Goal: Task Accomplishment & Management: Use online tool/utility

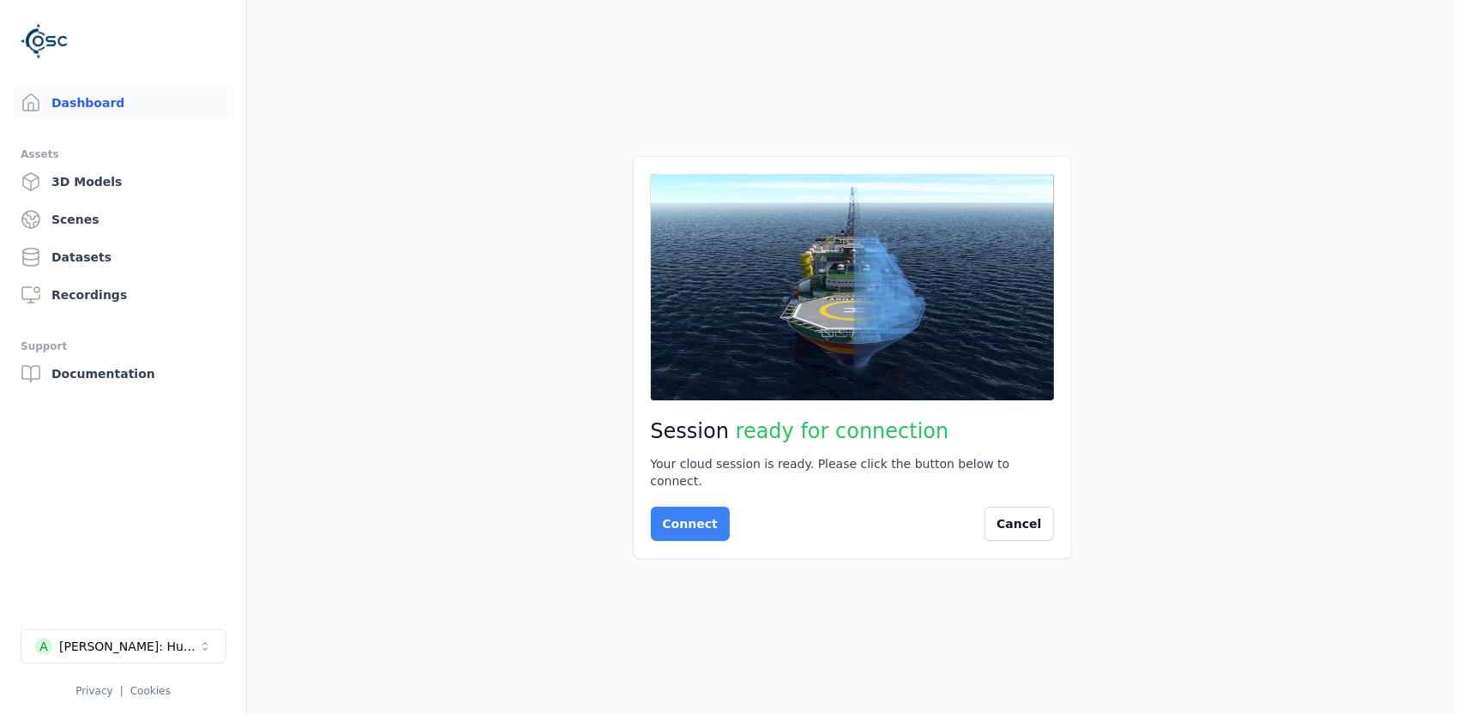
click at [671, 507] on button "Connect" at bounding box center [690, 524] width 79 height 34
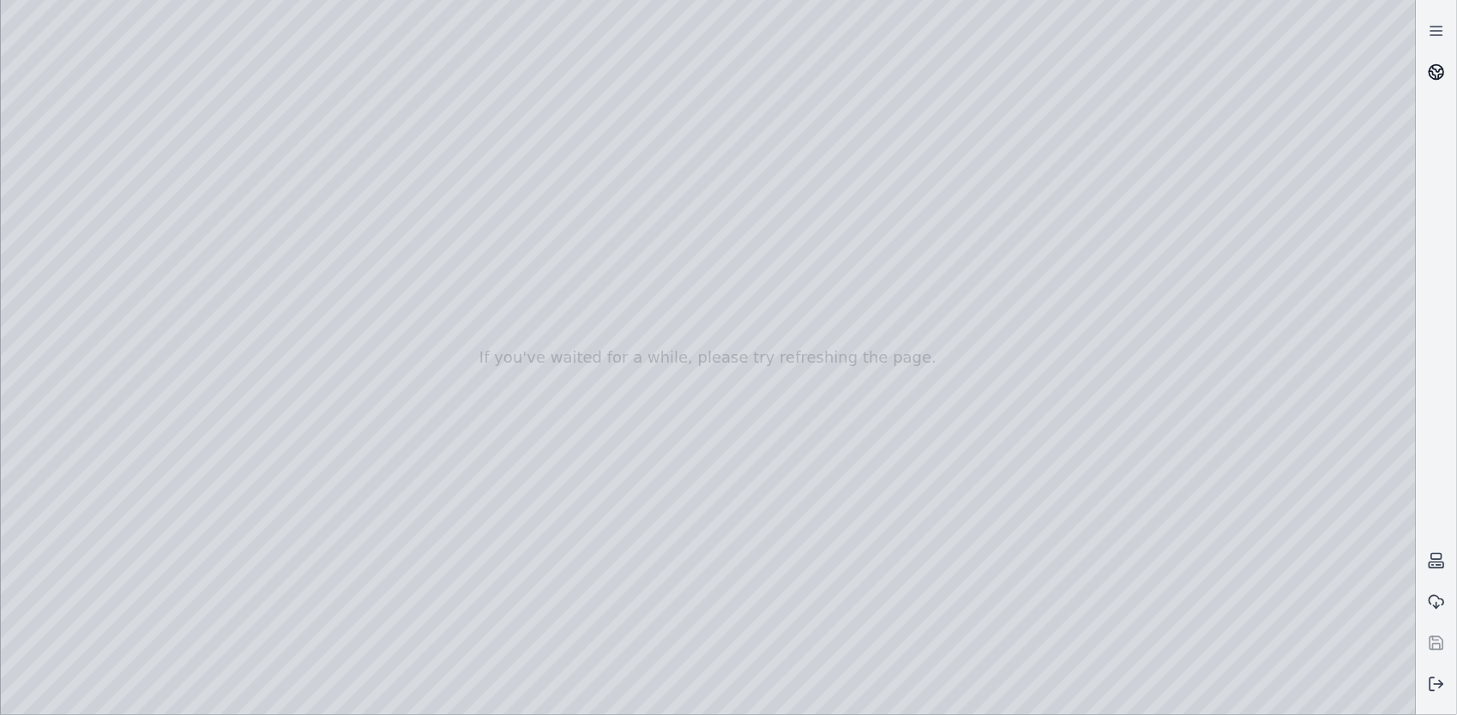
click at [1436, 70] on icon at bounding box center [1438, 69] width 10 height 6
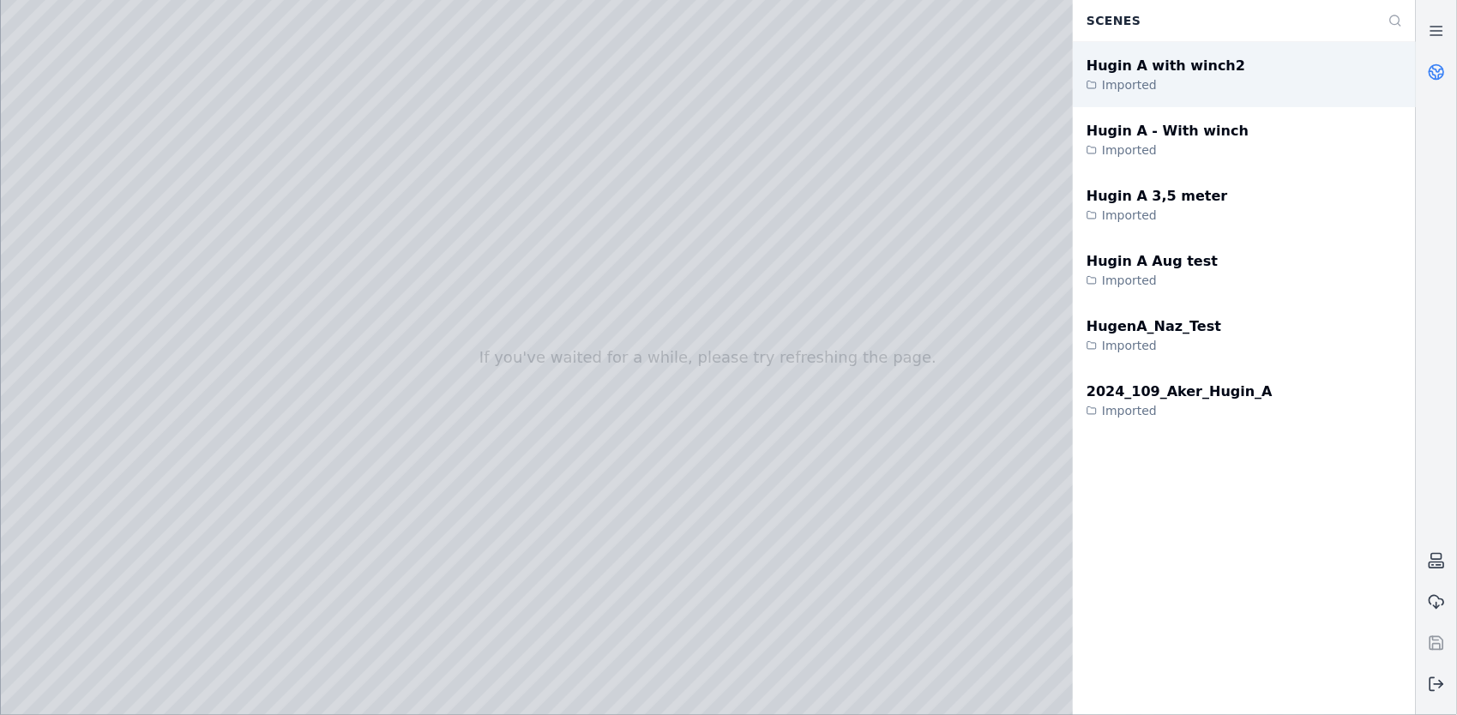
click at [1193, 72] on div "Hugin A with winch2" at bounding box center [1165, 66] width 159 height 21
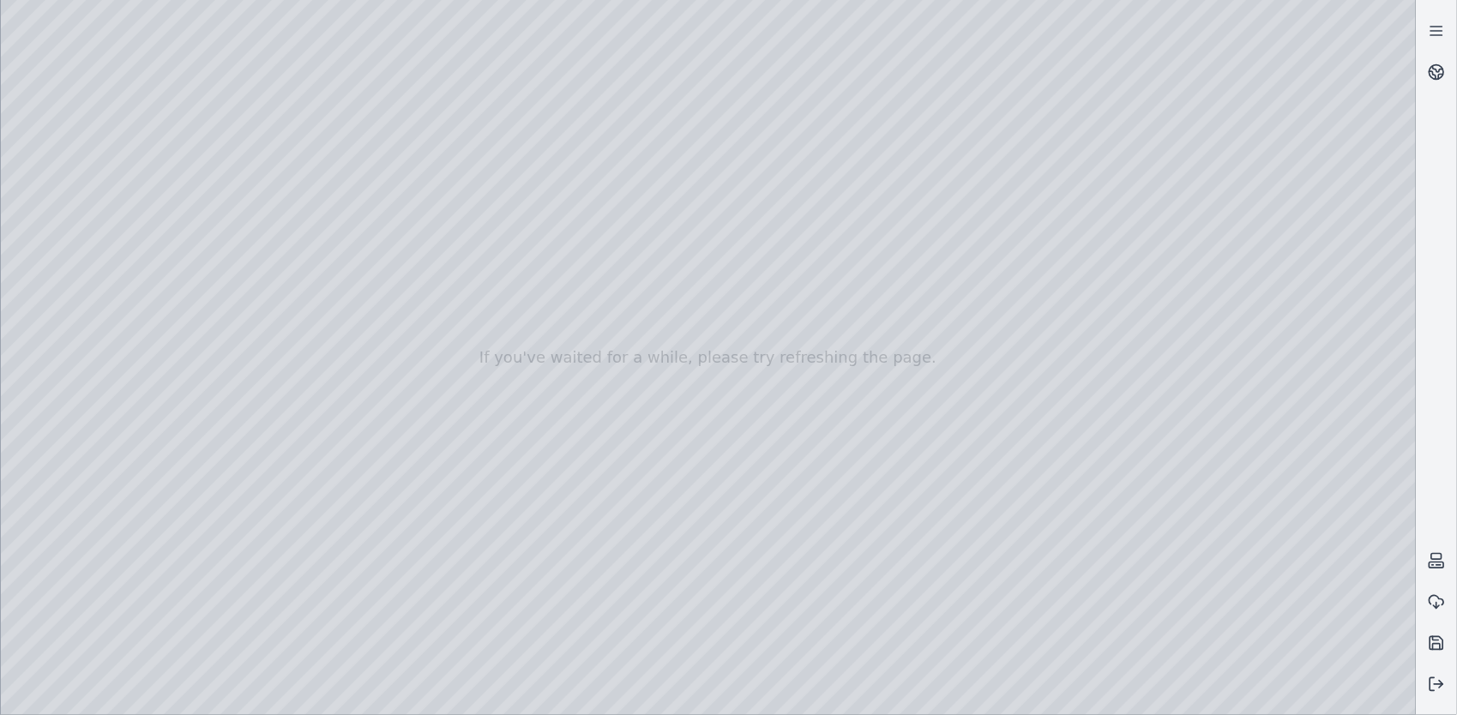
drag, startPoint x: 529, startPoint y: 249, endPoint x: 323, endPoint y: 285, distance: 208.9
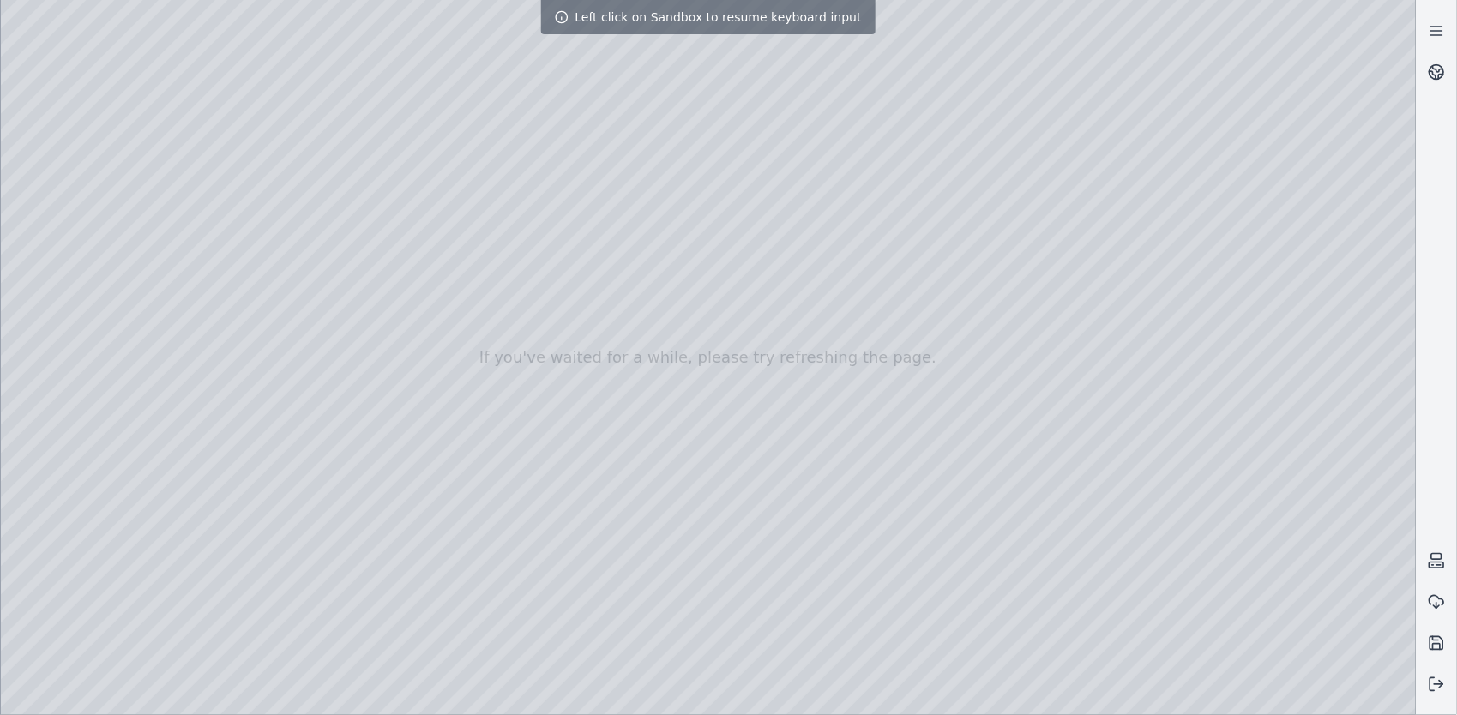
drag, startPoint x: 268, startPoint y: 568, endPoint x: 260, endPoint y: 559, distance: 11.5
click at [264, 541] on div at bounding box center [708, 357] width 1415 height 715
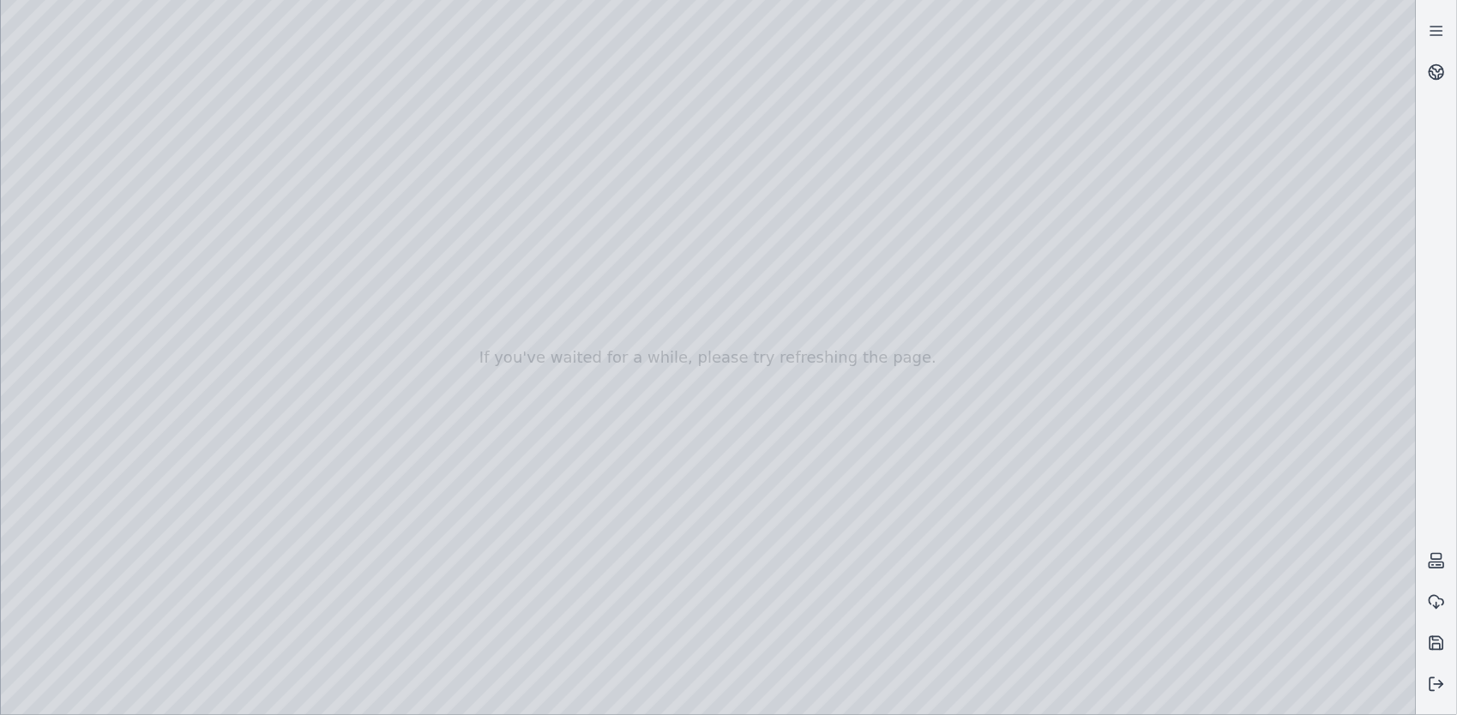
drag, startPoint x: 232, startPoint y: 537, endPoint x: 160, endPoint y: 563, distance: 76.5
click at [260, 585] on div at bounding box center [708, 357] width 1415 height 715
click at [240, 541] on div at bounding box center [708, 357] width 1415 height 715
click at [231, 581] on div at bounding box center [708, 357] width 1415 height 715
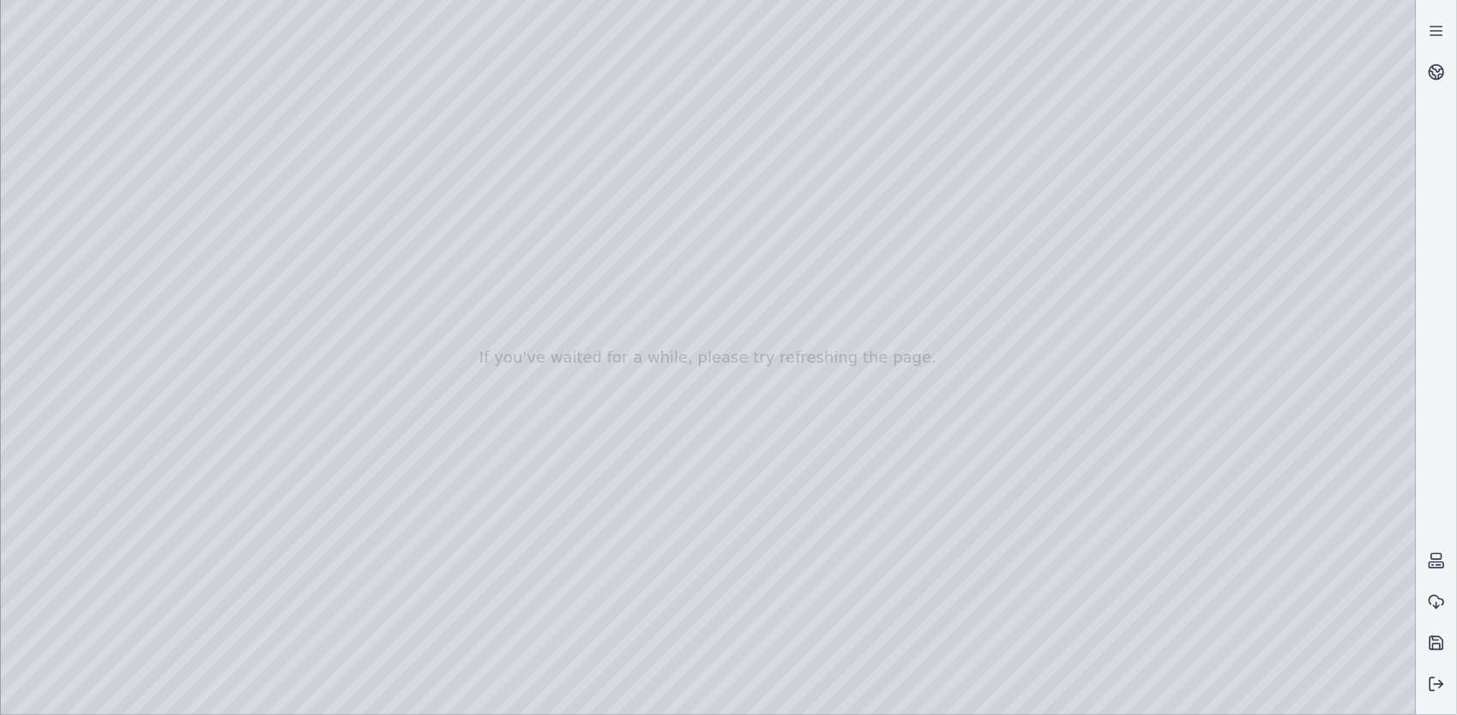
click at [60, 175] on div at bounding box center [708, 357] width 1415 height 715
click at [74, 232] on div at bounding box center [708, 357] width 1415 height 715
drag, startPoint x: 442, startPoint y: 435, endPoint x: 576, endPoint y: 419, distance: 134.7
click at [536, 491] on div at bounding box center [708, 357] width 1415 height 715
click at [527, 536] on div at bounding box center [708, 357] width 1415 height 715
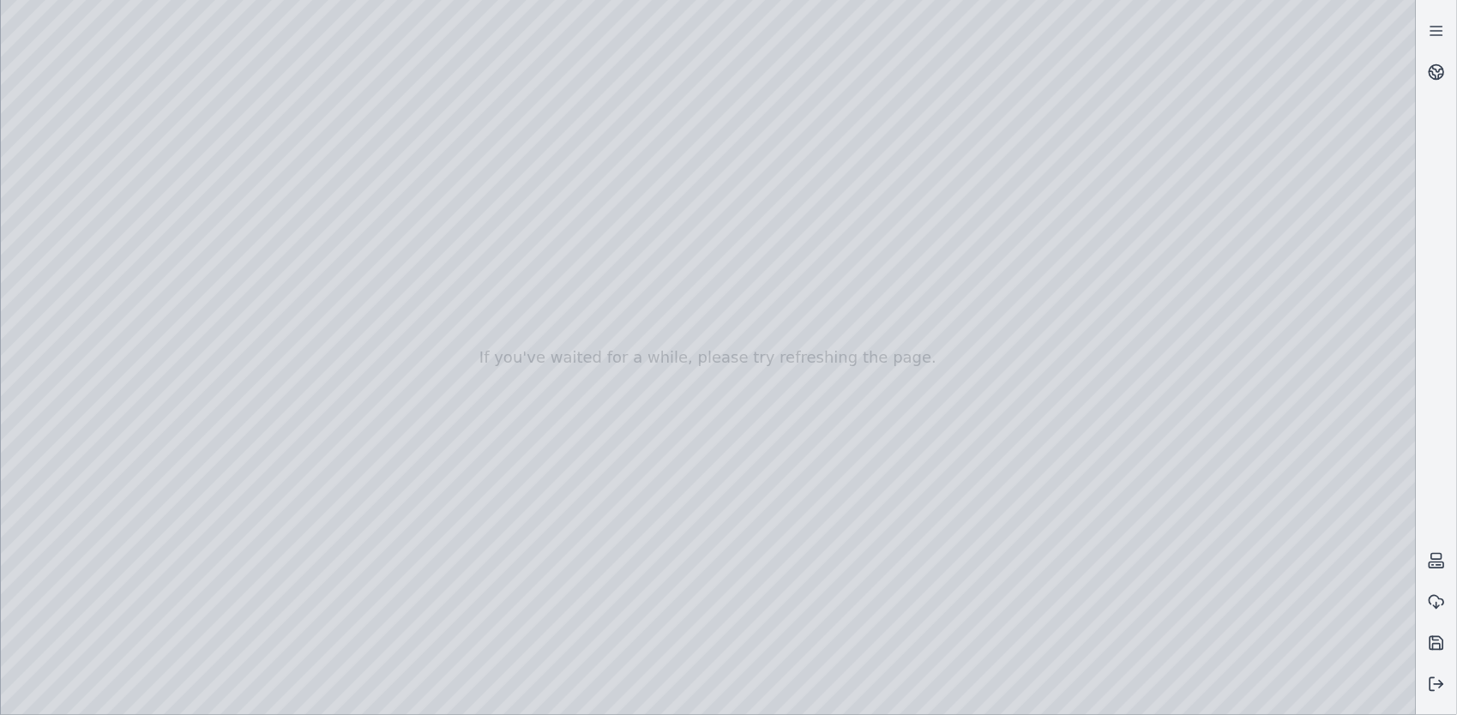
click at [527, 536] on div at bounding box center [708, 357] width 1415 height 715
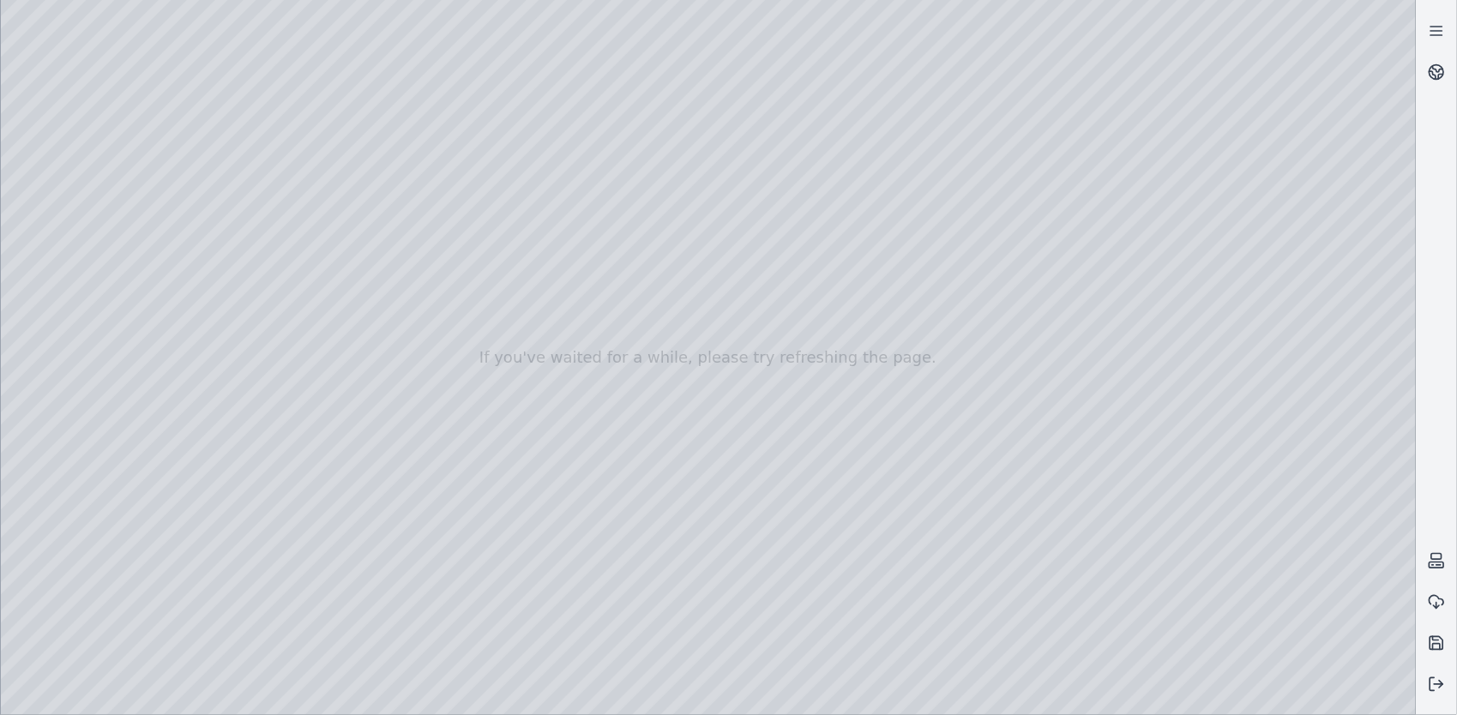
click at [527, 536] on div at bounding box center [708, 357] width 1415 height 715
click at [564, 504] on div at bounding box center [708, 357] width 1415 height 715
click at [159, 520] on div at bounding box center [708, 357] width 1415 height 715
click at [214, 475] on div at bounding box center [708, 357] width 1415 height 715
click at [226, 493] on div at bounding box center [708, 357] width 1415 height 715
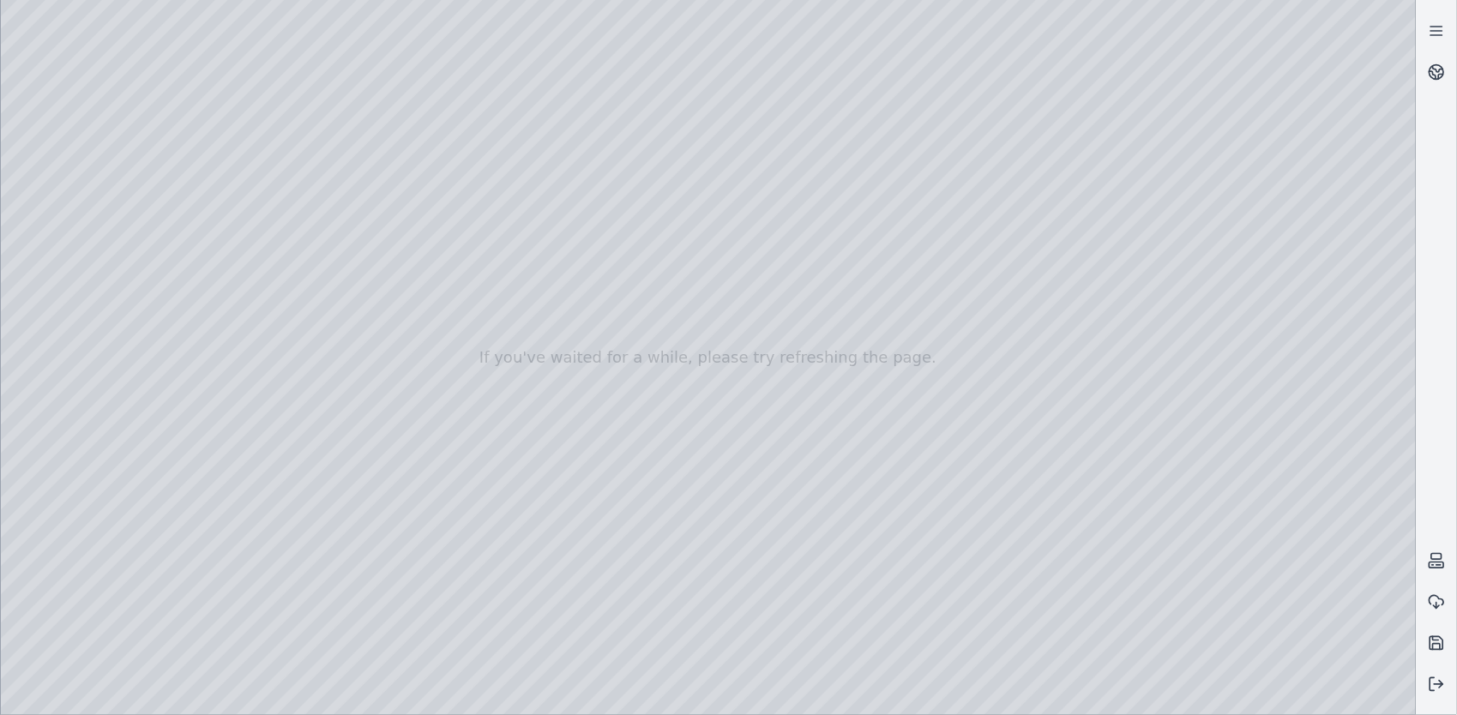
click at [945, 696] on div at bounding box center [708, 357] width 1415 height 715
drag, startPoint x: 772, startPoint y: 334, endPoint x: 714, endPoint y: 376, distance: 70.7
click at [714, 376] on div at bounding box center [708, 357] width 1415 height 715
drag, startPoint x: 695, startPoint y: 441, endPoint x: 697, endPoint y: 471, distance: 30.1
click at [697, 471] on div at bounding box center [708, 357] width 1415 height 715
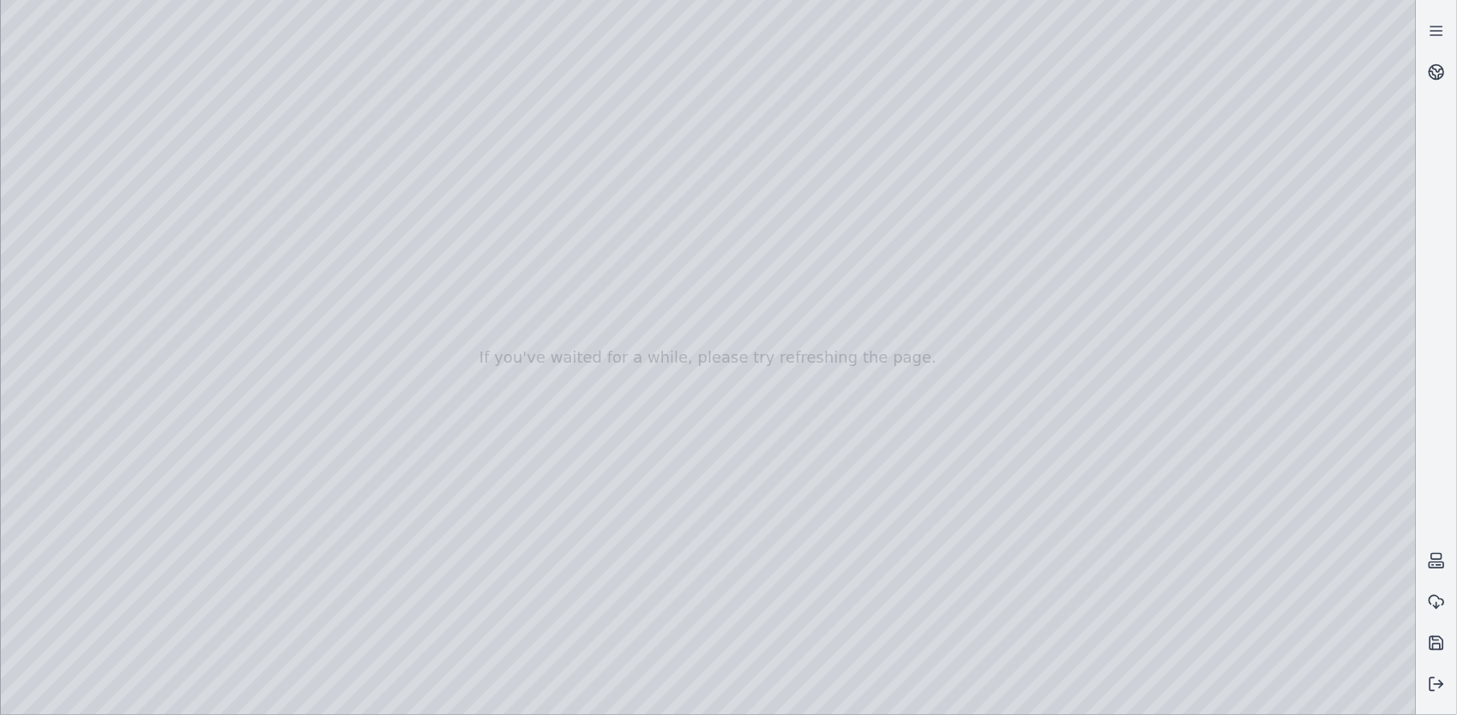
drag, startPoint x: 724, startPoint y: 404, endPoint x: 744, endPoint y: 400, distance: 21.0
drag, startPoint x: 744, startPoint y: 400, endPoint x: 813, endPoint y: 381, distance: 71.4
drag, startPoint x: 739, startPoint y: 421, endPoint x: 795, endPoint y: 394, distance: 62.1
drag, startPoint x: 815, startPoint y: 376, endPoint x: 1032, endPoint y: 377, distance: 217.0
drag, startPoint x: 834, startPoint y: 103, endPoint x: 837, endPoint y: 140, distance: 37.0
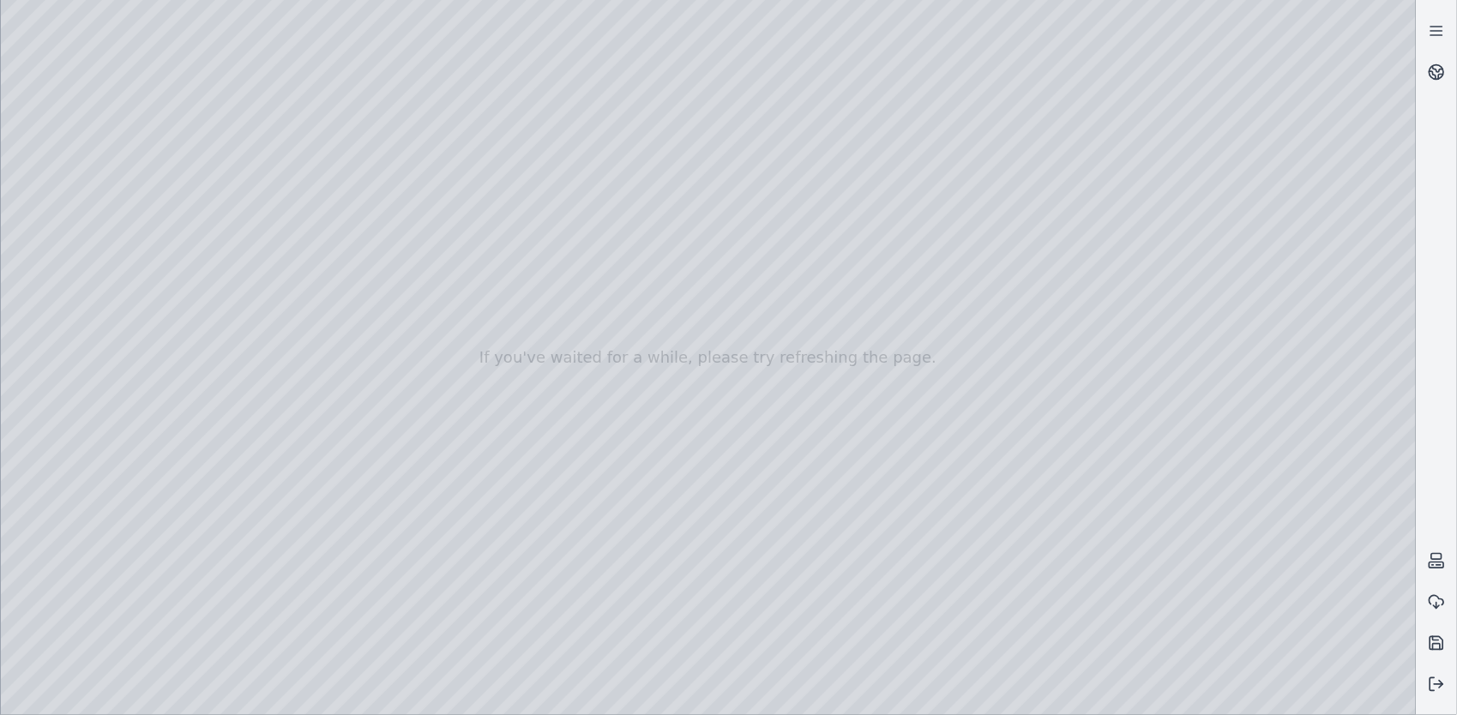
click at [837, 140] on div at bounding box center [708, 357] width 1415 height 715
drag, startPoint x: 691, startPoint y: 262, endPoint x: 700, endPoint y: 263, distance: 8.6
click at [700, 263] on div at bounding box center [708, 357] width 1415 height 715
click at [954, 700] on div at bounding box center [708, 357] width 1415 height 715
drag, startPoint x: 807, startPoint y: 438, endPoint x: 552, endPoint y: 429, distance: 254.9
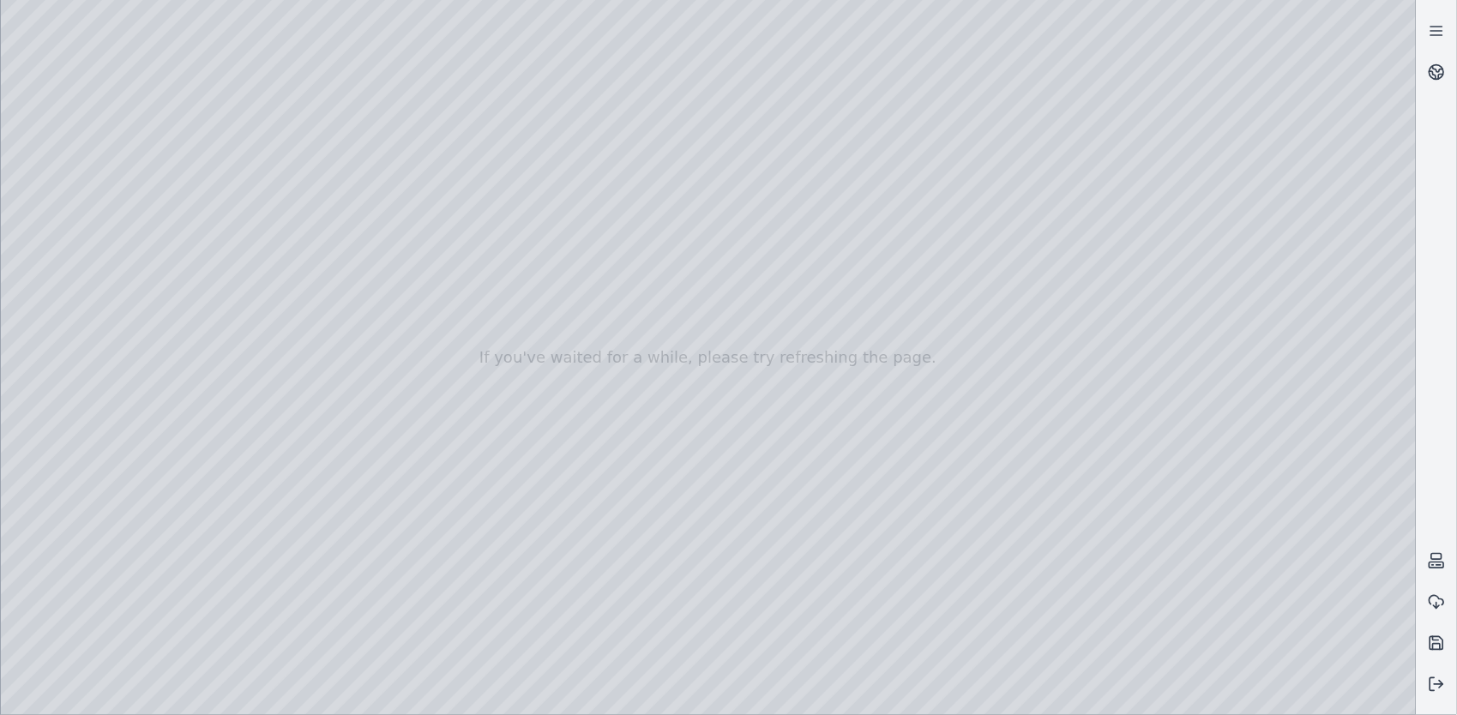
drag, startPoint x: 687, startPoint y: 475, endPoint x: 671, endPoint y: 433, distance: 44.8
click at [835, 266] on div at bounding box center [708, 357] width 1415 height 715
click at [138, 41] on div at bounding box center [708, 357] width 1415 height 715
drag, startPoint x: 1074, startPoint y: 152, endPoint x: 1056, endPoint y: 178, distance: 32.1
drag, startPoint x: 516, startPoint y: 456, endPoint x: 545, endPoint y: 459, distance: 29.3
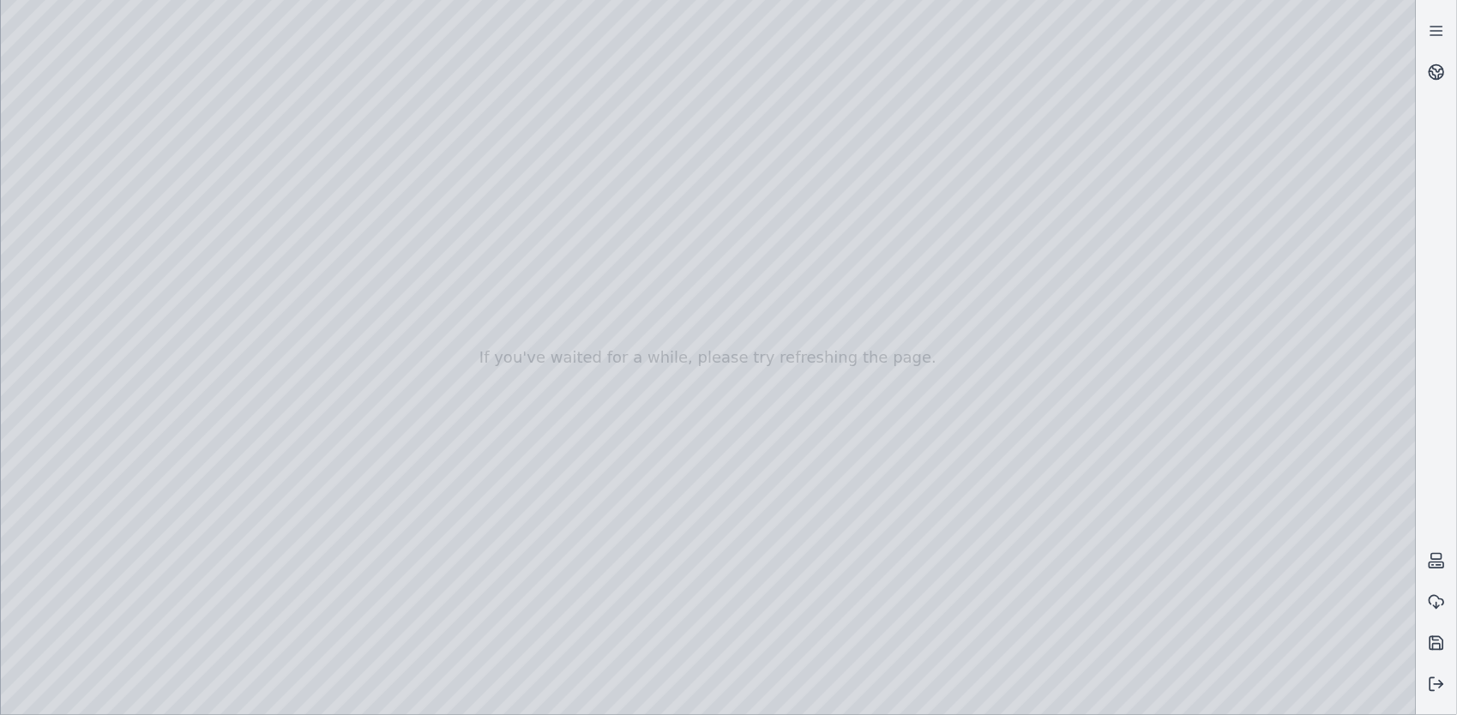
drag, startPoint x: 545, startPoint y: 459, endPoint x: 530, endPoint y: 463, distance: 16.0
drag, startPoint x: 638, startPoint y: 439, endPoint x: 638, endPoint y: 400, distance: 38.6
click at [900, 636] on div at bounding box center [708, 357] width 1415 height 715
drag, startPoint x: 896, startPoint y: 571, endPoint x: 947, endPoint y: 563, distance: 51.3
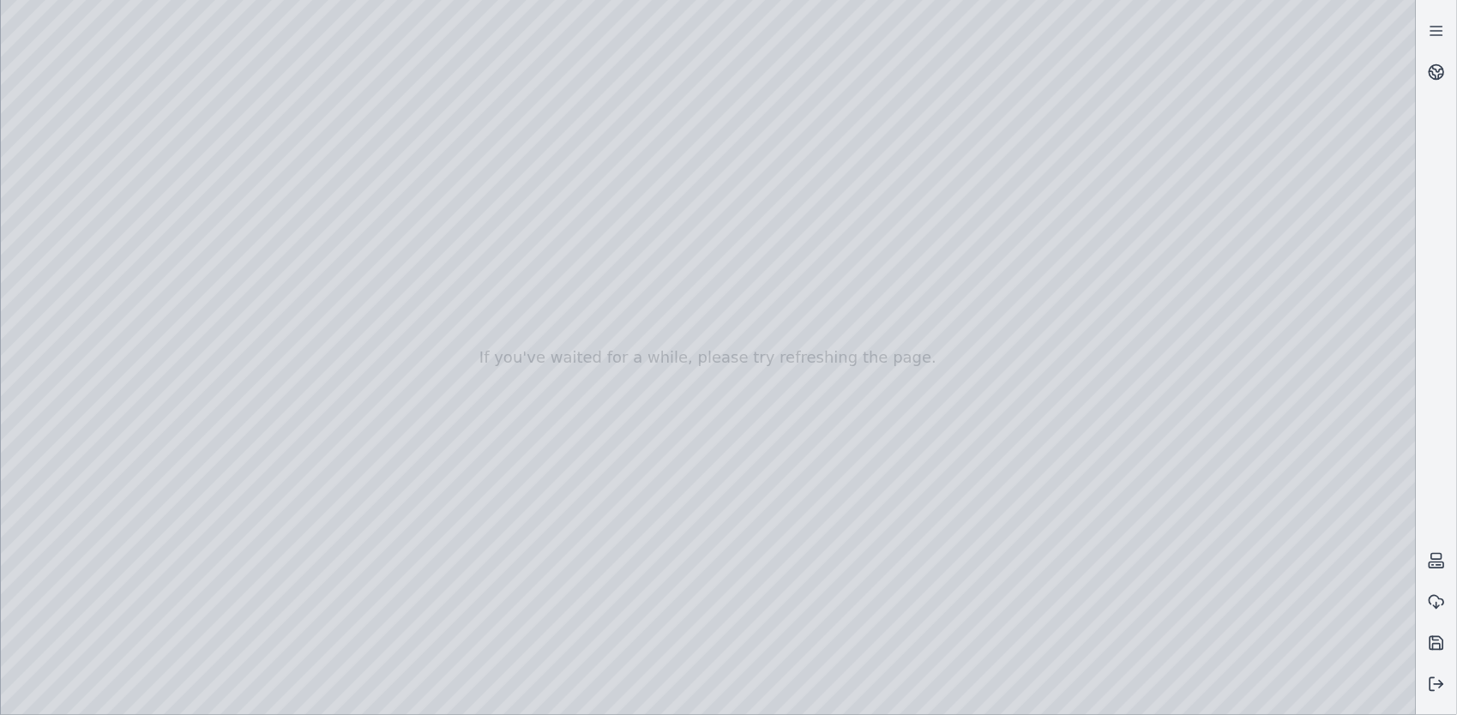
click at [947, 563] on div at bounding box center [708, 357] width 1415 height 715
click at [63, 417] on div at bounding box center [708, 357] width 1415 height 715
click at [65, 238] on div at bounding box center [708, 357] width 1415 height 715
click at [69, 262] on div at bounding box center [708, 357] width 1415 height 715
click at [254, 318] on div at bounding box center [708, 357] width 1415 height 715
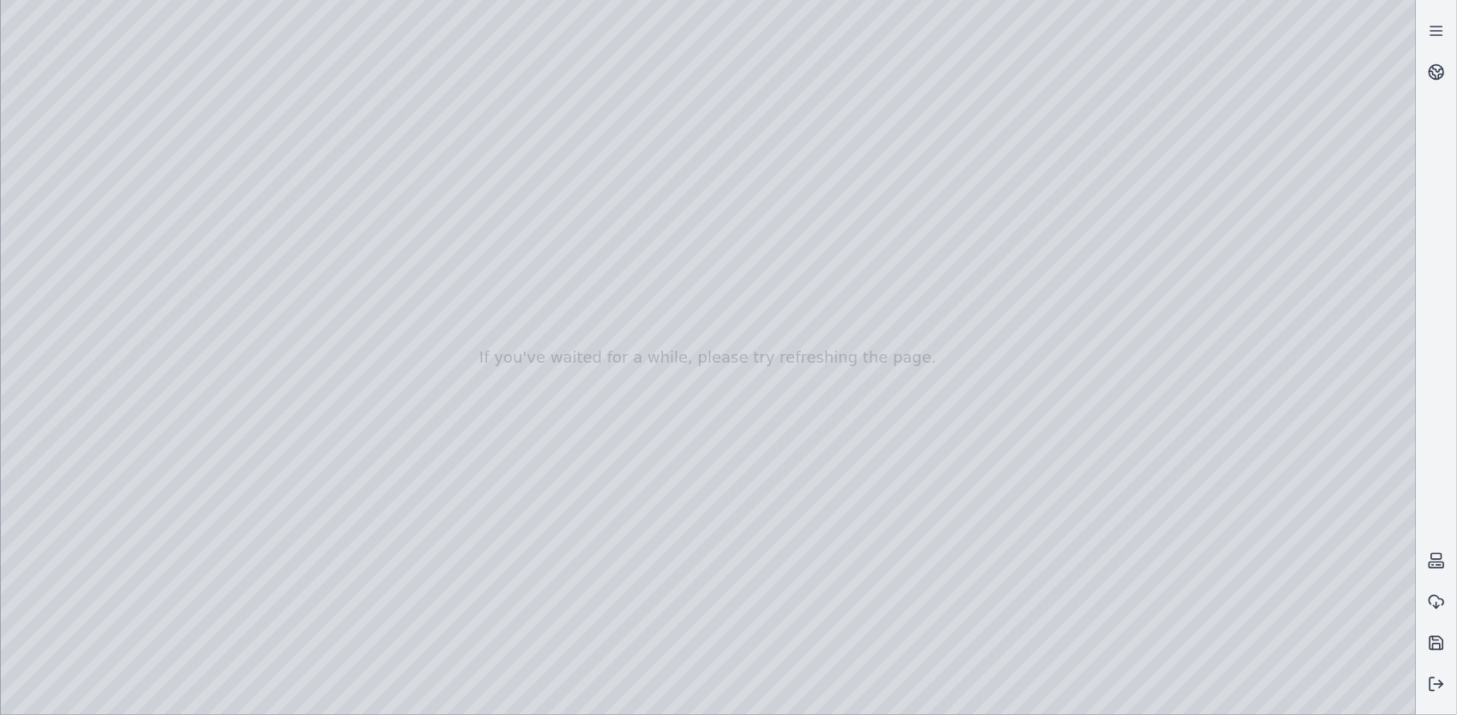
drag, startPoint x: 235, startPoint y: 320, endPoint x: 261, endPoint y: 319, distance: 25.7
click at [261, 319] on div at bounding box center [708, 357] width 1415 height 715
click at [329, 94] on div at bounding box center [708, 357] width 1415 height 715
click at [448, 497] on div at bounding box center [708, 357] width 1415 height 715
click at [1312, 475] on div at bounding box center [708, 357] width 1415 height 715
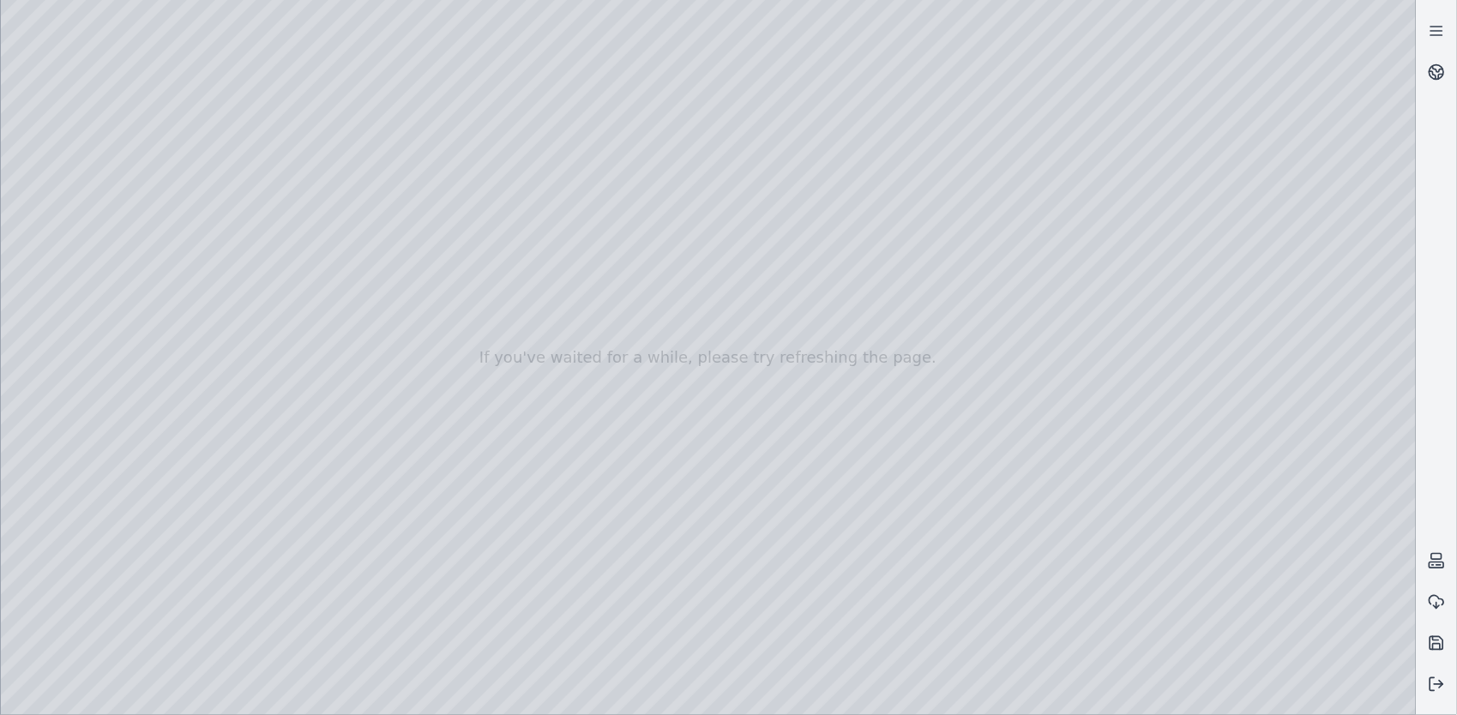
click at [1301, 510] on div at bounding box center [708, 357] width 1415 height 715
click at [1254, 626] on div at bounding box center [708, 357] width 1415 height 715
click at [1286, 599] on div at bounding box center [708, 357] width 1415 height 715
click at [255, 210] on div at bounding box center [708, 357] width 1415 height 715
click at [221, 321] on div at bounding box center [708, 357] width 1415 height 715
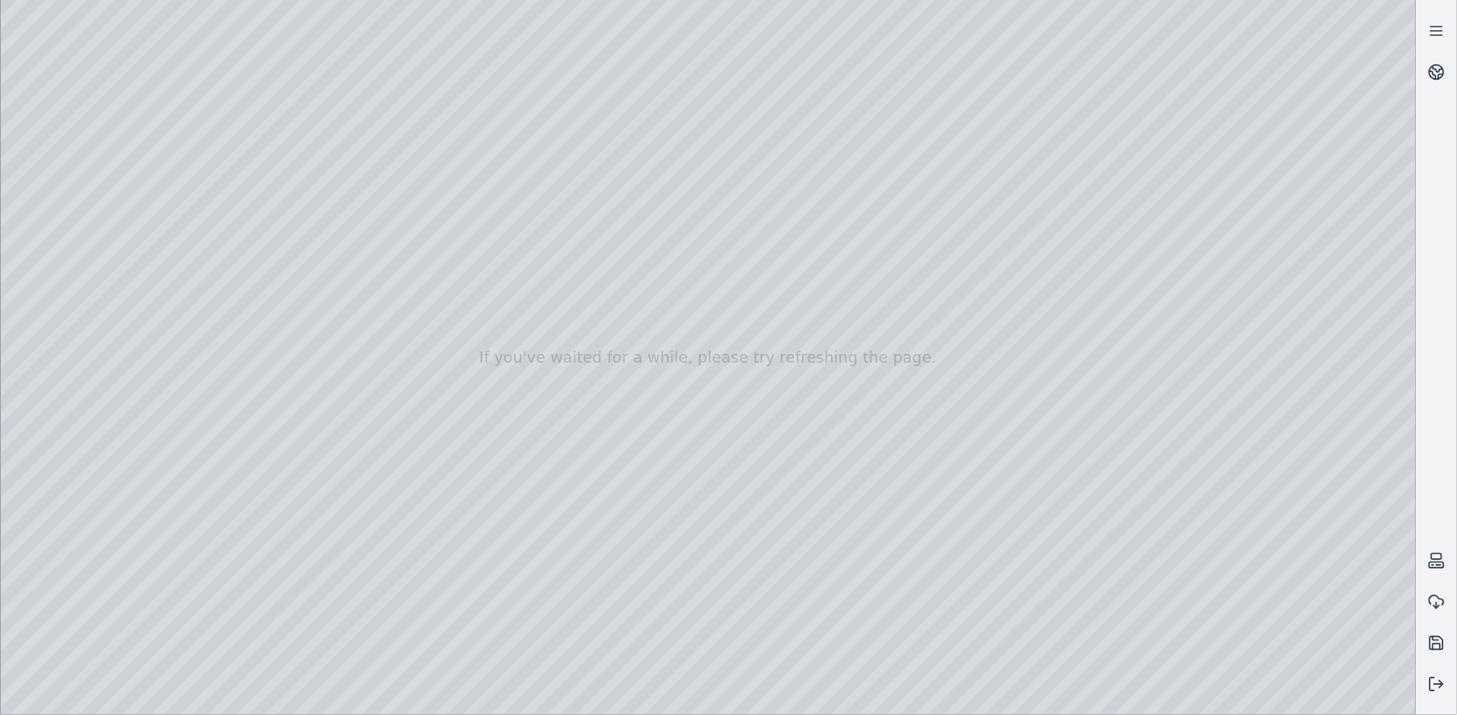
drag, startPoint x: 257, startPoint y: 319, endPoint x: 208, endPoint y: 313, distance: 50.1
click at [208, 313] on div at bounding box center [708, 357] width 1415 height 715
drag, startPoint x: 246, startPoint y: 210, endPoint x: 258, endPoint y: 213, distance: 12.3
click at [258, 213] on div at bounding box center [708, 357] width 1415 height 715
drag, startPoint x: 285, startPoint y: 253, endPoint x: 273, endPoint y: 253, distance: 12.0
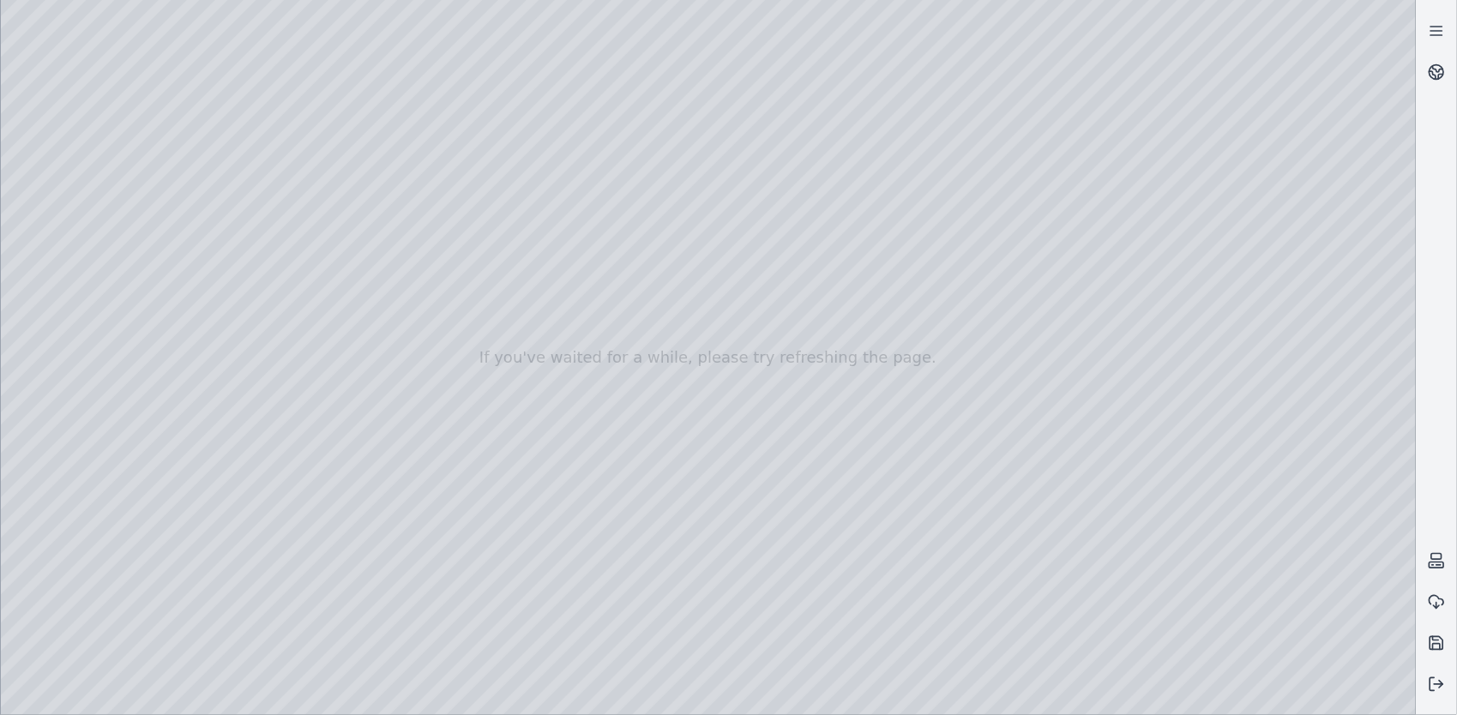
click at [273, 253] on div at bounding box center [708, 357] width 1415 height 715
drag, startPoint x: 286, startPoint y: 254, endPoint x: 261, endPoint y: 253, distance: 25.7
click at [261, 253] on div at bounding box center [708, 357] width 1415 height 715
click at [235, 539] on div at bounding box center [708, 357] width 1415 height 715
click at [238, 539] on div at bounding box center [708, 357] width 1415 height 715
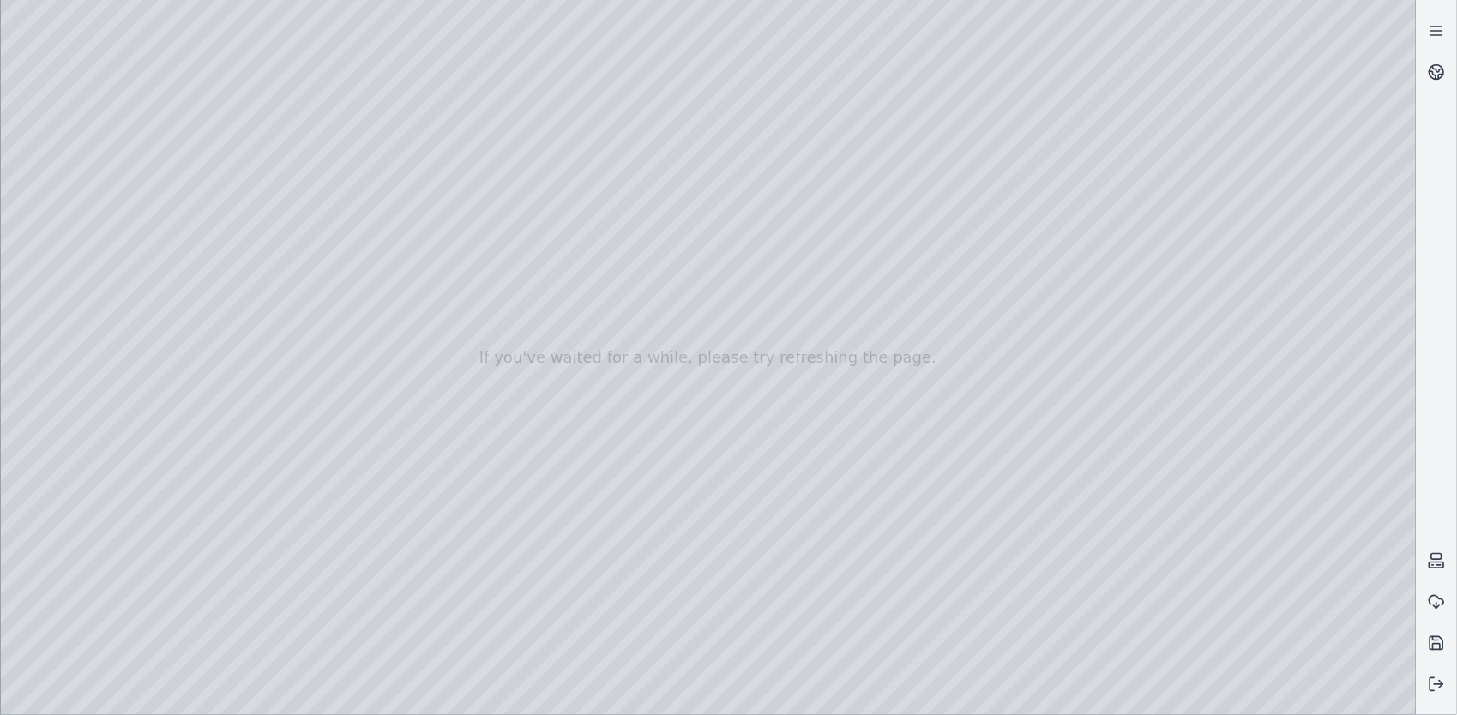
click at [238, 539] on div at bounding box center [708, 357] width 1415 height 715
click at [238, 540] on div at bounding box center [708, 357] width 1415 height 715
drag, startPoint x: 569, startPoint y: 527, endPoint x: 571, endPoint y: 538, distance: 11.3
click at [607, 280] on div at bounding box center [708, 357] width 1415 height 715
click at [129, 42] on div at bounding box center [708, 357] width 1415 height 715
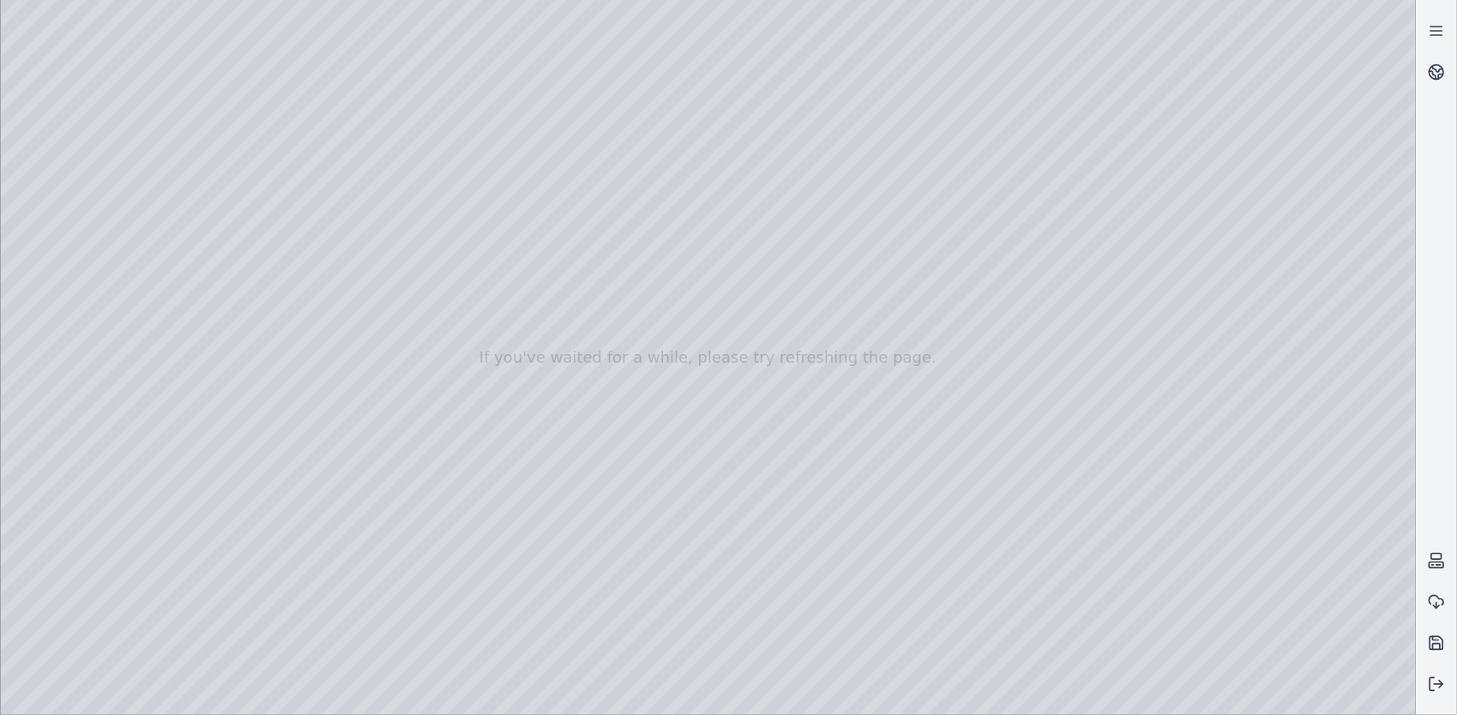
drag, startPoint x: 679, startPoint y: 511, endPoint x: 695, endPoint y: 482, distance: 33.0
click at [890, 460] on div at bounding box center [708, 357] width 1415 height 715
click at [1312, 696] on div at bounding box center [708, 357] width 1415 height 715
click at [909, 466] on div at bounding box center [708, 357] width 1415 height 715
click at [693, 346] on div at bounding box center [708, 357] width 1415 height 715
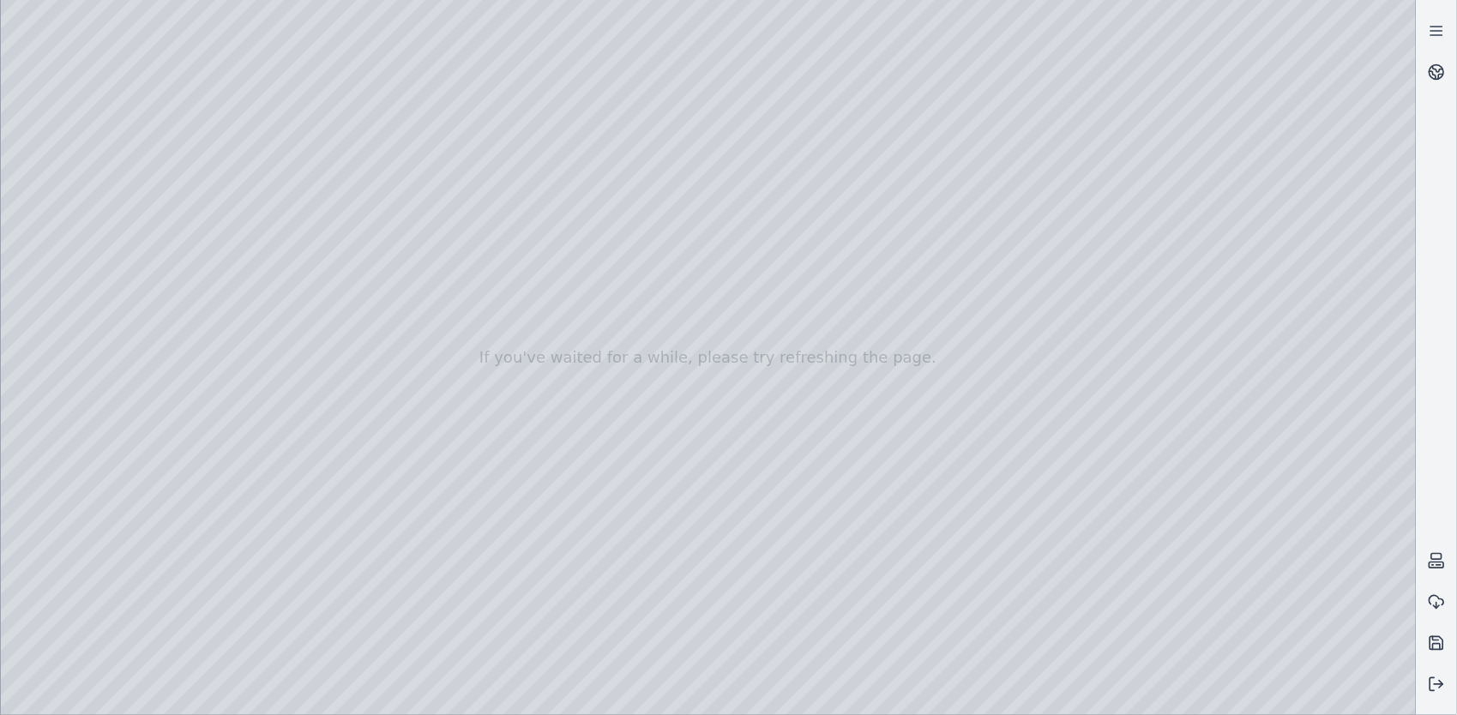
drag, startPoint x: 395, startPoint y: 607, endPoint x: 353, endPoint y: 605, distance: 42.1
drag, startPoint x: 353, startPoint y: 605, endPoint x: 314, endPoint y: 609, distance: 39.6
drag, startPoint x: 811, startPoint y: 410, endPoint x: 856, endPoint y: 472, distance: 76.2
click at [976, 696] on div at bounding box center [708, 357] width 1415 height 715
drag, startPoint x: 540, startPoint y: 337, endPoint x: 477, endPoint y: 341, distance: 63.6
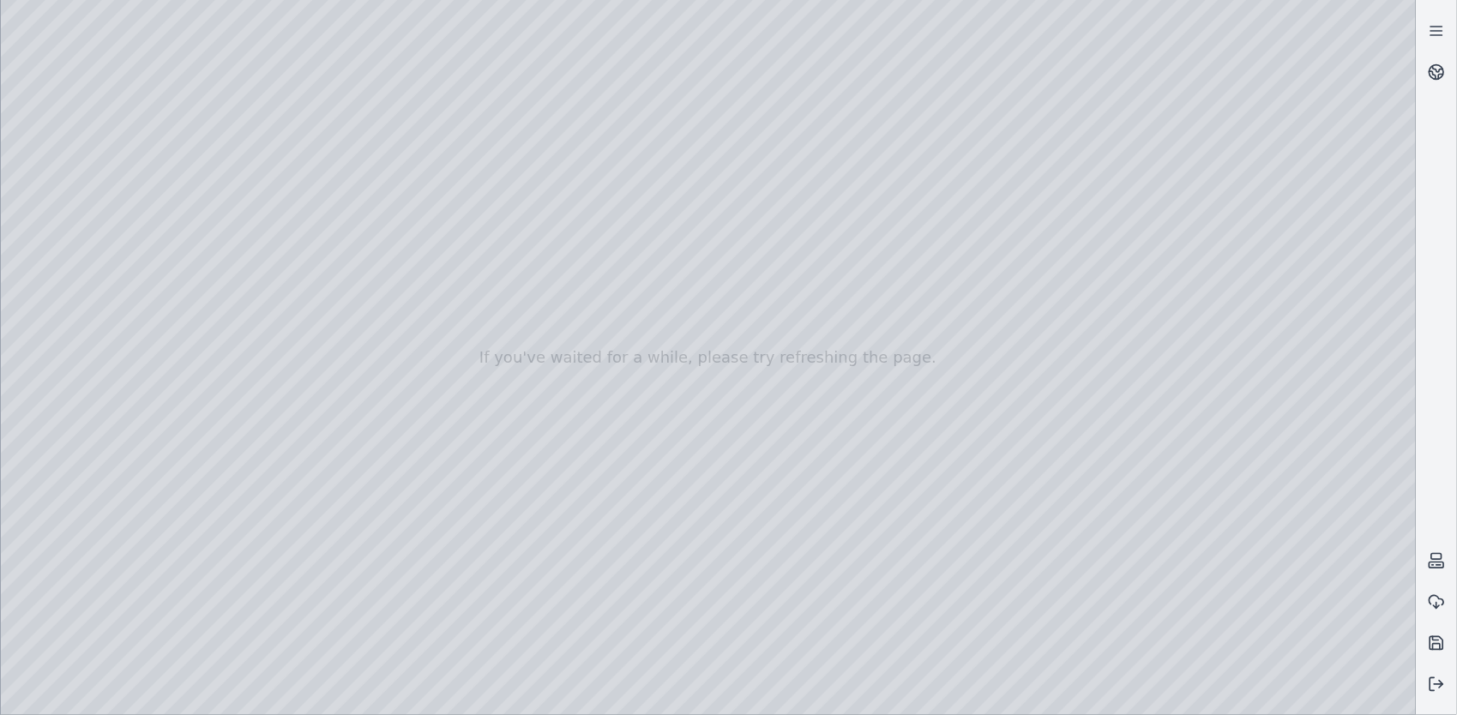
click at [477, 341] on div at bounding box center [708, 357] width 1415 height 715
drag, startPoint x: 481, startPoint y: 372, endPoint x: 547, endPoint y: 395, distance: 70.0
drag, startPoint x: 612, startPoint y: 358, endPoint x: 623, endPoint y: 311, distance: 48.3
click at [623, 311] on div at bounding box center [708, 357] width 1415 height 715
click at [952, 695] on div at bounding box center [708, 357] width 1415 height 715
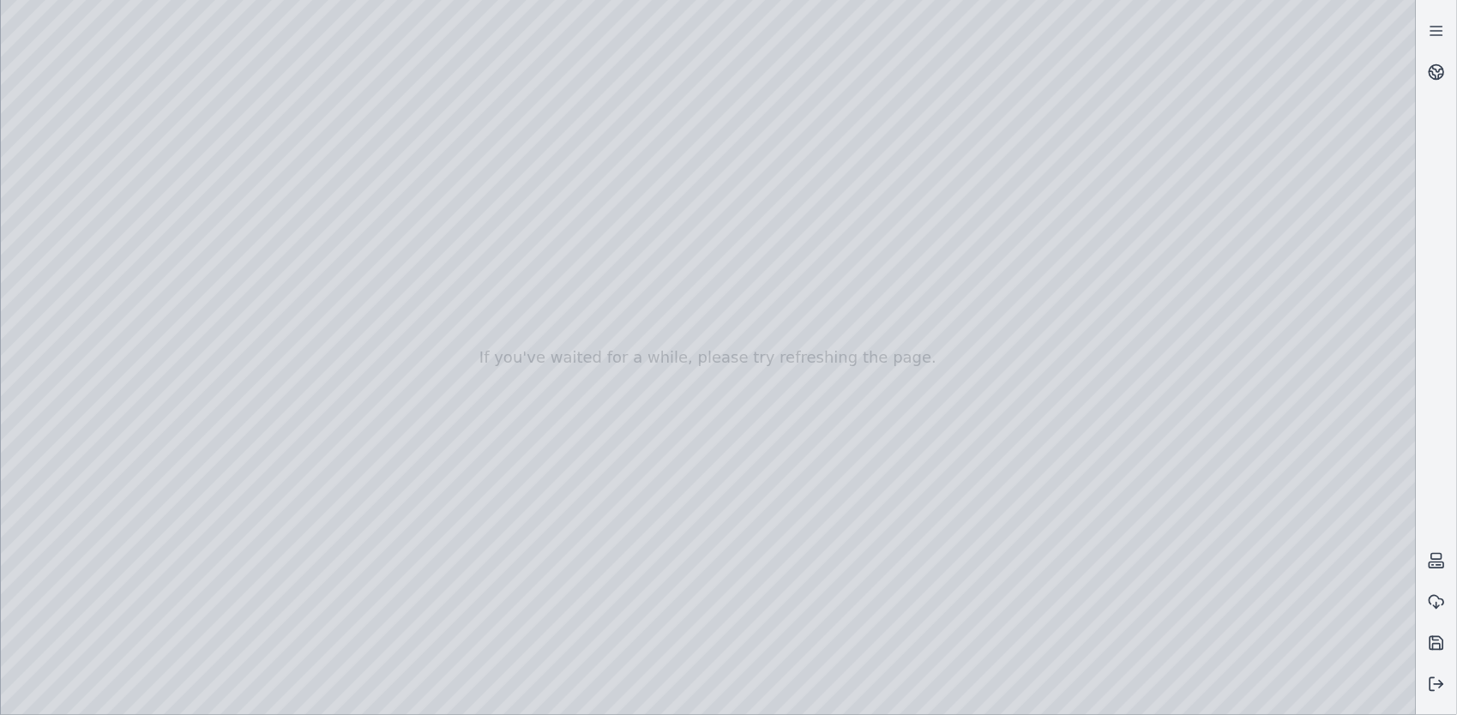
drag, startPoint x: 669, startPoint y: 505, endPoint x: 695, endPoint y: 468, distance: 45.0
drag, startPoint x: 721, startPoint y: 300, endPoint x: 695, endPoint y: 309, distance: 27.9
click at [695, 309] on div at bounding box center [708, 357] width 1415 height 715
drag, startPoint x: 701, startPoint y: 310, endPoint x: 653, endPoint y: 334, distance: 52.9
click at [951, 697] on div at bounding box center [708, 357] width 1415 height 715
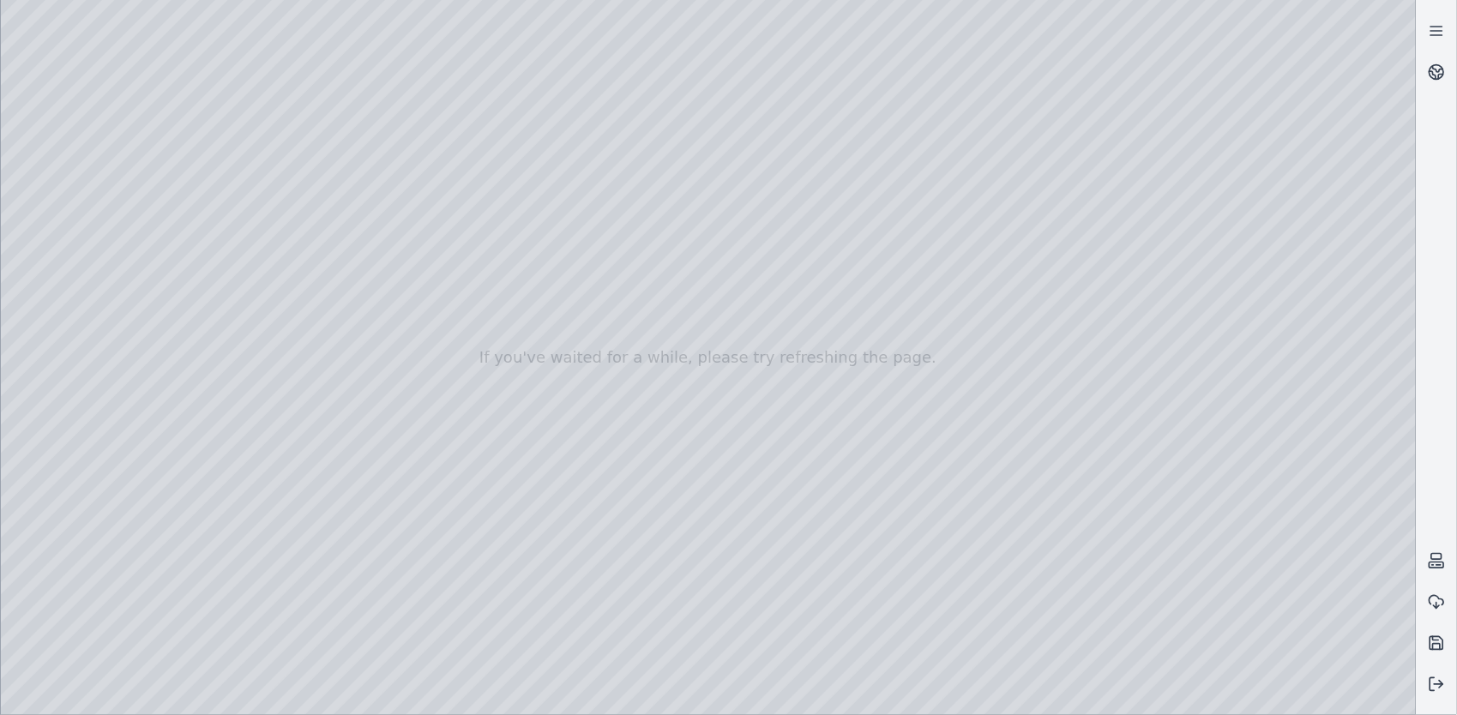
drag, startPoint x: 602, startPoint y: 327, endPoint x: 685, endPoint y: 312, distance: 84.4
click at [685, 312] on div at bounding box center [708, 357] width 1415 height 715
drag, startPoint x: 613, startPoint y: 271, endPoint x: 623, endPoint y: 357, distance: 86.3
click at [623, 357] on div at bounding box center [708, 357] width 1415 height 715
click at [950, 697] on div at bounding box center [708, 357] width 1415 height 715
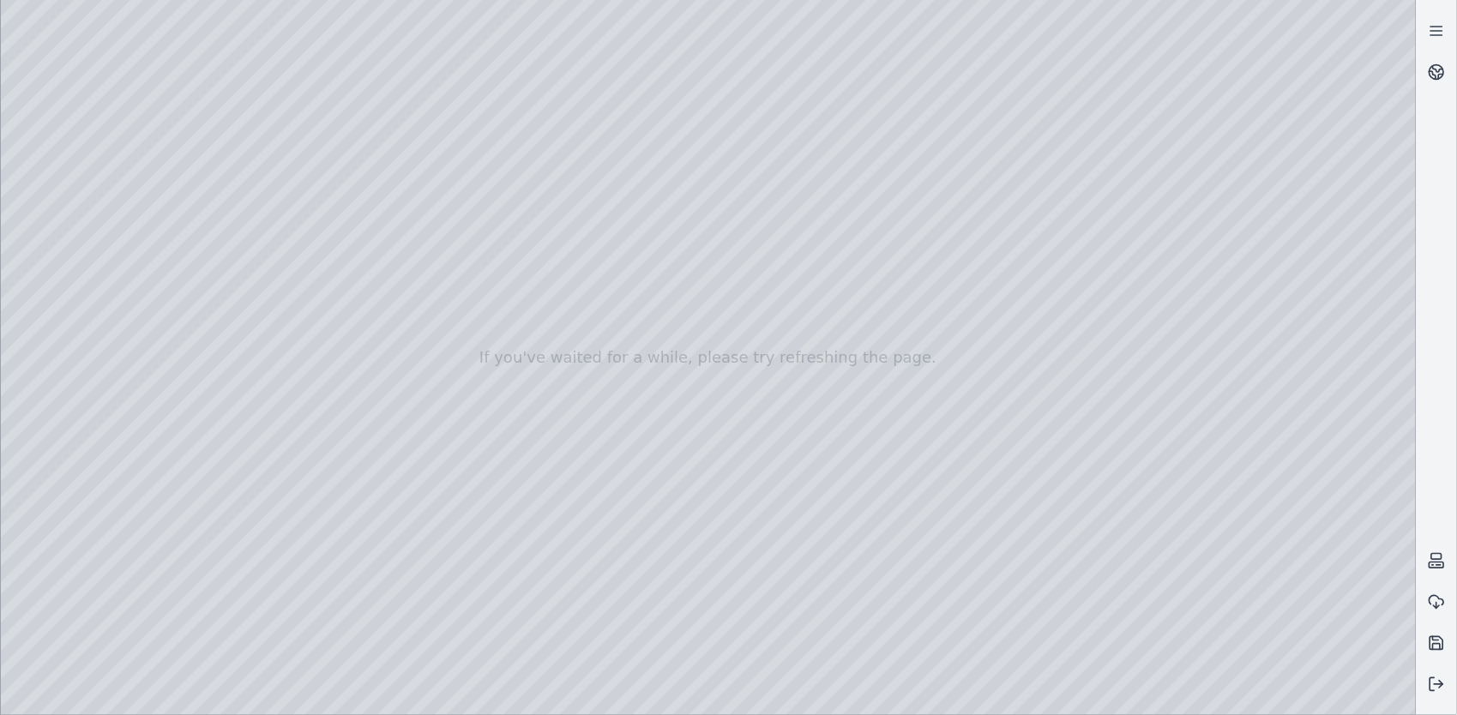
click at [950, 700] on div at bounding box center [708, 357] width 1415 height 715
drag, startPoint x: 668, startPoint y: 405, endPoint x: 599, endPoint y: 410, distance: 68.8
click at [599, 410] on div at bounding box center [708, 357] width 1415 height 715
drag, startPoint x: 546, startPoint y: 353, endPoint x: 538, endPoint y: 264, distance: 89.6
click at [538, 264] on div at bounding box center [708, 357] width 1415 height 715
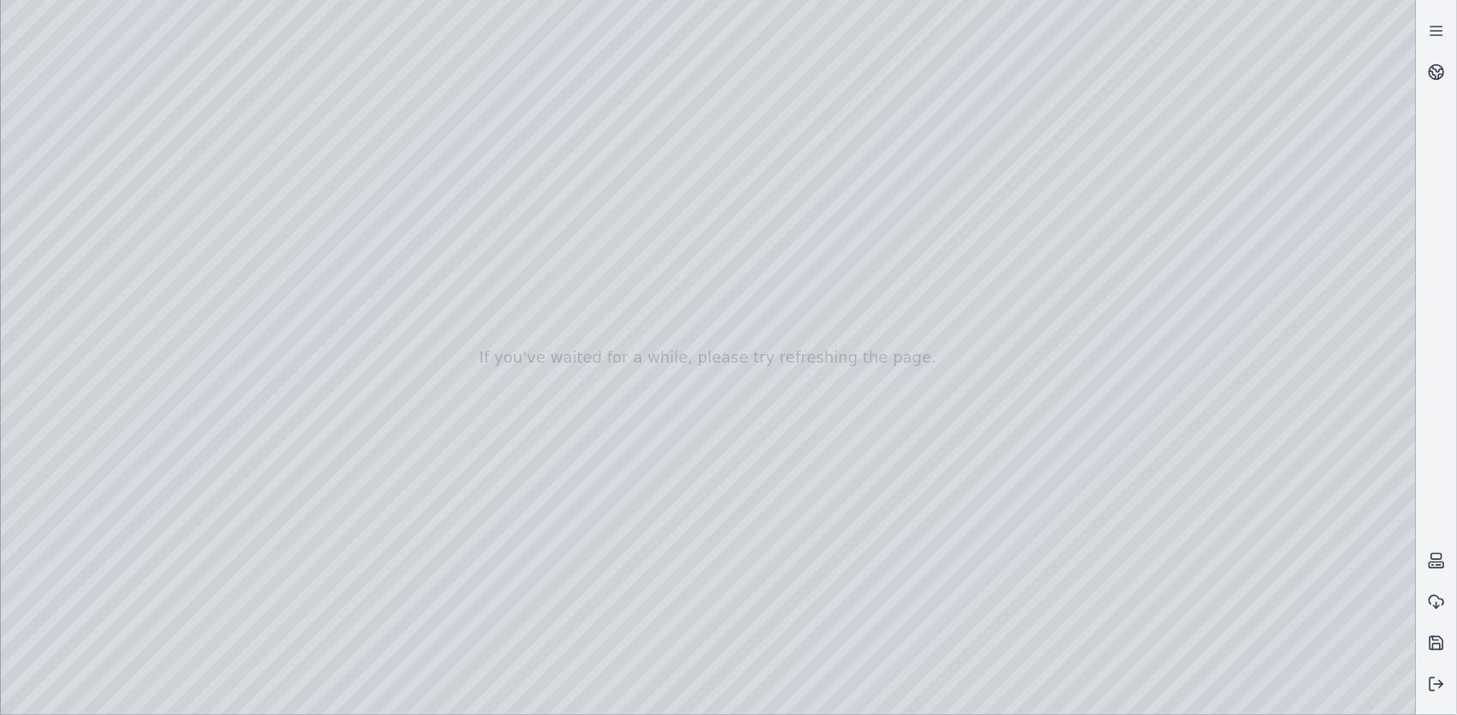
click at [948, 695] on div at bounding box center [708, 357] width 1415 height 715
drag, startPoint x: 548, startPoint y: 544, endPoint x: 797, endPoint y: 567, distance: 249.8
drag, startPoint x: 937, startPoint y: 549, endPoint x: 888, endPoint y: 545, distance: 49.1
drag, startPoint x: 888, startPoint y: 545, endPoint x: 1151, endPoint y: 554, distance: 262.6
drag, startPoint x: 667, startPoint y: 501, endPoint x: 1367, endPoint y: 555, distance: 701.8
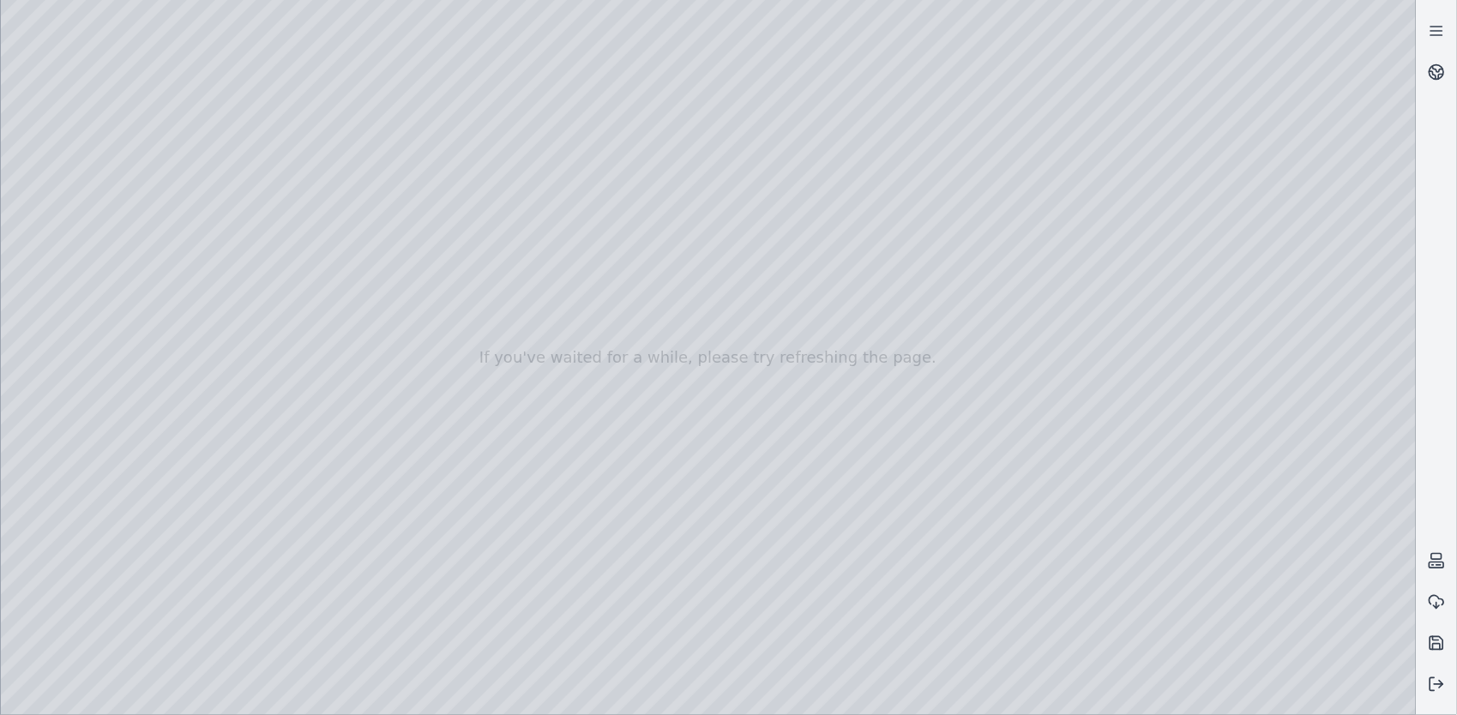
click at [945, 696] on div at bounding box center [708, 357] width 1415 height 715
drag, startPoint x: 828, startPoint y: 422, endPoint x: 840, endPoint y: 422, distance: 11.1
click at [840, 422] on div at bounding box center [708, 357] width 1415 height 715
click at [945, 696] on div at bounding box center [708, 357] width 1415 height 715
drag, startPoint x: 614, startPoint y: 552, endPoint x: 389, endPoint y: 515, distance: 227.8
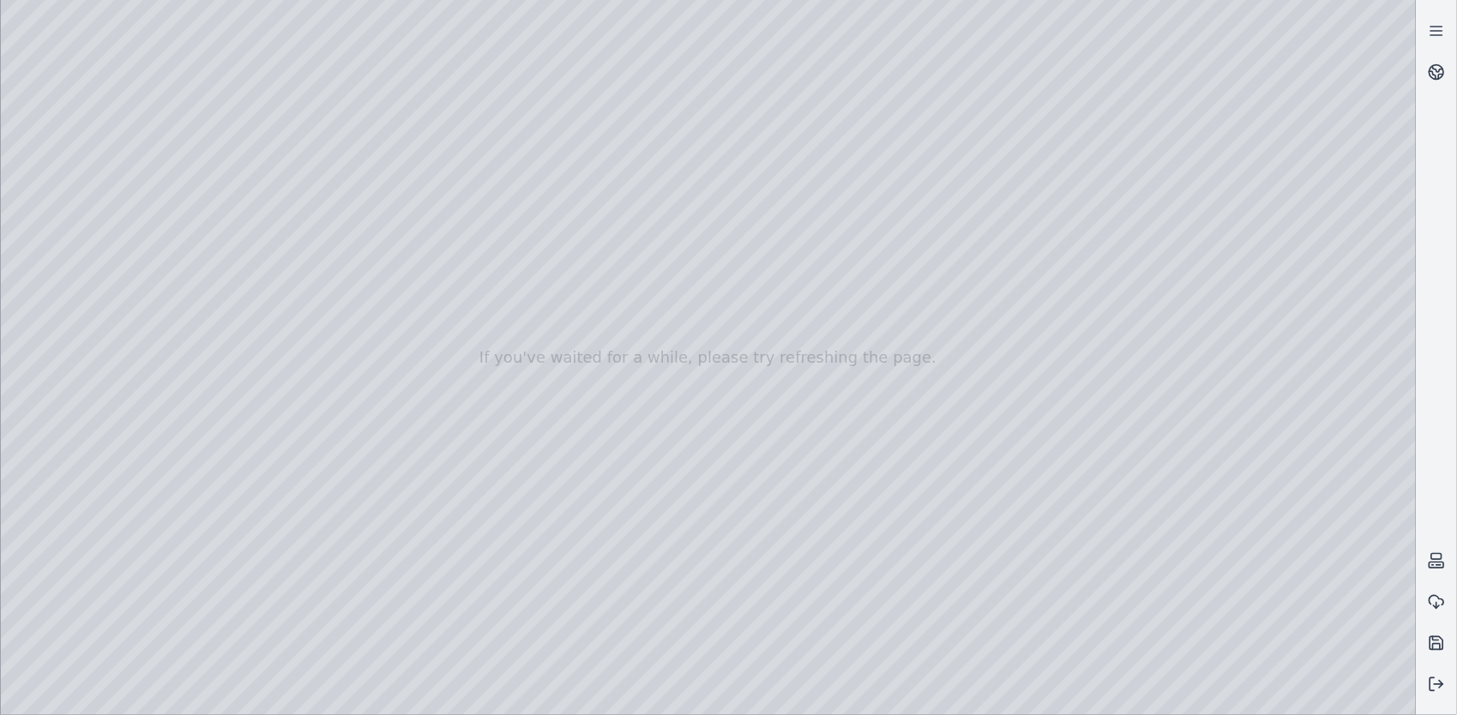
drag, startPoint x: 389, startPoint y: 515, endPoint x: 232, endPoint y: 509, distance: 157.0
drag, startPoint x: 248, startPoint y: 505, endPoint x: 278, endPoint y: 497, distance: 31.0
drag, startPoint x: 278, startPoint y: 497, endPoint x: 166, endPoint y: 498, distance: 112.3
click at [1438, 33] on icon at bounding box center [1436, 30] width 17 height 17
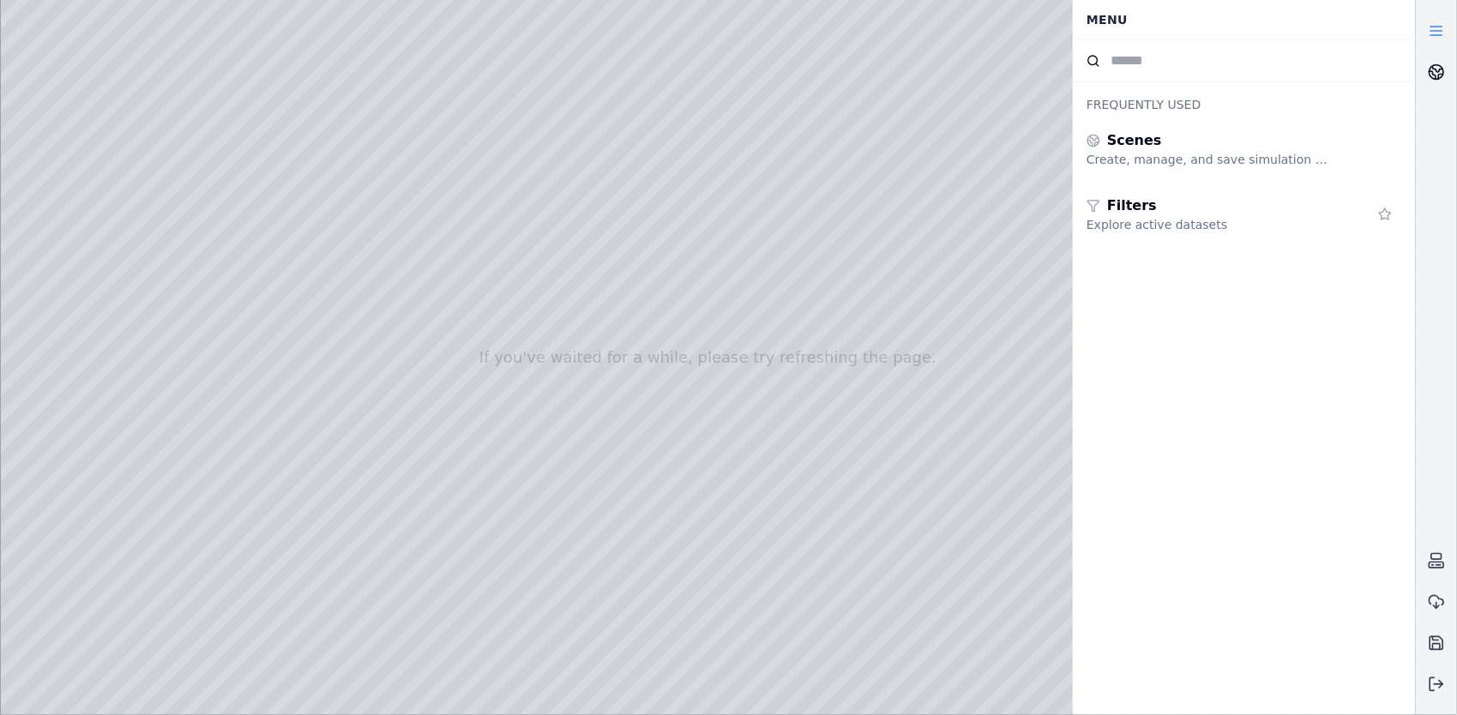
click at [1437, 68] on icon at bounding box center [1436, 71] width 17 height 17
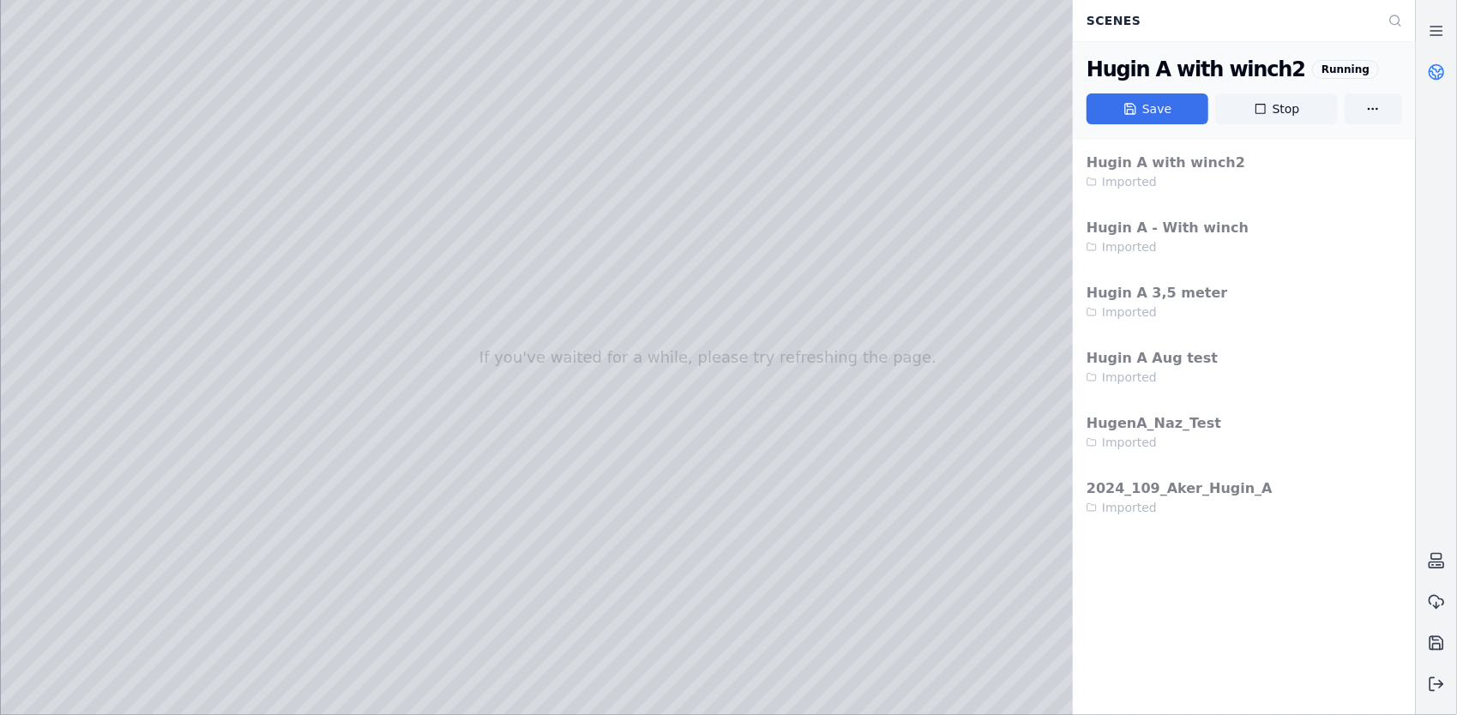
click at [1137, 111] on icon at bounding box center [1130, 109] width 14 height 14
click at [1437, 67] on icon at bounding box center [1436, 71] width 17 height 17
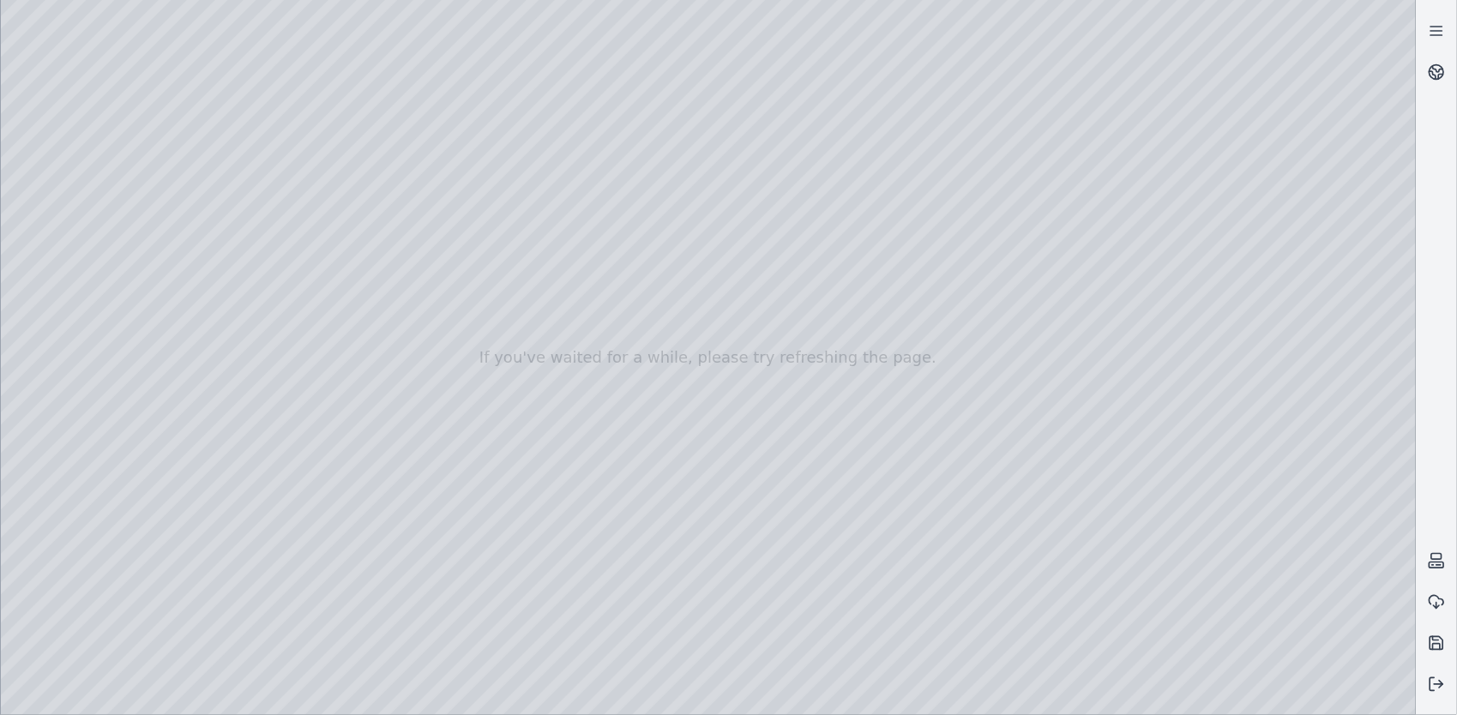
click at [1257, 287] on div at bounding box center [708, 357] width 1415 height 715
drag, startPoint x: 820, startPoint y: 528, endPoint x: 687, endPoint y: 485, distance: 139.7
drag, startPoint x: 687, startPoint y: 485, endPoint x: 672, endPoint y: 484, distance: 14.7
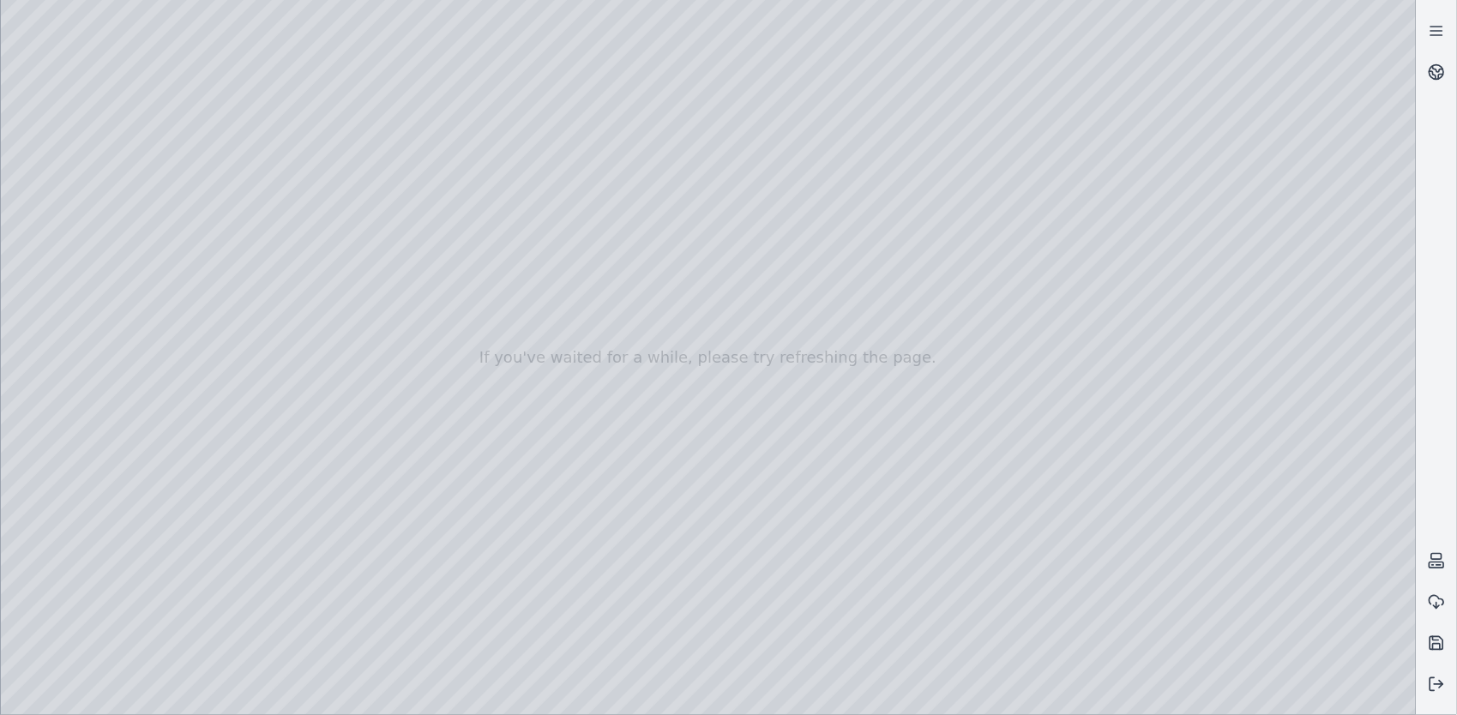
click at [955, 698] on div at bounding box center [708, 357] width 1415 height 715
click at [955, 696] on div at bounding box center [708, 357] width 1415 height 715
click at [69, 348] on div at bounding box center [708, 357] width 1415 height 715
click at [69, 291] on div at bounding box center [708, 357] width 1415 height 715
click at [219, 283] on div at bounding box center [708, 357] width 1415 height 715
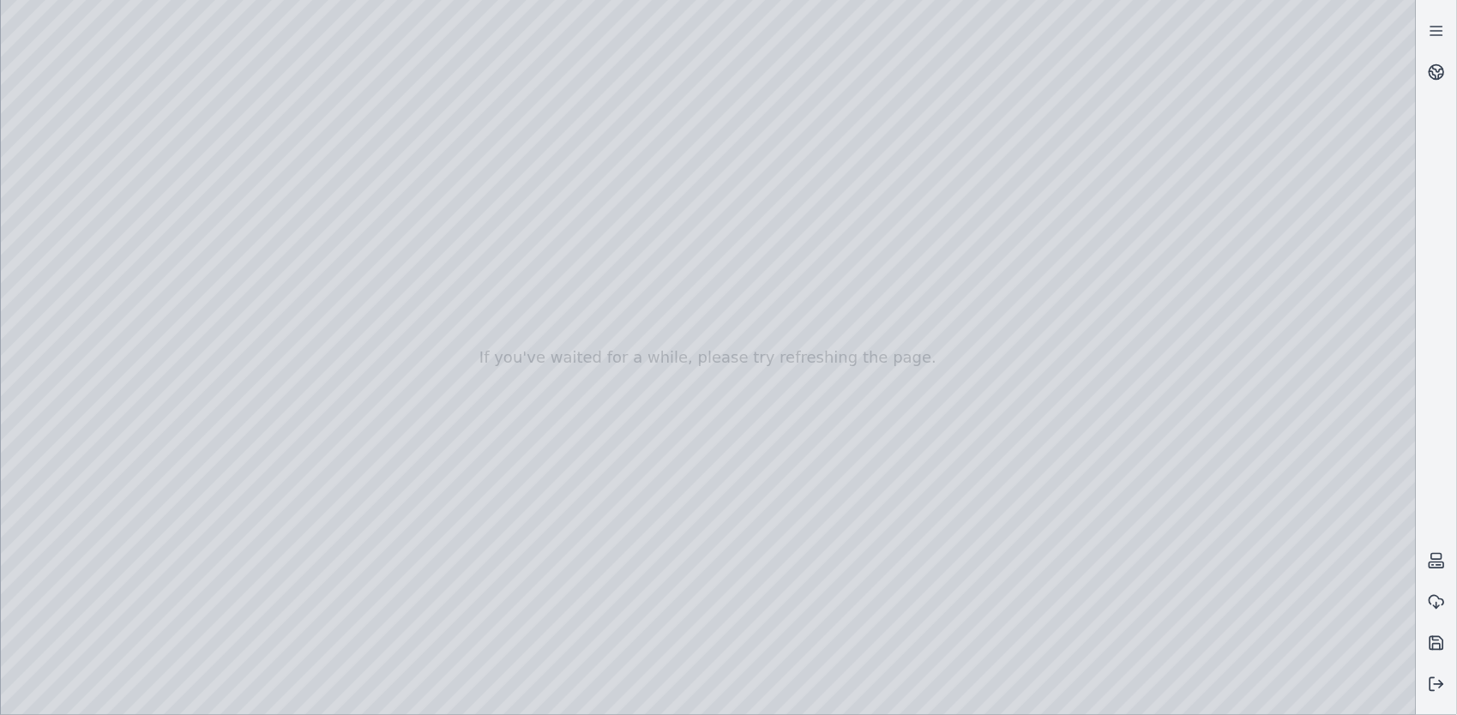
click at [140, 142] on div at bounding box center [708, 357] width 1415 height 715
click at [809, 596] on div at bounding box center [708, 357] width 1415 height 715
drag, startPoint x: 808, startPoint y: 534, endPoint x: 843, endPoint y: 517, distance: 39.1
click at [843, 517] on div at bounding box center [708, 357] width 1415 height 715
drag, startPoint x: 505, startPoint y: 556, endPoint x: 490, endPoint y: 568, distance: 19.6
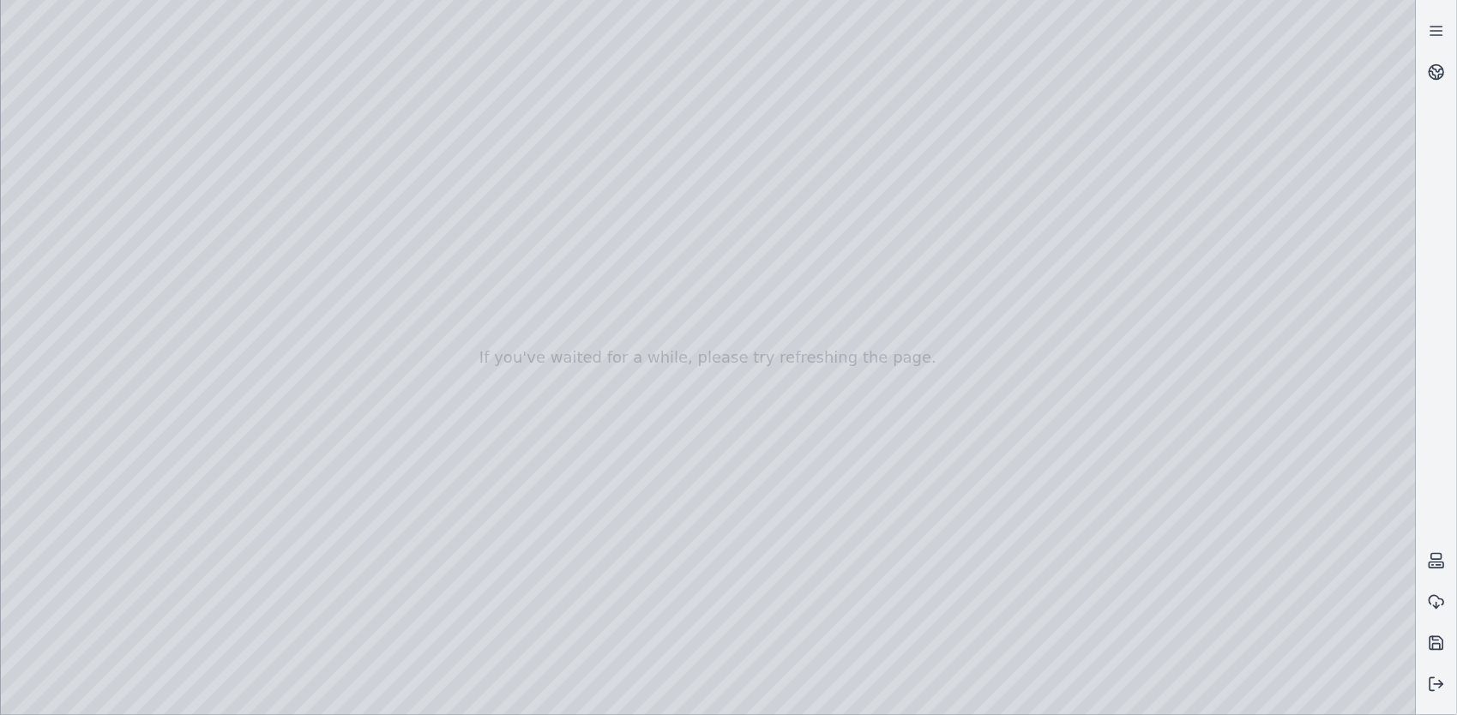
drag, startPoint x: 551, startPoint y: 463, endPoint x: 490, endPoint y: 454, distance: 61.5
drag, startPoint x: 585, startPoint y: 454, endPoint x: 506, endPoint y: 441, distance: 80.1
click at [593, 480] on div at bounding box center [708, 357] width 1415 height 715
click at [1319, 696] on div at bounding box center [708, 357] width 1415 height 715
click at [593, 501] on div at bounding box center [708, 357] width 1415 height 715
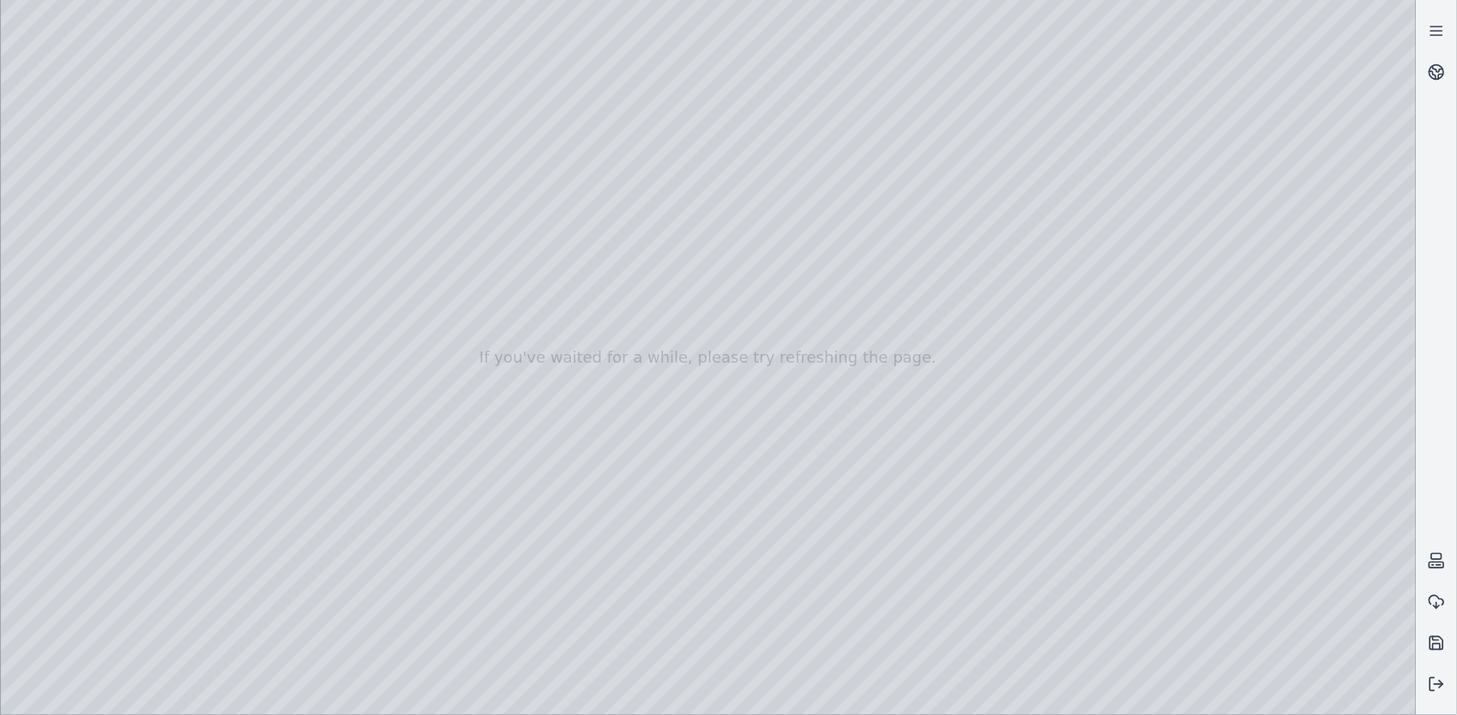
drag, startPoint x: 719, startPoint y: 551, endPoint x: 616, endPoint y: 571, distance: 104.8
drag, startPoint x: 605, startPoint y: 581, endPoint x: 622, endPoint y: 515, distance: 68.8
click at [1316, 694] on div at bounding box center [708, 357] width 1415 height 715
click at [578, 472] on div at bounding box center [708, 357] width 1415 height 715
click at [1328, 701] on div at bounding box center [708, 357] width 1415 height 715
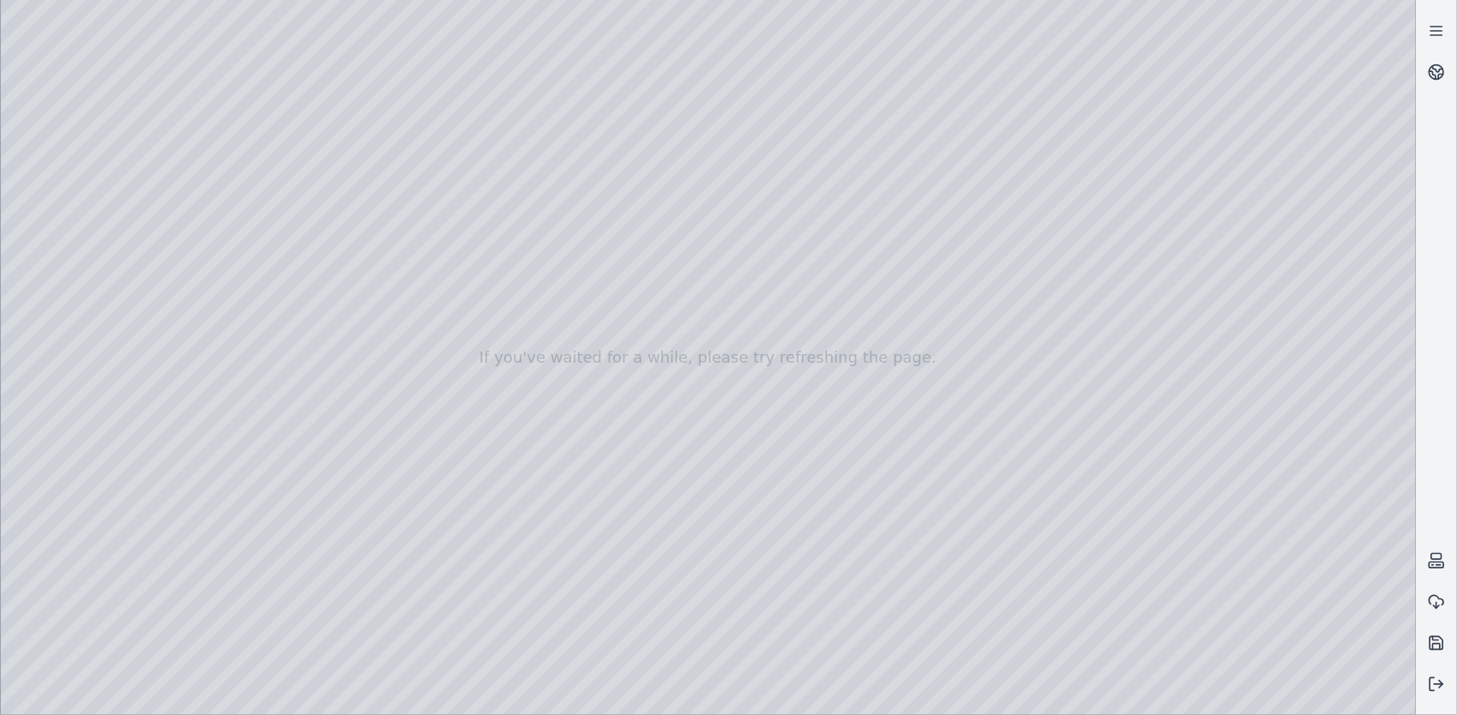
click at [1389, 701] on div at bounding box center [708, 357] width 1415 height 715
click at [1319, 695] on div at bounding box center [708, 357] width 1415 height 715
click at [581, 508] on div at bounding box center [708, 357] width 1415 height 715
drag, startPoint x: 1405, startPoint y: 701, endPoint x: 1396, endPoint y: 696, distance: 10.0
click at [1403, 701] on div at bounding box center [708, 357] width 1415 height 715
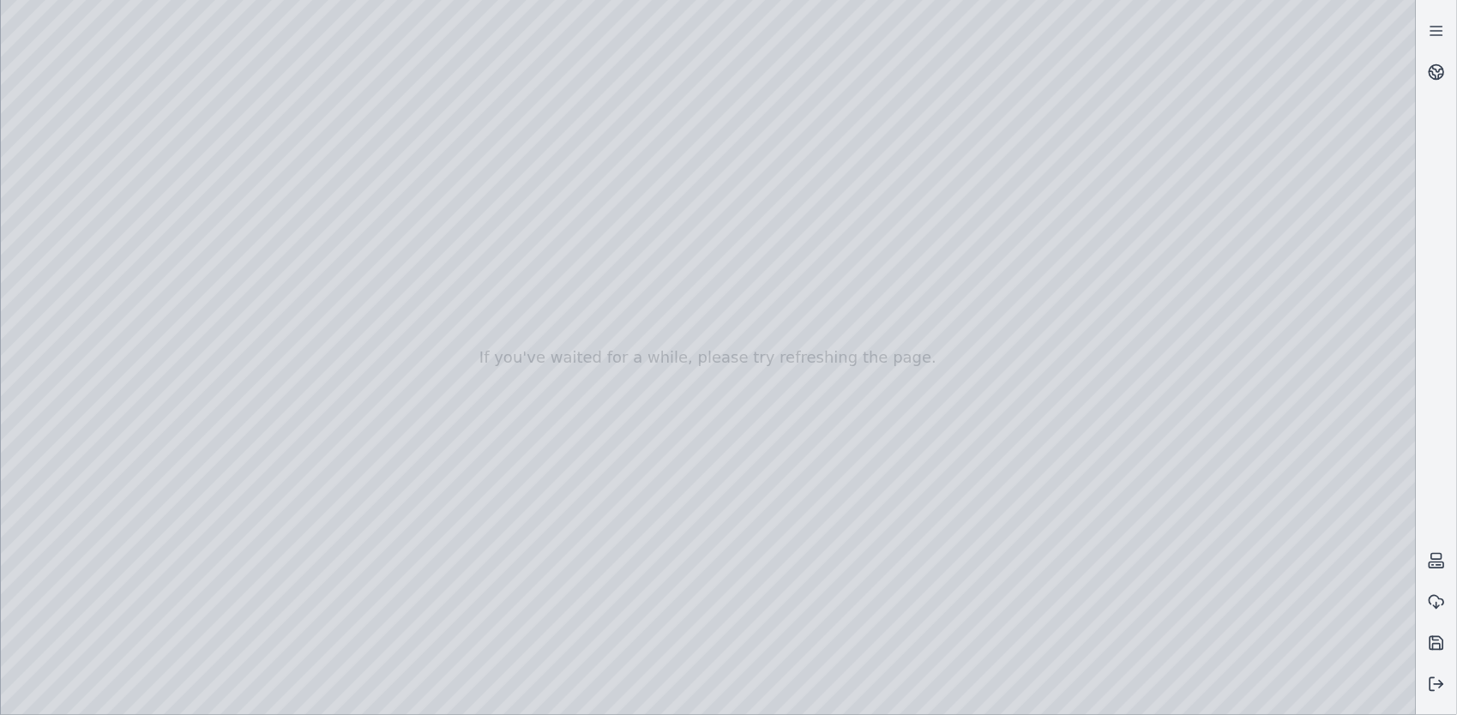
drag, startPoint x: 641, startPoint y: 498, endPoint x: 626, endPoint y: 499, distance: 15.5
drag, startPoint x: 840, startPoint y: 507, endPoint x: 803, endPoint y: 496, distance: 38.5
click at [1319, 698] on div at bounding box center [708, 357] width 1415 height 715
click at [718, 612] on div at bounding box center [708, 357] width 1415 height 715
click at [719, 534] on div at bounding box center [708, 357] width 1415 height 715
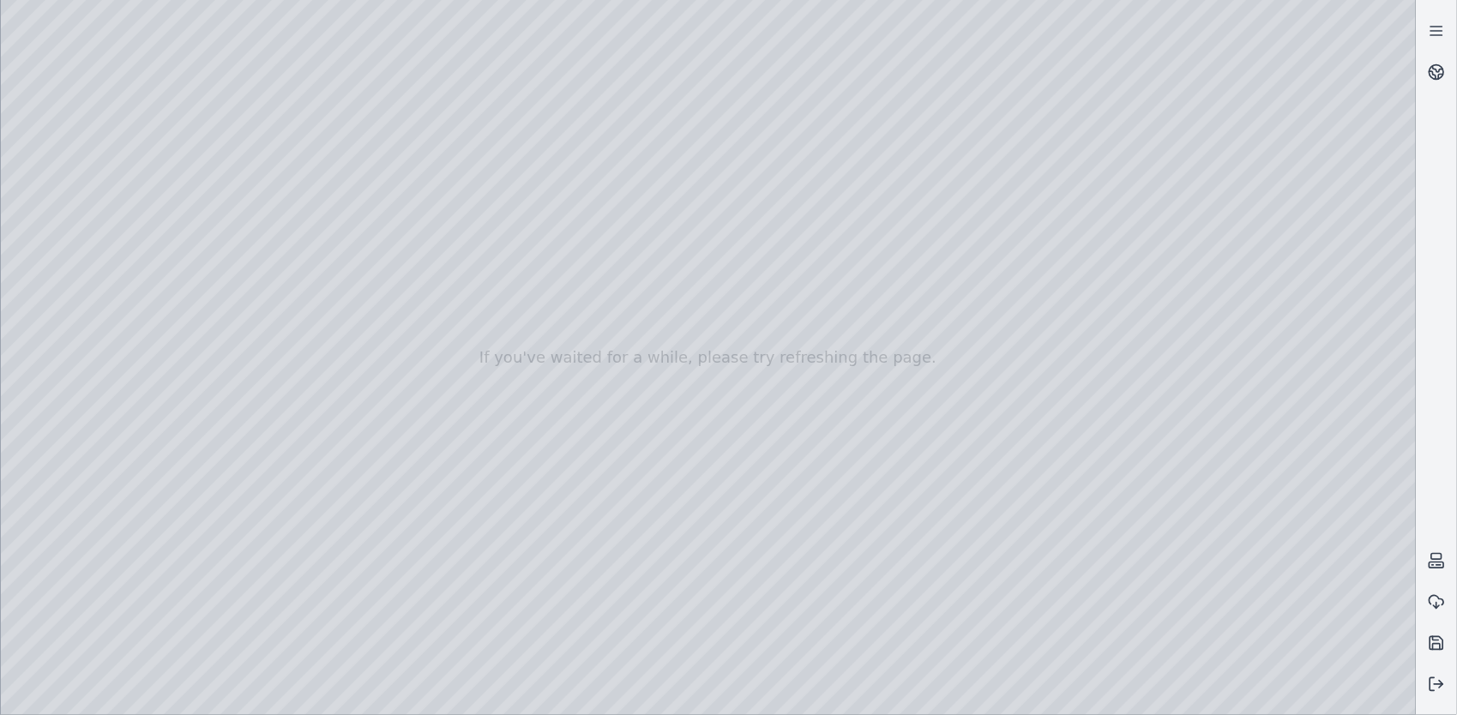
click at [1325, 701] on div at bounding box center [708, 357] width 1415 height 715
drag, startPoint x: 1321, startPoint y: 701, endPoint x: 715, endPoint y: 600, distance: 613.7
click at [715, 600] on div at bounding box center [708, 357] width 1415 height 715
drag, startPoint x: 778, startPoint y: 606, endPoint x: 892, endPoint y: 612, distance: 114.2
click at [609, 199] on div at bounding box center [708, 357] width 1415 height 715
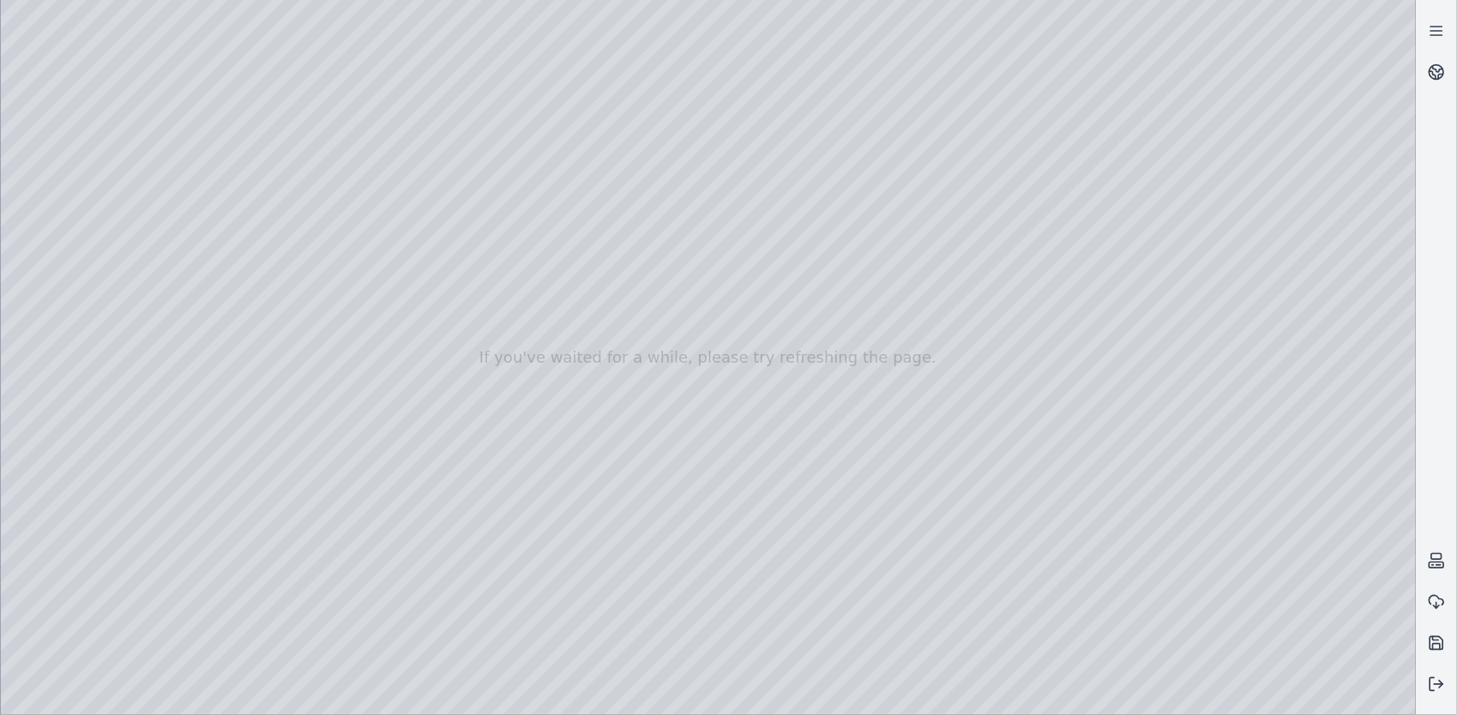
drag, startPoint x: 682, startPoint y: 506, endPoint x: 674, endPoint y: 448, distance: 58.0
click at [1313, 690] on div at bounding box center [708, 357] width 1415 height 715
click at [1310, 695] on div at bounding box center [708, 357] width 1415 height 715
click at [530, 559] on div at bounding box center [708, 357] width 1415 height 715
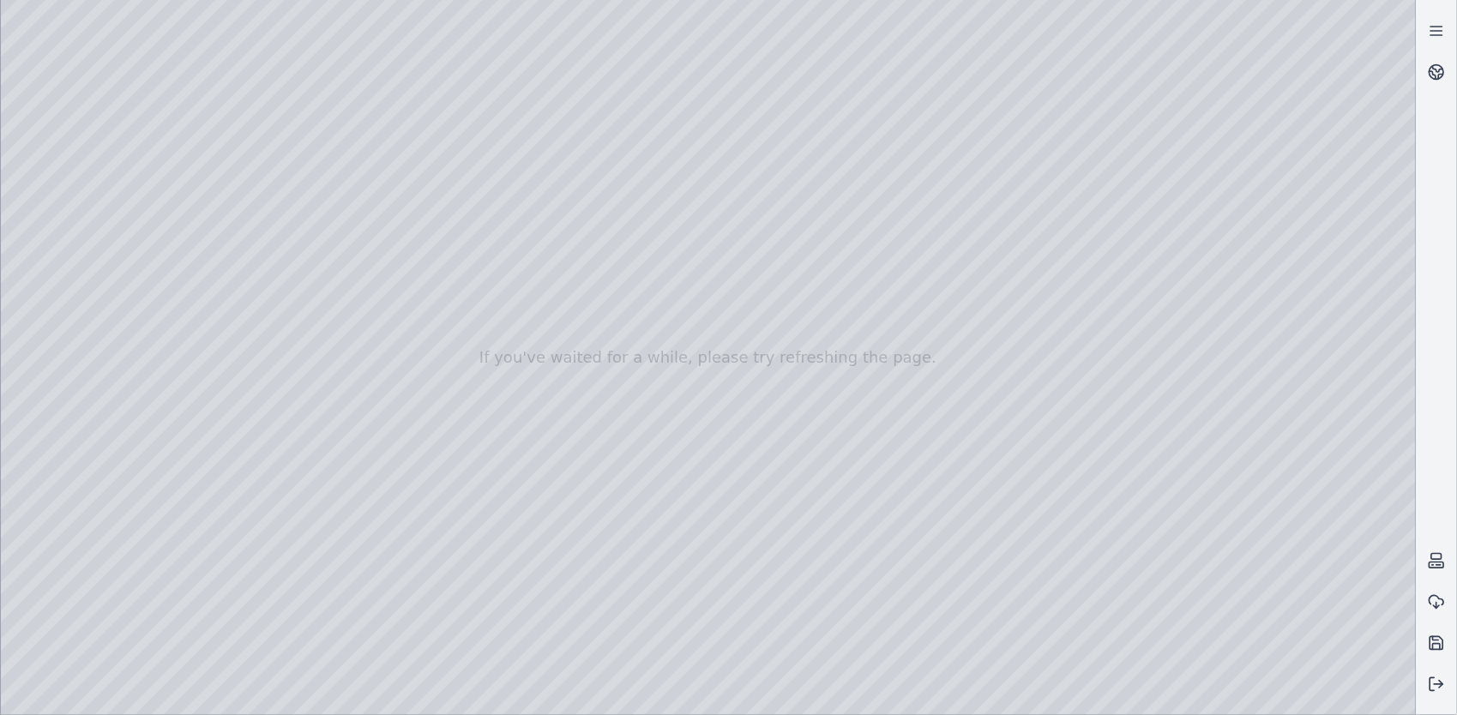
click at [533, 549] on div at bounding box center [708, 357] width 1415 height 715
drag, startPoint x: 703, startPoint y: 542, endPoint x: 712, endPoint y: 526, distance: 18.4
click at [716, 477] on div at bounding box center [708, 357] width 1415 height 715
drag, startPoint x: 733, startPoint y: 521, endPoint x: 749, endPoint y: 559, distance: 41.9
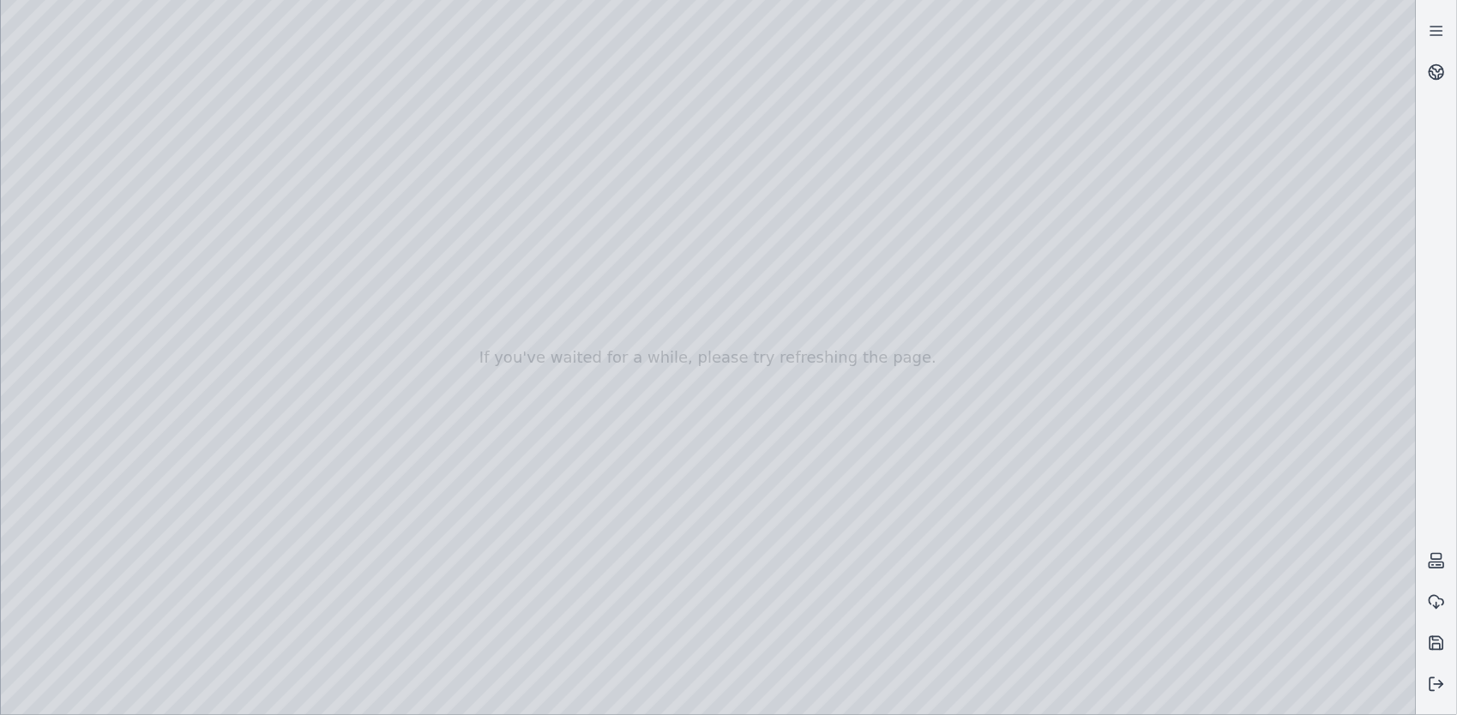
drag, startPoint x: 749, startPoint y: 559, endPoint x: 718, endPoint y: 588, distance: 43.1
drag, startPoint x: 718, startPoint y: 587, endPoint x: 715, endPoint y: 614, distance: 26.7
click at [967, 571] on div at bounding box center [708, 357] width 1415 height 715
drag, startPoint x: 961, startPoint y: 494, endPoint x: 911, endPoint y: 520, distance: 56.8
click at [911, 520] on div at bounding box center [708, 357] width 1415 height 715
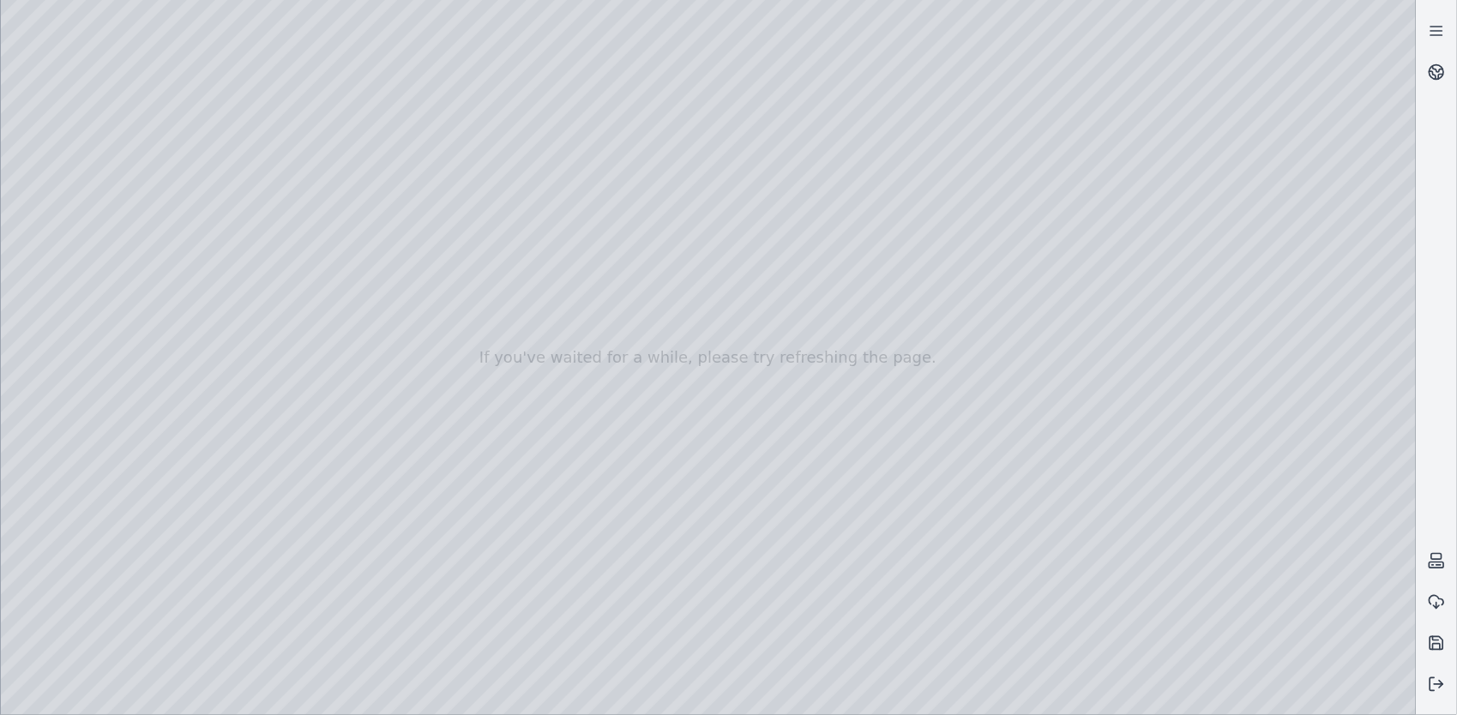
drag, startPoint x: 732, startPoint y: 529, endPoint x: 724, endPoint y: 533, distance: 9.2
click at [1108, 59] on div at bounding box center [708, 357] width 1415 height 715
click at [1257, 480] on div at bounding box center [708, 357] width 1415 height 715
click at [34, 292] on div at bounding box center [708, 357] width 1415 height 715
click at [134, 137] on div at bounding box center [708, 357] width 1415 height 715
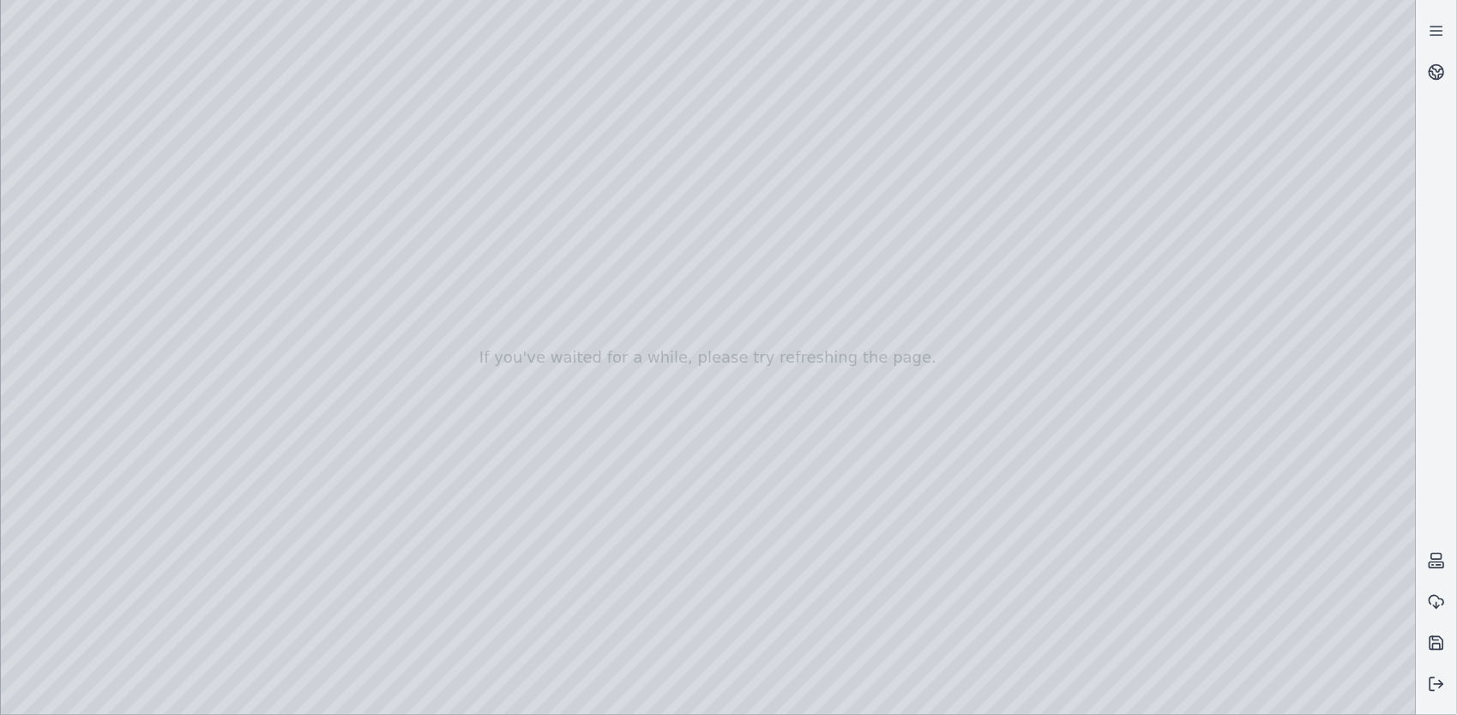
drag, startPoint x: 707, startPoint y: 409, endPoint x: 681, endPoint y: 430, distance: 34.2
drag, startPoint x: 678, startPoint y: 435, endPoint x: 578, endPoint y: 436, distance: 100.3
drag, startPoint x: 708, startPoint y: 398, endPoint x: 705, endPoint y: 376, distance: 22.6
drag, startPoint x: 929, startPoint y: 499, endPoint x: 951, endPoint y: 506, distance: 23.3
drag, startPoint x: 1235, startPoint y: 698, endPoint x: 1183, endPoint y: 623, distance: 91.8
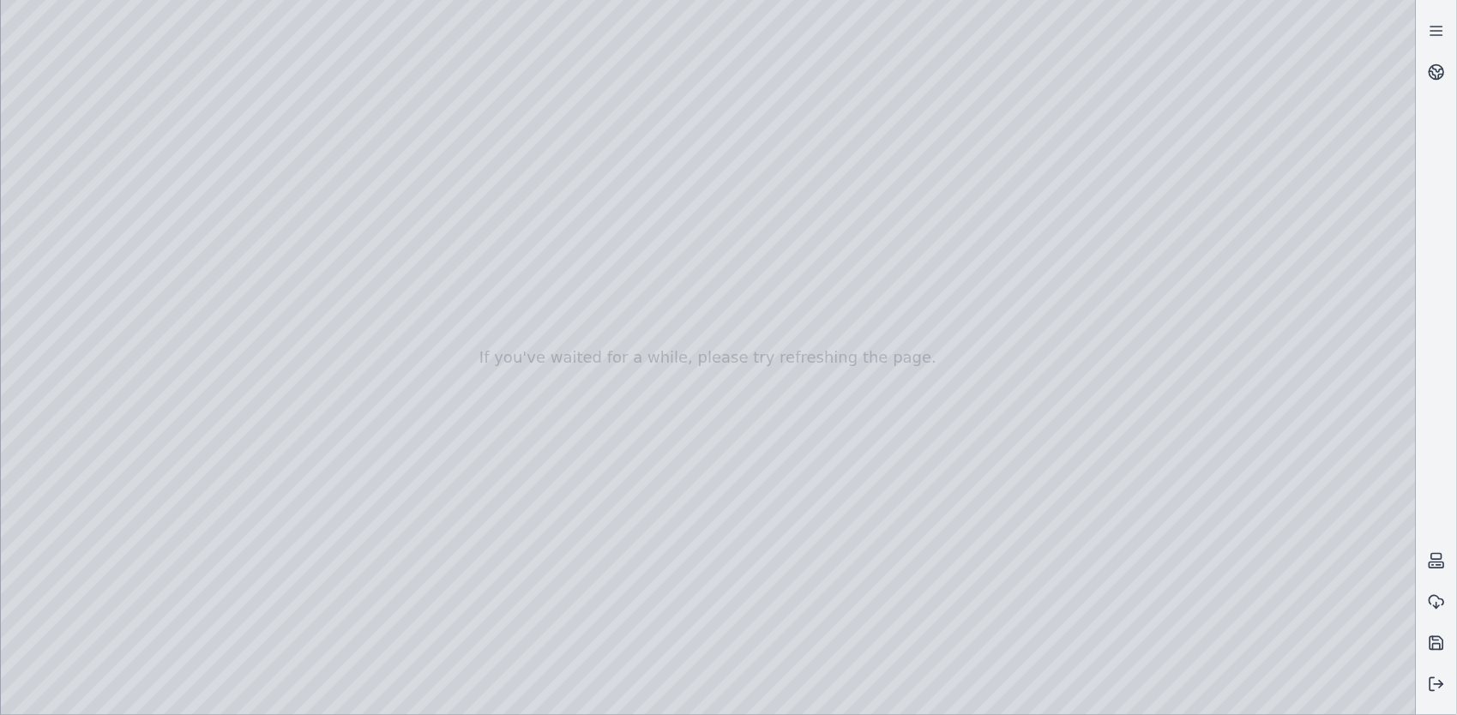
click at [1233, 698] on div at bounding box center [708, 357] width 1415 height 715
drag, startPoint x: 1037, startPoint y: 533, endPoint x: 1066, endPoint y: 536, distance: 29.3
click at [1295, 473] on div at bounding box center [708, 357] width 1415 height 715
click at [1277, 477] on div at bounding box center [708, 357] width 1415 height 715
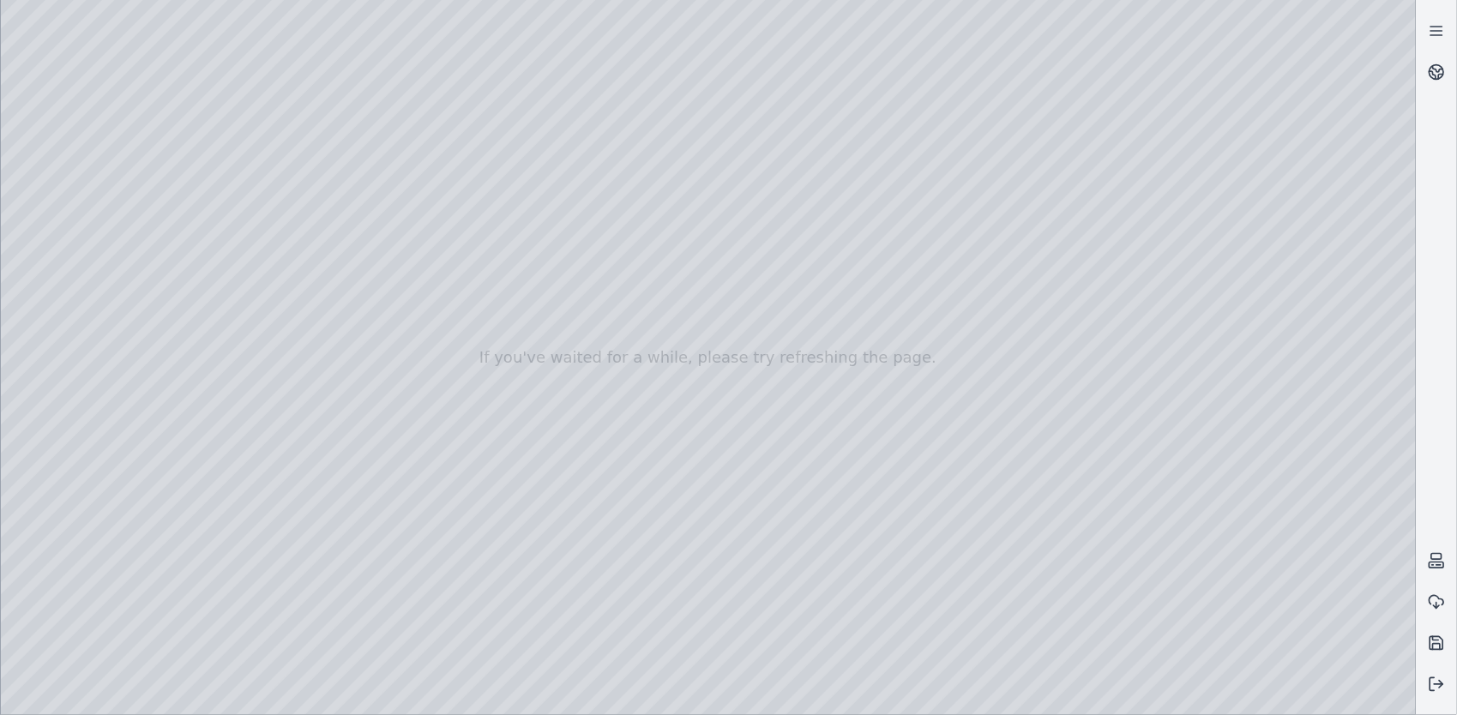
click at [1256, 523] on div at bounding box center [708, 357] width 1415 height 715
drag, startPoint x: 1063, startPoint y: 553, endPoint x: 1050, endPoint y: 549, distance: 14.4
drag, startPoint x: 1048, startPoint y: 555, endPoint x: 1026, endPoint y: 559, distance: 22.7
click at [1255, 523] on div at bounding box center [708, 357] width 1415 height 715
click at [1259, 478] on div at bounding box center [708, 357] width 1415 height 715
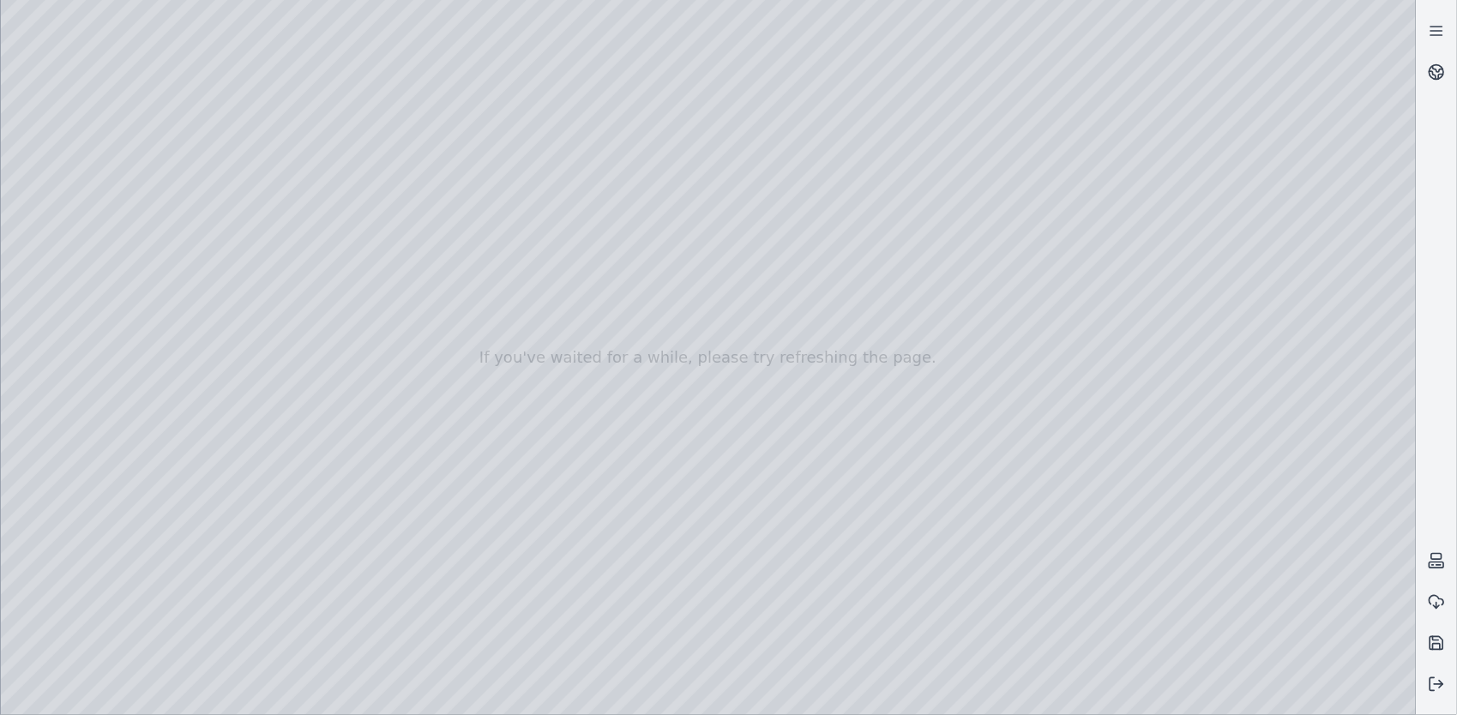
click at [1257, 352] on div at bounding box center [708, 357] width 1415 height 715
click at [1252, 351] on div at bounding box center [708, 357] width 1415 height 715
click at [1285, 507] on div at bounding box center [708, 357] width 1415 height 715
click at [1279, 503] on div at bounding box center [708, 357] width 1415 height 715
click at [1252, 554] on div at bounding box center [708, 357] width 1415 height 715
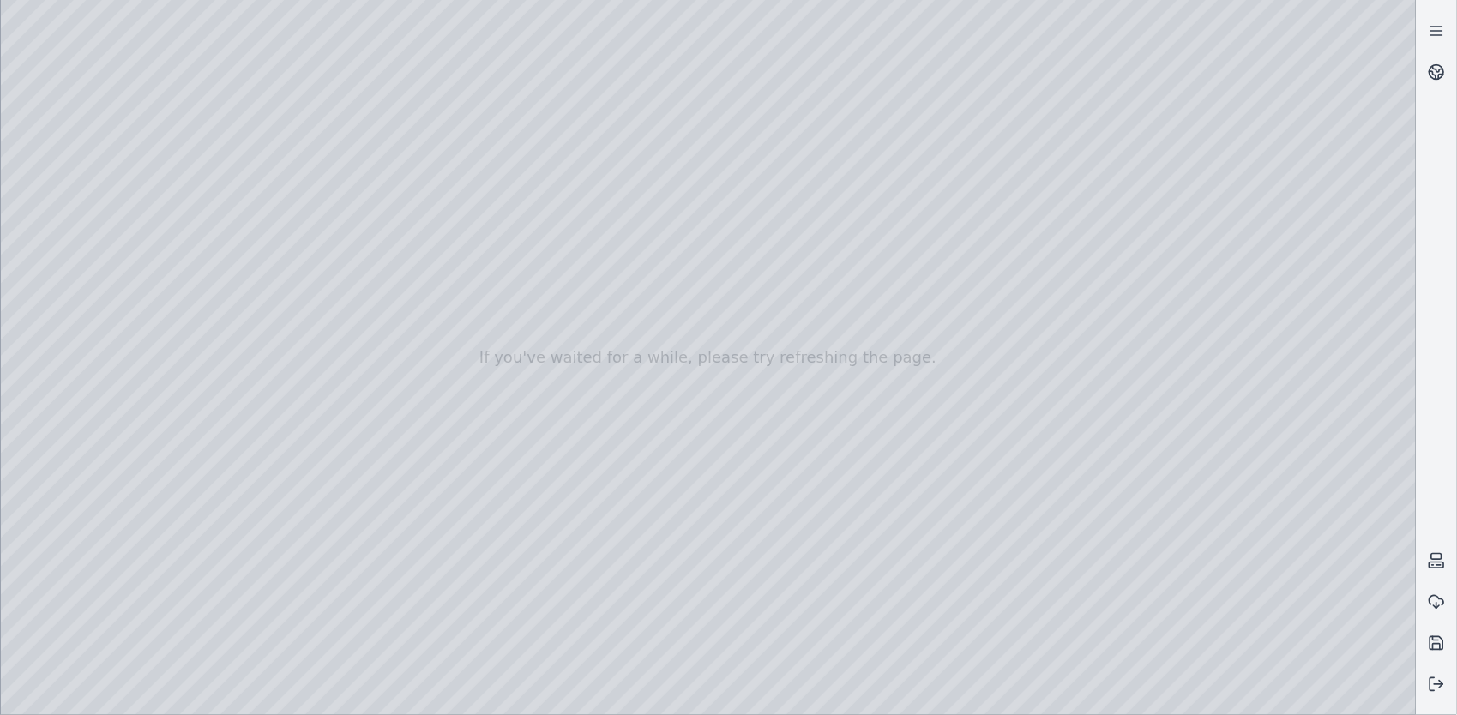
click at [1279, 316] on div at bounding box center [708, 357] width 1415 height 715
click at [1282, 316] on div at bounding box center [708, 357] width 1415 height 715
click at [1297, 321] on div at bounding box center [708, 357] width 1415 height 715
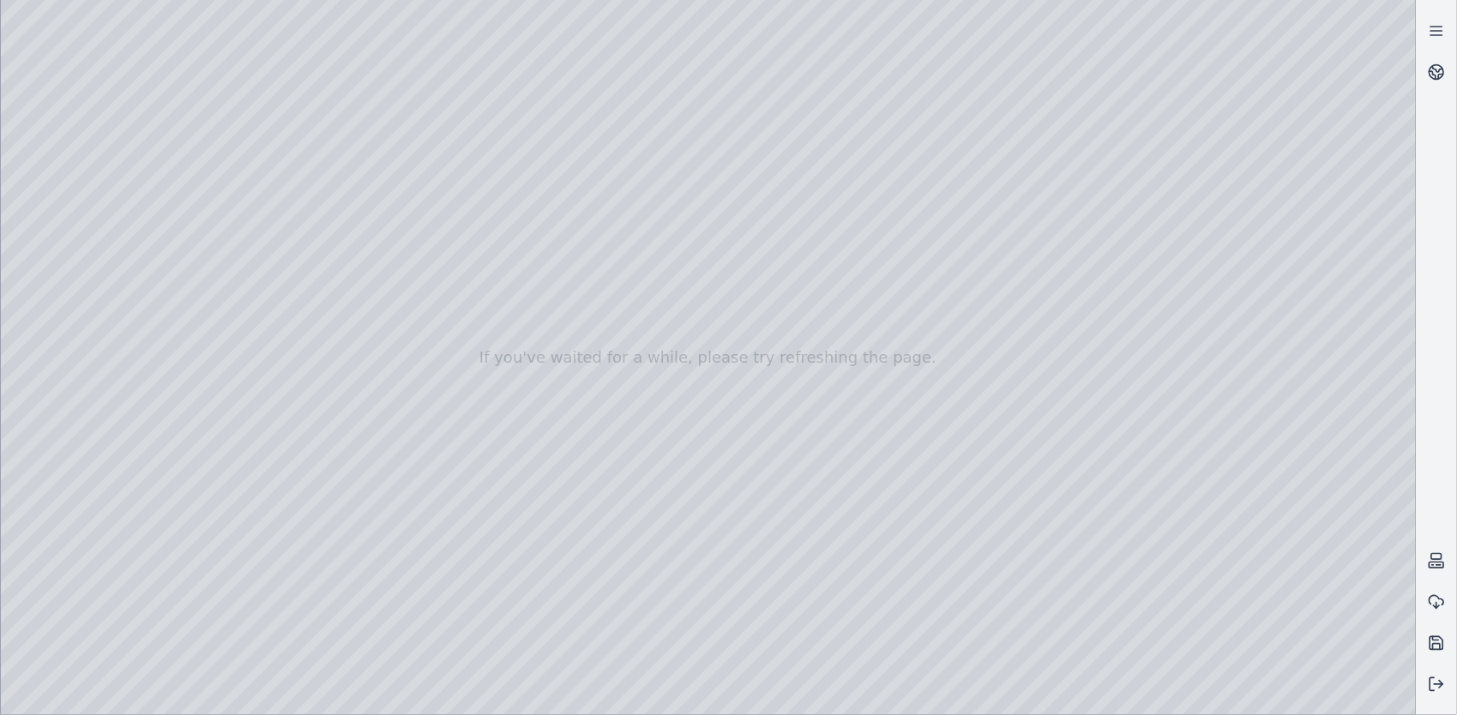
click at [1297, 321] on div at bounding box center [708, 357] width 1415 height 715
click at [1293, 316] on div at bounding box center [708, 357] width 1415 height 715
drag, startPoint x: 856, startPoint y: 508, endPoint x: 890, endPoint y: 532, distance: 41.9
drag, startPoint x: 806, startPoint y: 536, endPoint x: 816, endPoint y: 549, distance: 16.5
click at [897, 590] on div at bounding box center [708, 357] width 1415 height 715
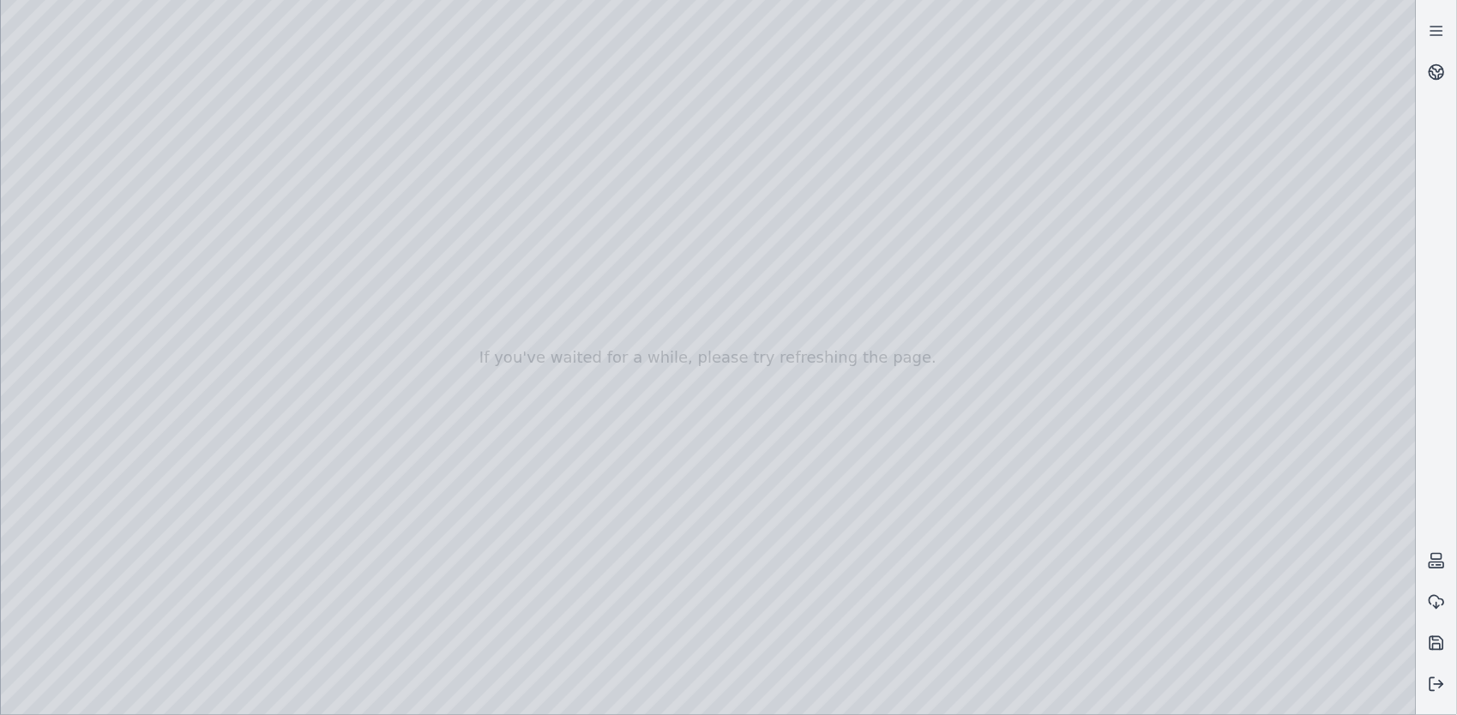
drag, startPoint x: 897, startPoint y: 530, endPoint x: 906, endPoint y: 472, distance: 58.9
click at [911, 489] on div at bounding box center [708, 357] width 1415 height 715
drag, startPoint x: 792, startPoint y: 305, endPoint x: 791, endPoint y: 293, distance: 12.1
drag, startPoint x: 791, startPoint y: 293, endPoint x: 930, endPoint y: 279, distance: 139.7
click at [954, 698] on div at bounding box center [708, 357] width 1415 height 715
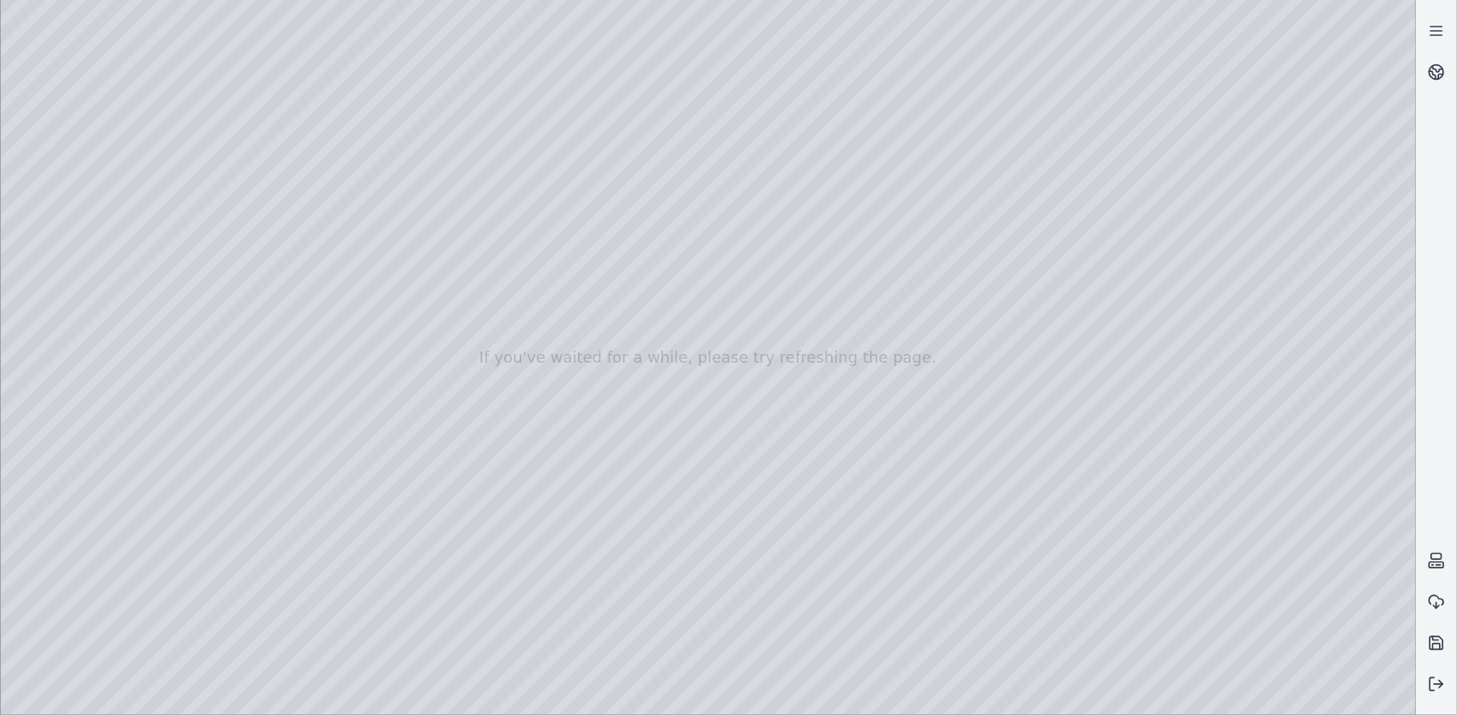
drag, startPoint x: 930, startPoint y: 460, endPoint x: 923, endPoint y: 419, distance: 41.0
click at [934, 257] on div at bounding box center [708, 357] width 1415 height 715
drag, startPoint x: 942, startPoint y: 270, endPoint x: 1031, endPoint y: 298, distance: 93.3
click at [1031, 298] on div at bounding box center [708, 357] width 1415 height 715
click at [947, 695] on div at bounding box center [708, 357] width 1415 height 715
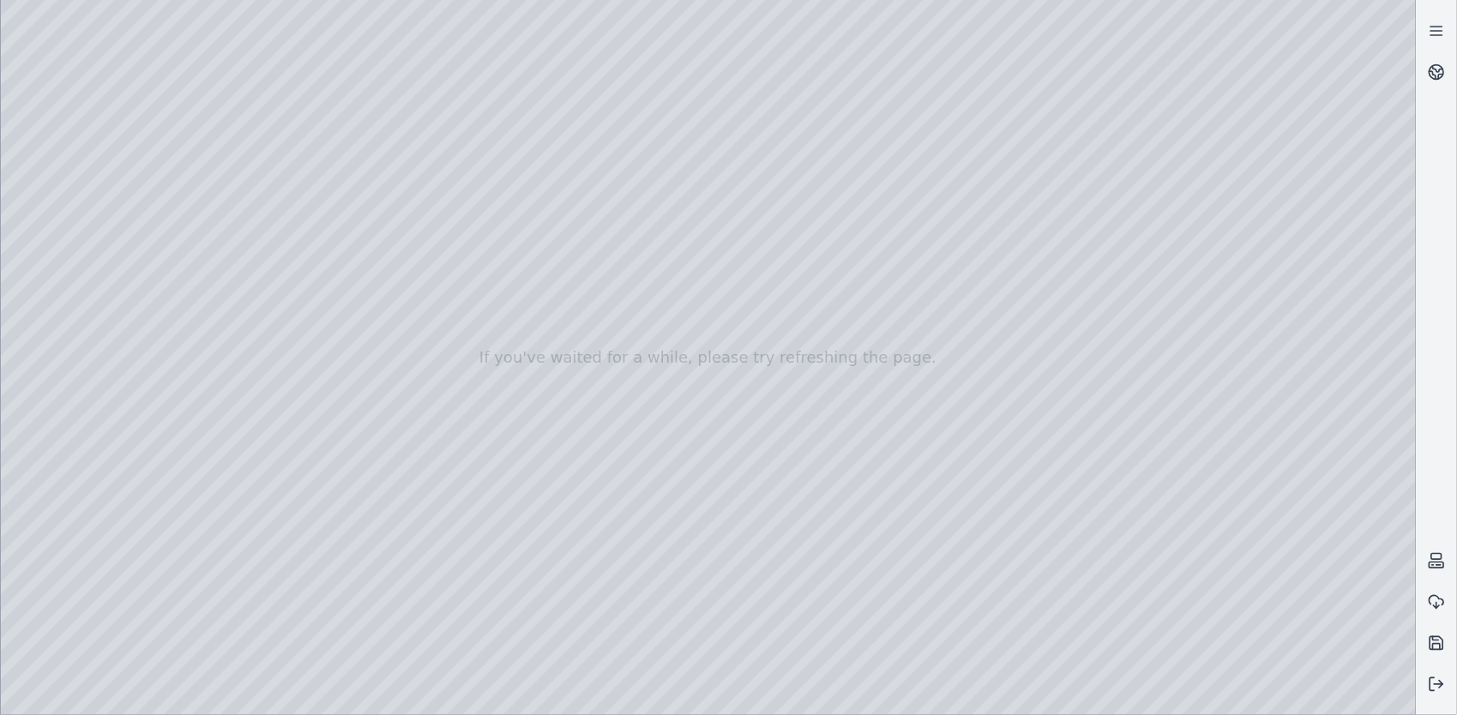
drag, startPoint x: 953, startPoint y: 695, endPoint x: 955, endPoint y: 669, distance: 25.9
click at [953, 693] on div at bounding box center [708, 357] width 1415 height 715
drag, startPoint x: 971, startPoint y: 225, endPoint x: 989, endPoint y: 312, distance: 89.3
click at [989, 312] on div at bounding box center [708, 357] width 1415 height 715
click at [955, 697] on div at bounding box center [708, 357] width 1415 height 715
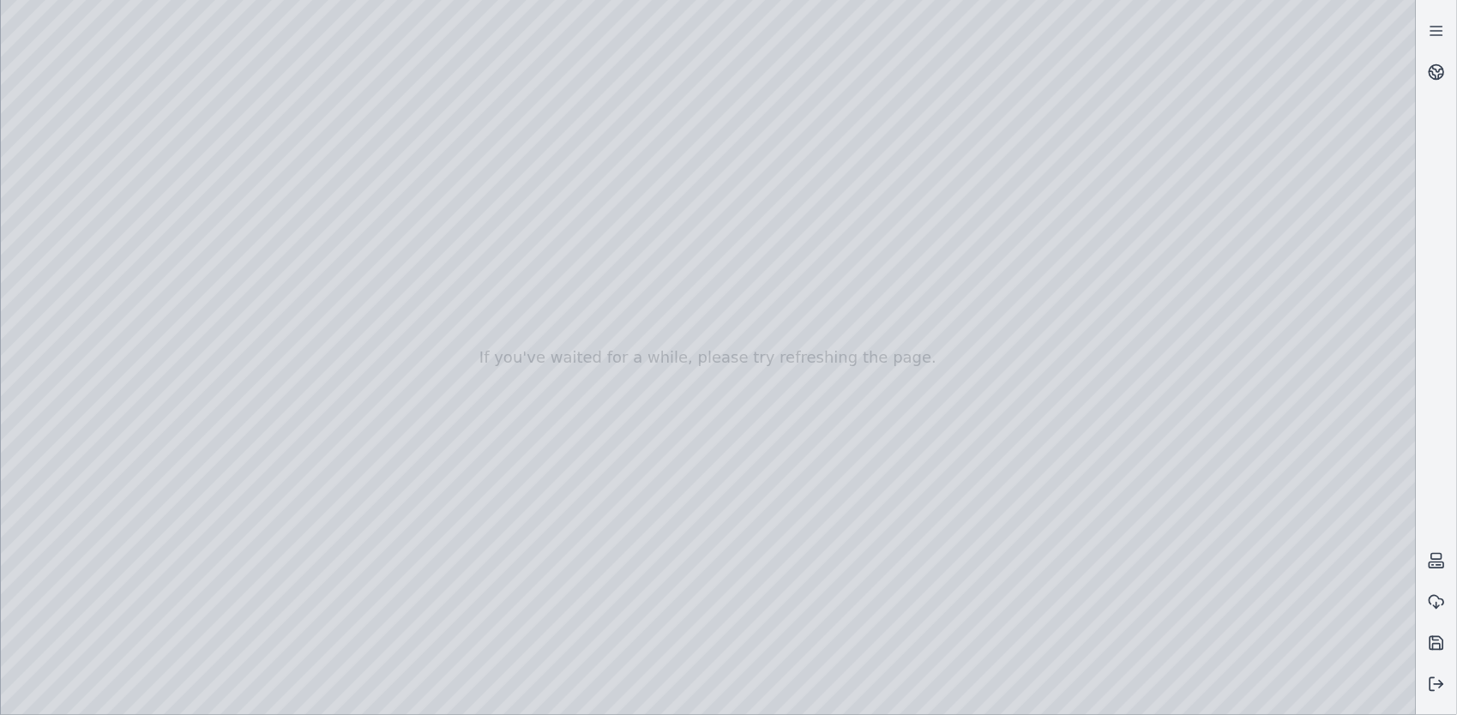
click at [950, 696] on div at bounding box center [708, 357] width 1415 height 715
drag, startPoint x: 1035, startPoint y: 420, endPoint x: 916, endPoint y: 424, distance: 119.2
click at [916, 424] on div at bounding box center [708, 357] width 1415 height 715
click at [945, 697] on div at bounding box center [708, 357] width 1415 height 715
drag, startPoint x: 892, startPoint y: 585, endPoint x: 793, endPoint y: 626, distance: 106.9
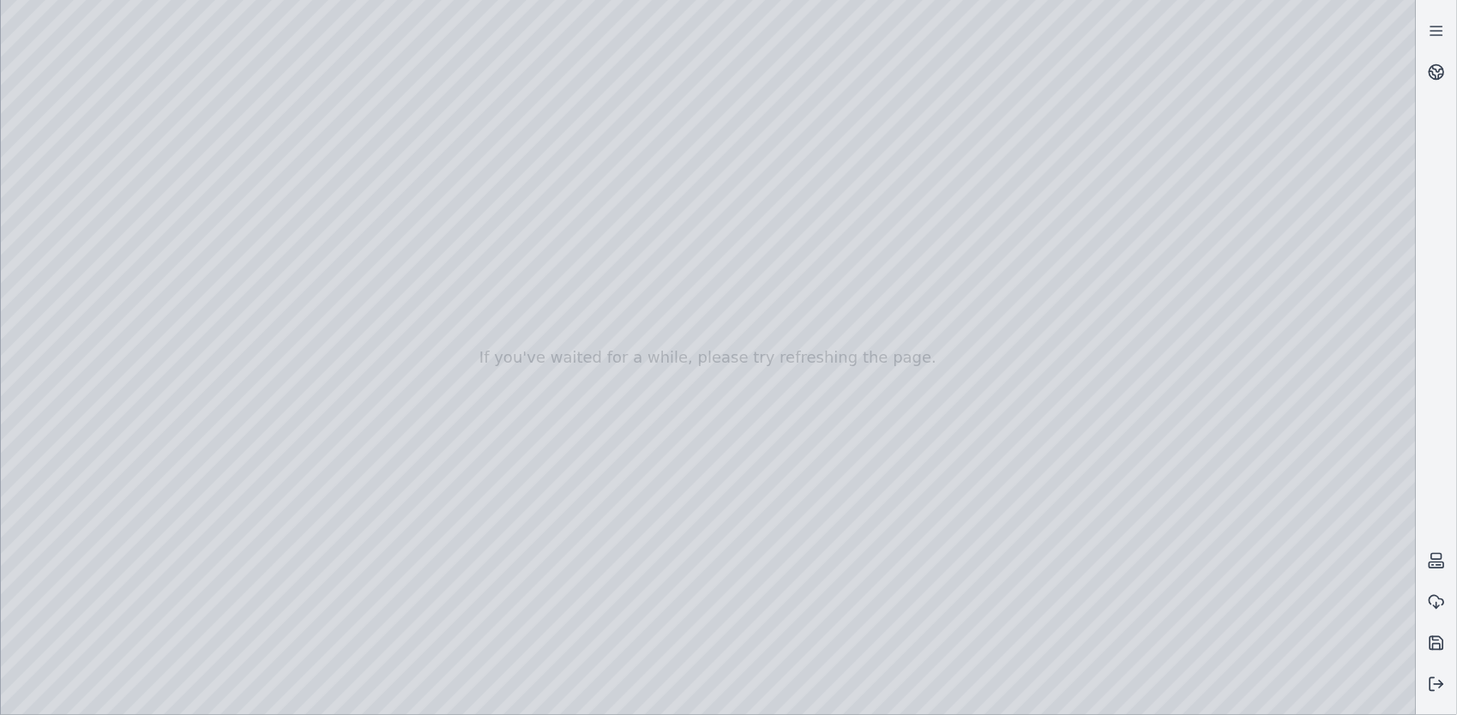
click at [945, 695] on div at bounding box center [708, 357] width 1415 height 715
drag, startPoint x: 487, startPoint y: 316, endPoint x: 509, endPoint y: 115, distance: 202.7
click at [509, 115] on div at bounding box center [708, 357] width 1415 height 715
drag, startPoint x: 587, startPoint y: 268, endPoint x: 649, endPoint y: 274, distance: 62.8
click at [649, 274] on div at bounding box center [708, 357] width 1415 height 715
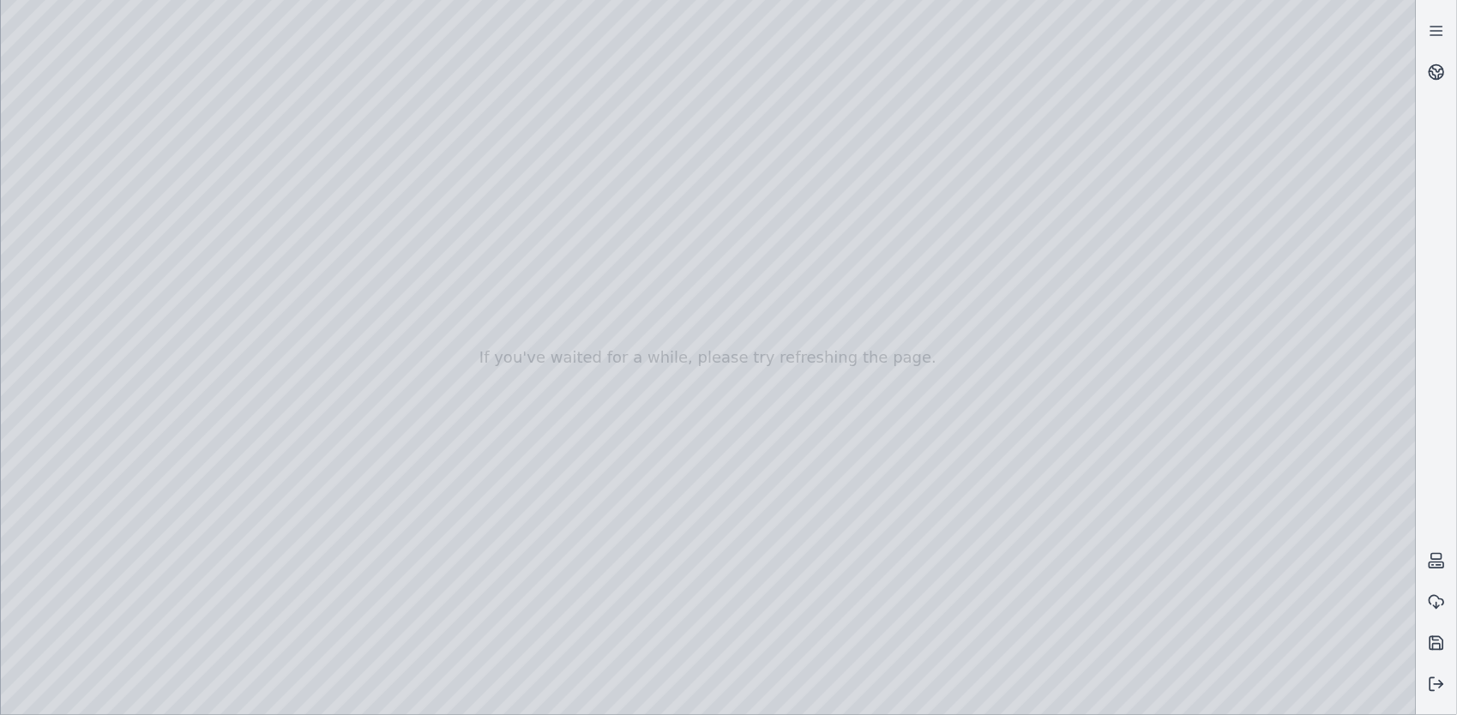
drag, startPoint x: 552, startPoint y: 131, endPoint x: 573, endPoint y: 39, distance: 94.9
click at [573, 39] on div at bounding box center [708, 357] width 1415 height 715
click at [948, 705] on div at bounding box center [708, 357] width 1415 height 715
click at [1430, 65] on icon at bounding box center [1436, 71] width 17 height 17
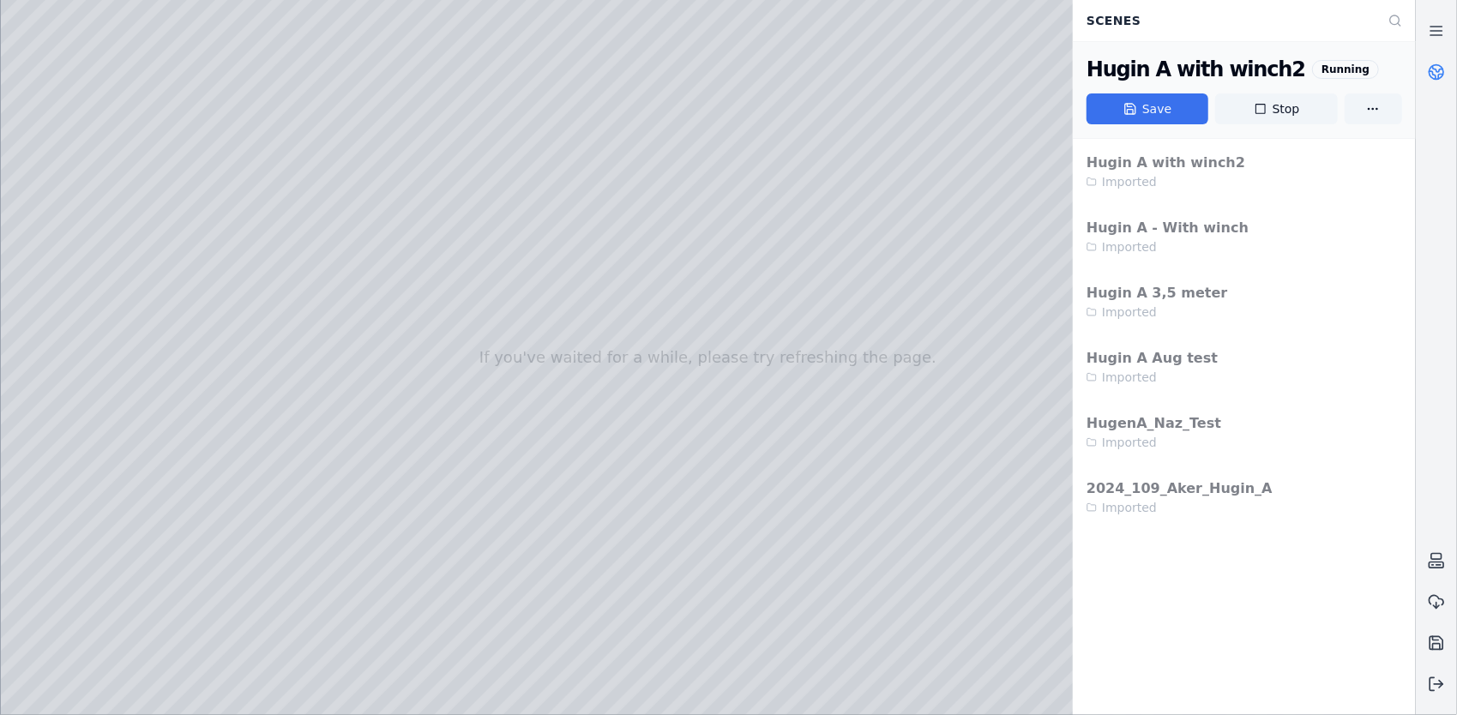
click at [1172, 108] on button "Save" at bounding box center [1147, 108] width 122 height 31
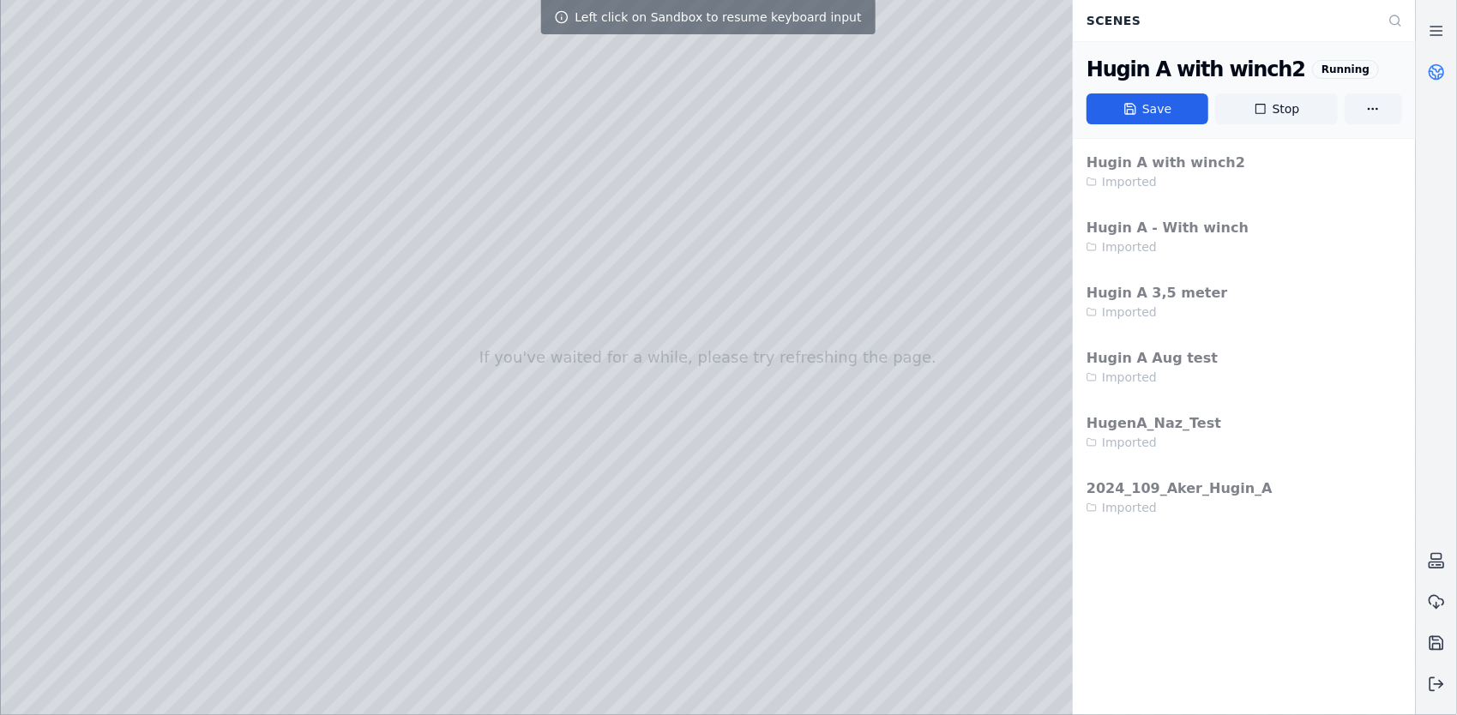
drag, startPoint x: 739, startPoint y: 505, endPoint x: 751, endPoint y: 505, distance: 12.0
drag, startPoint x: 754, startPoint y: 504, endPoint x: 812, endPoint y: 523, distance: 61.3
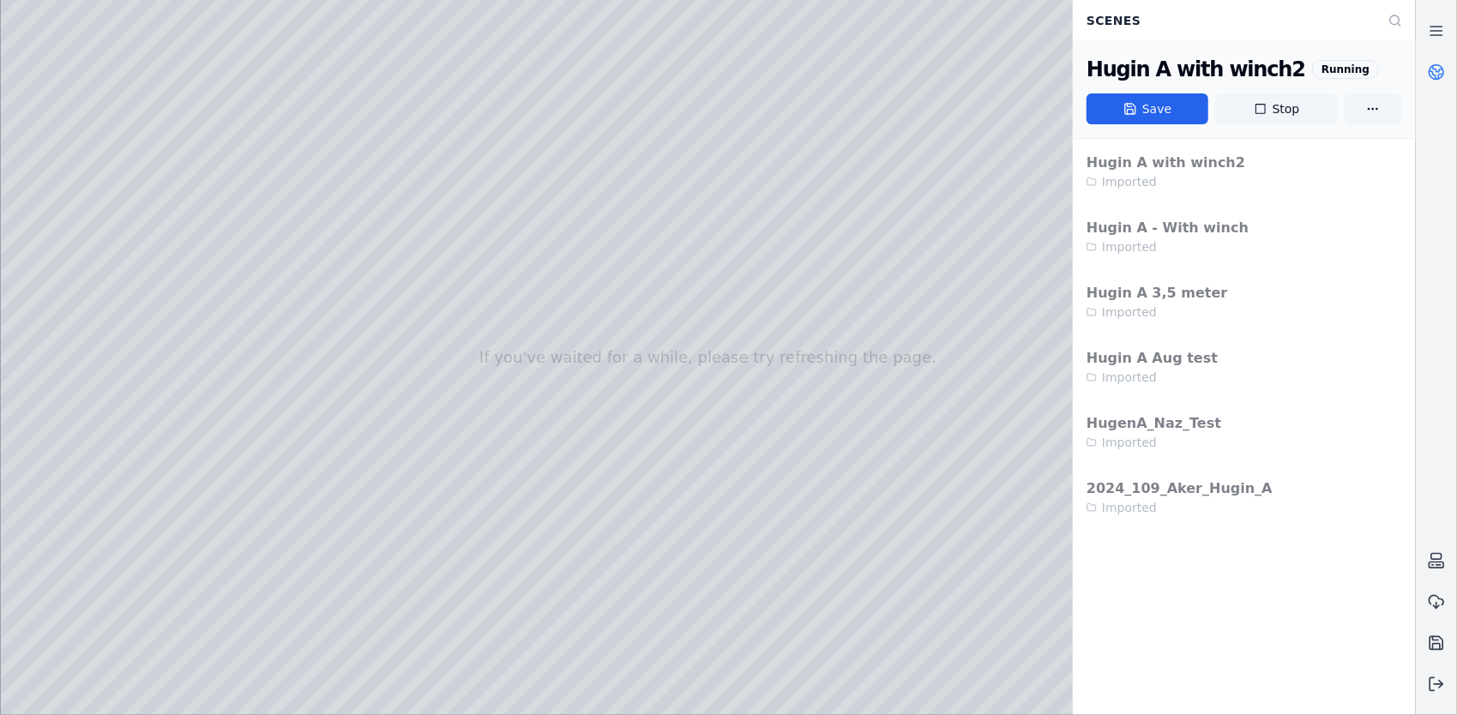
click at [1446, 67] on link at bounding box center [1436, 71] width 41 height 41
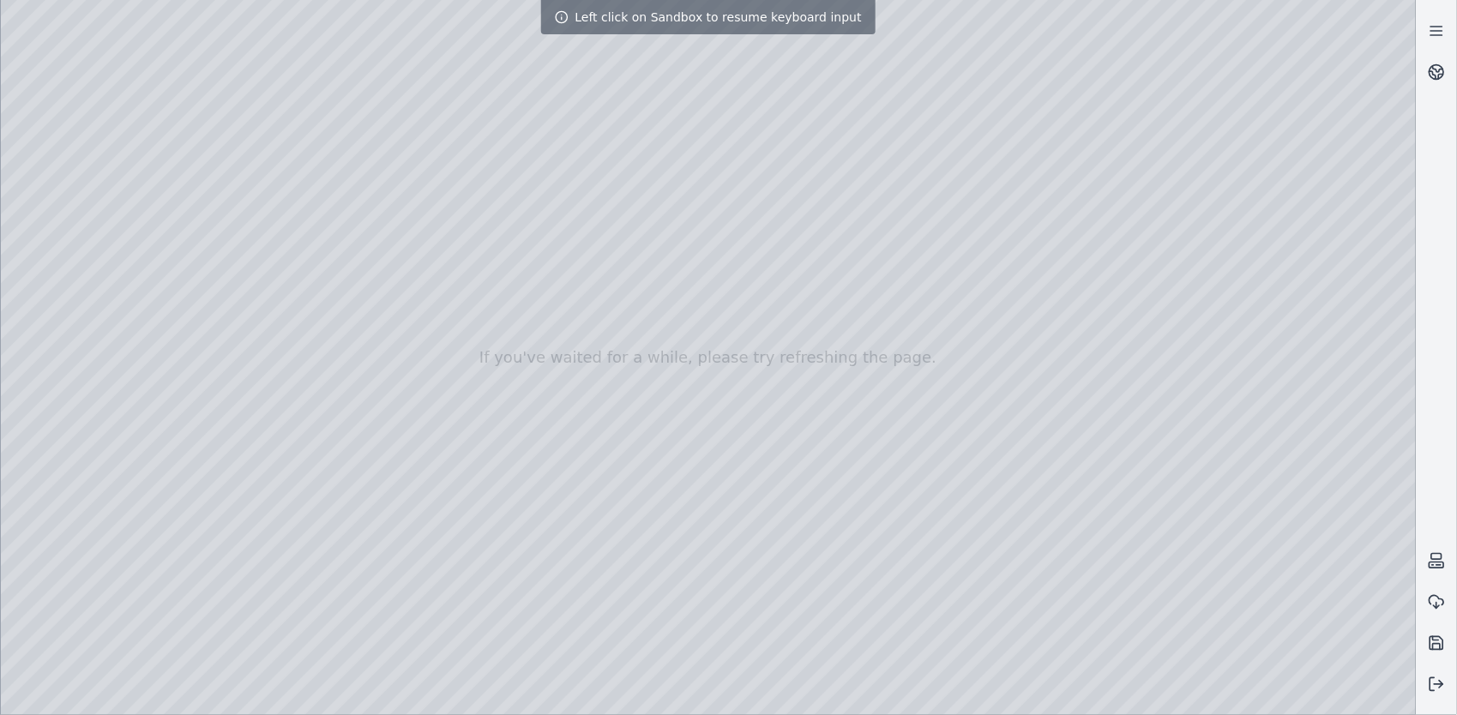
drag, startPoint x: 590, startPoint y: 380, endPoint x: 489, endPoint y: 389, distance: 101.6
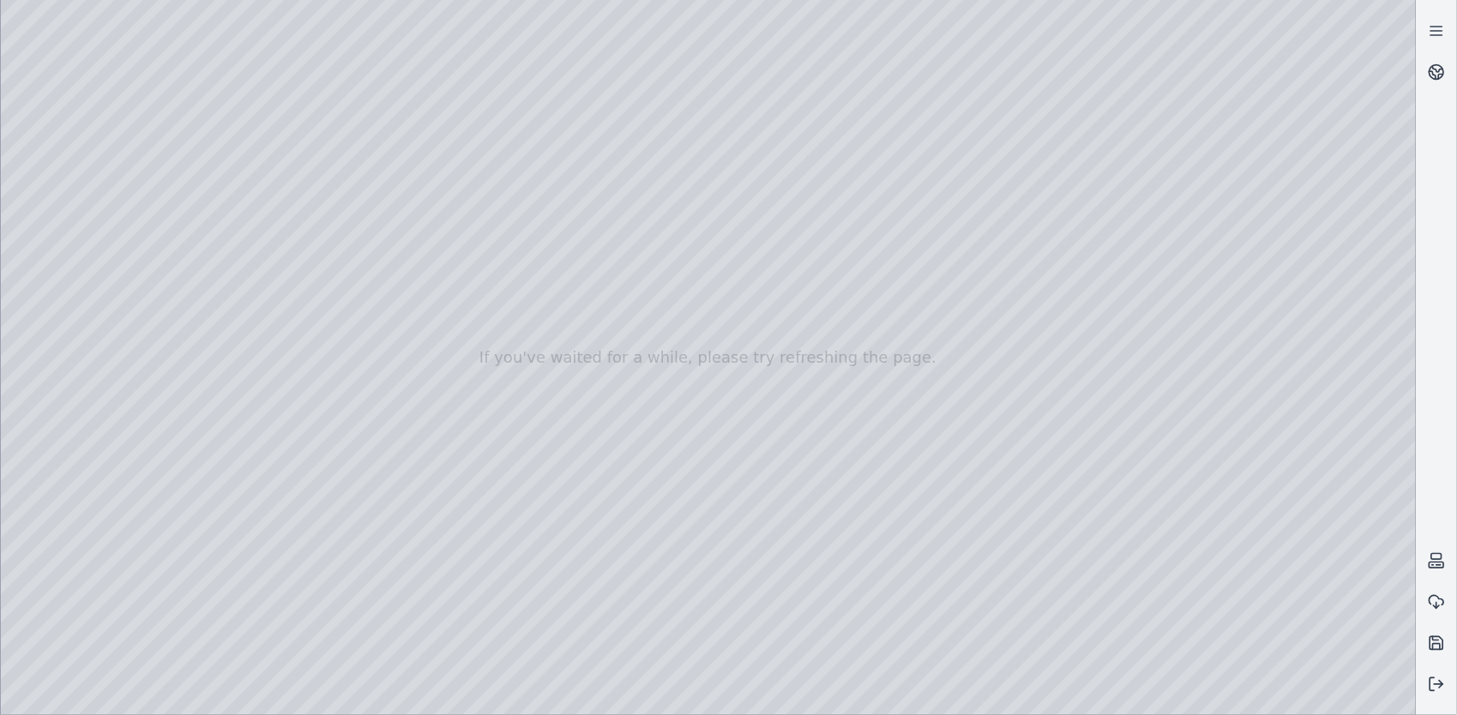
click at [457, 292] on div at bounding box center [708, 357] width 1415 height 715
drag, startPoint x: 470, startPoint y: 350, endPoint x: 449, endPoint y: 365, distance: 25.7
drag, startPoint x: 577, startPoint y: 509, endPoint x: 607, endPoint y: 505, distance: 30.3
drag, startPoint x: 534, startPoint y: 430, endPoint x: 494, endPoint y: 437, distance: 40.9
click at [906, 329] on div at bounding box center [708, 357] width 1415 height 715
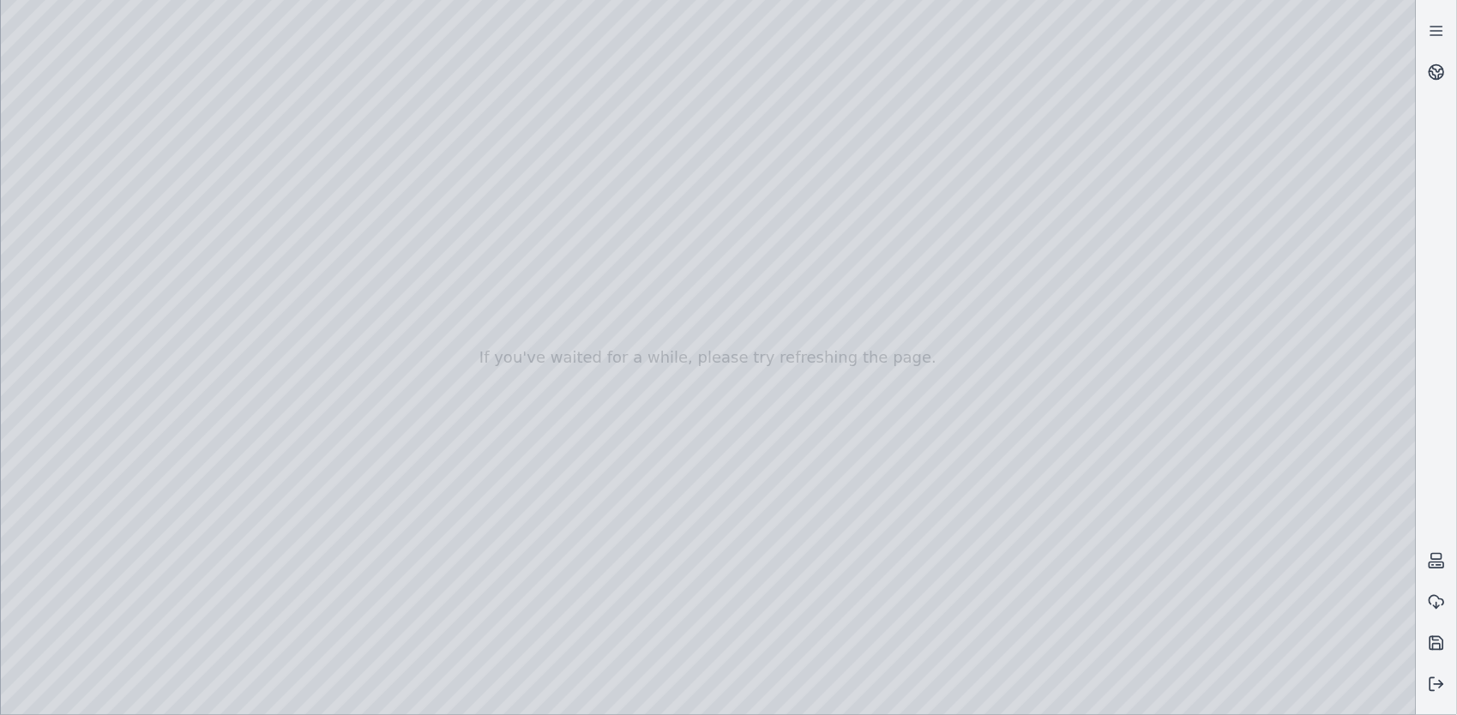
click at [1286, 495] on div at bounding box center [708, 357] width 1415 height 715
click at [1267, 496] on div at bounding box center [708, 357] width 1415 height 715
drag, startPoint x: 817, startPoint y: 418, endPoint x: 837, endPoint y: 426, distance: 21.2
